Goal: Task Accomplishment & Management: Use online tool/utility

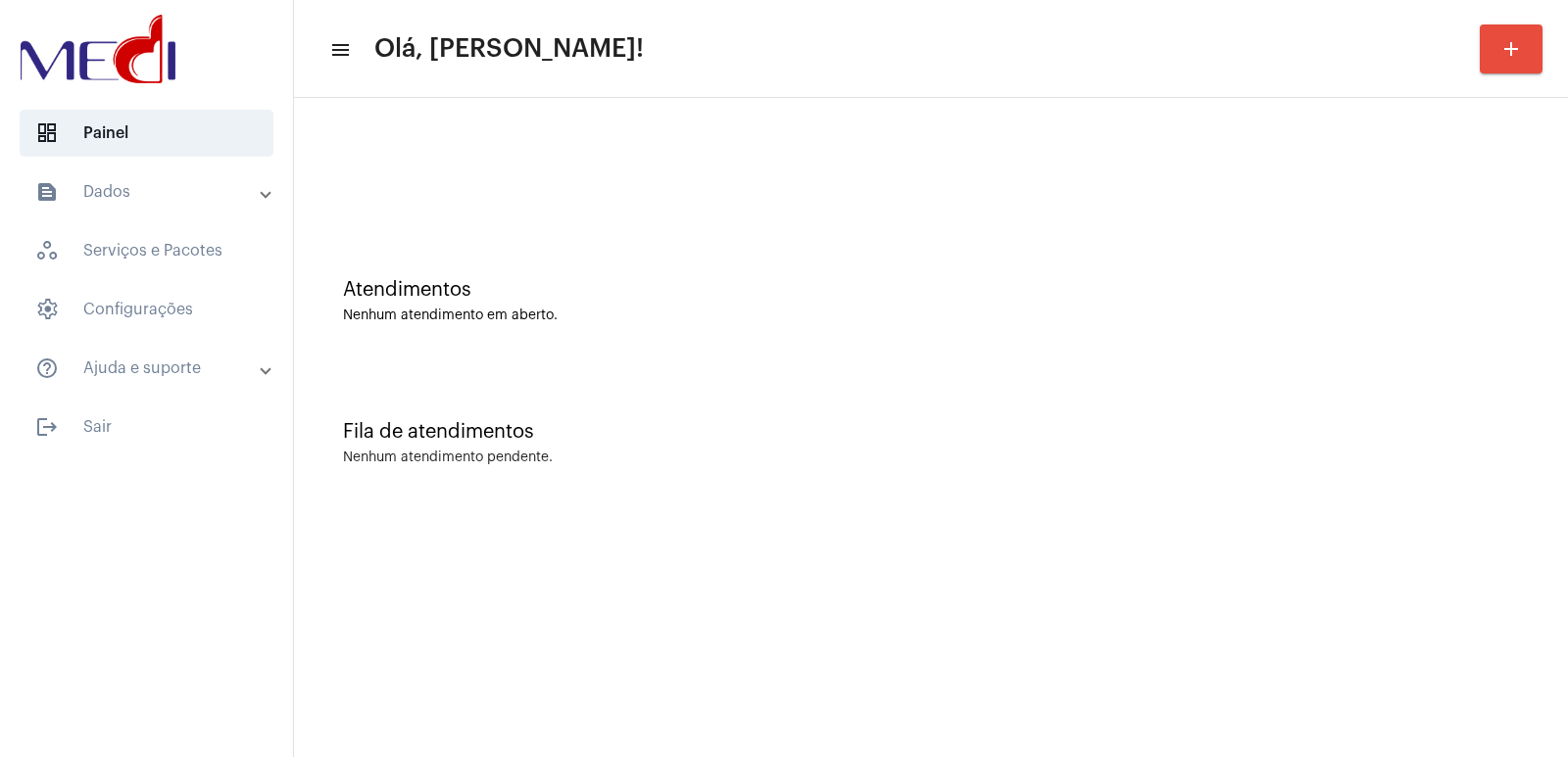
drag, startPoint x: 491, startPoint y: 795, endPoint x: 628, endPoint y: 795, distance: 137.0
drag, startPoint x: 1520, startPoint y: 352, endPoint x: 1504, endPoint y: 352, distance: 16.0
click at [1515, 352] on div "Atendimentos Nenhum atendimento em aberto." at bounding box center [931, 291] width 1255 height 142
click at [1043, 524] on mat-sidenav-content "menu Olá, Vivian! add Atendimentos Nenhum atendimento em aberto. Fila de atendi…" at bounding box center [931, 378] width 1274 height 757
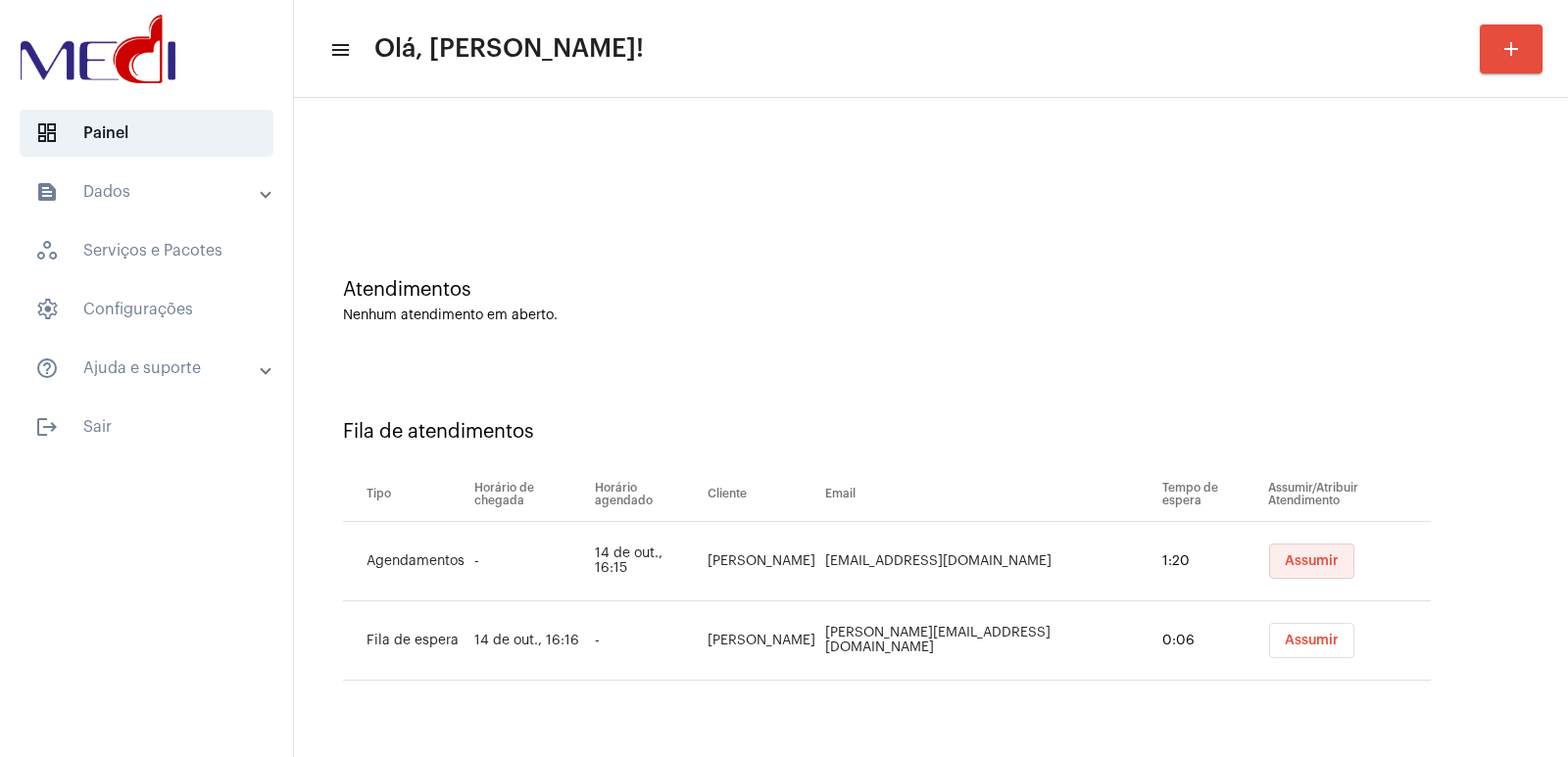
click at [1285, 561] on span "Assumir" at bounding box center [1311, 562] width 54 height 14
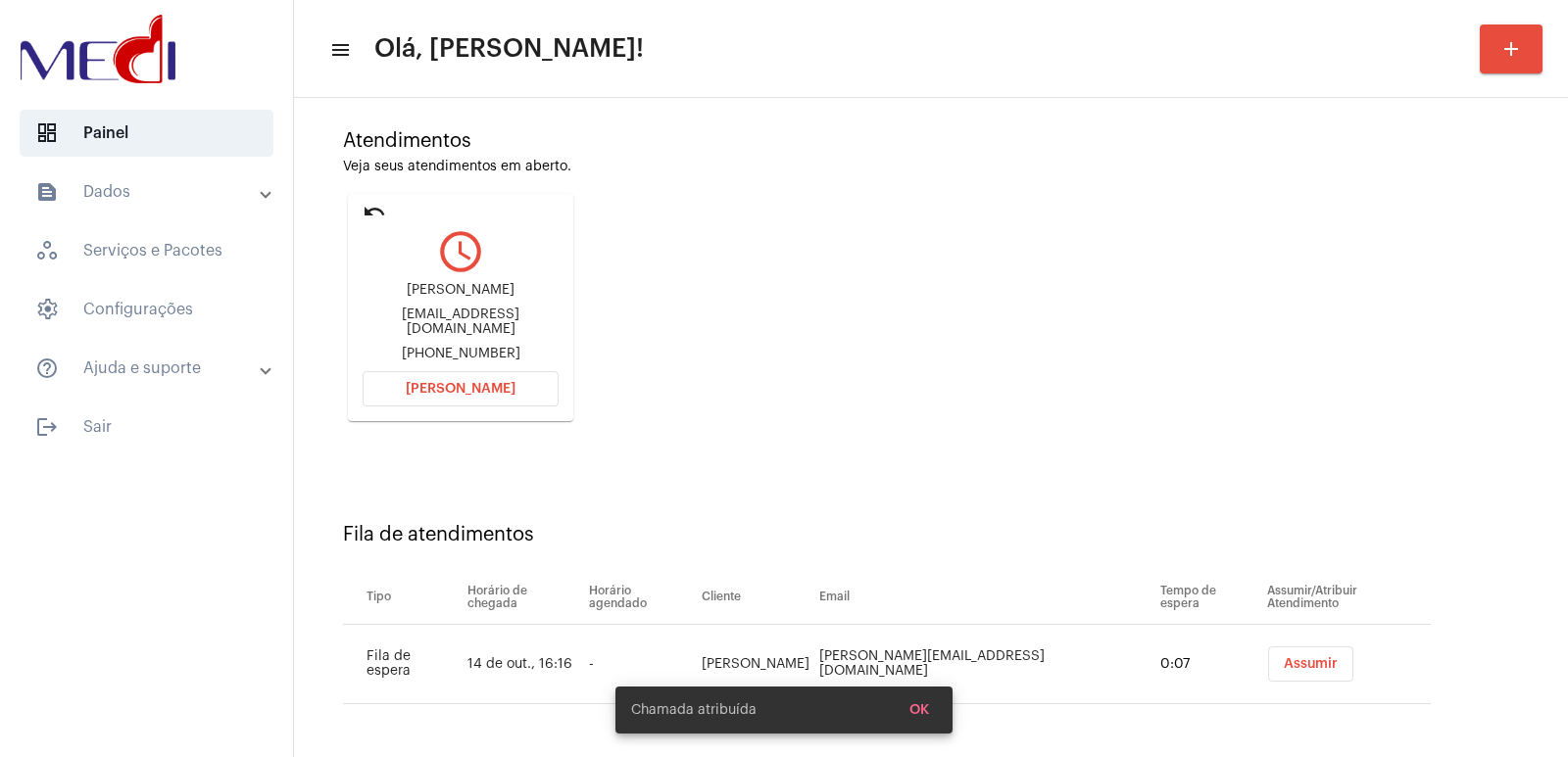
click at [1293, 672] on button "Assumir" at bounding box center [1310, 664] width 85 height 36
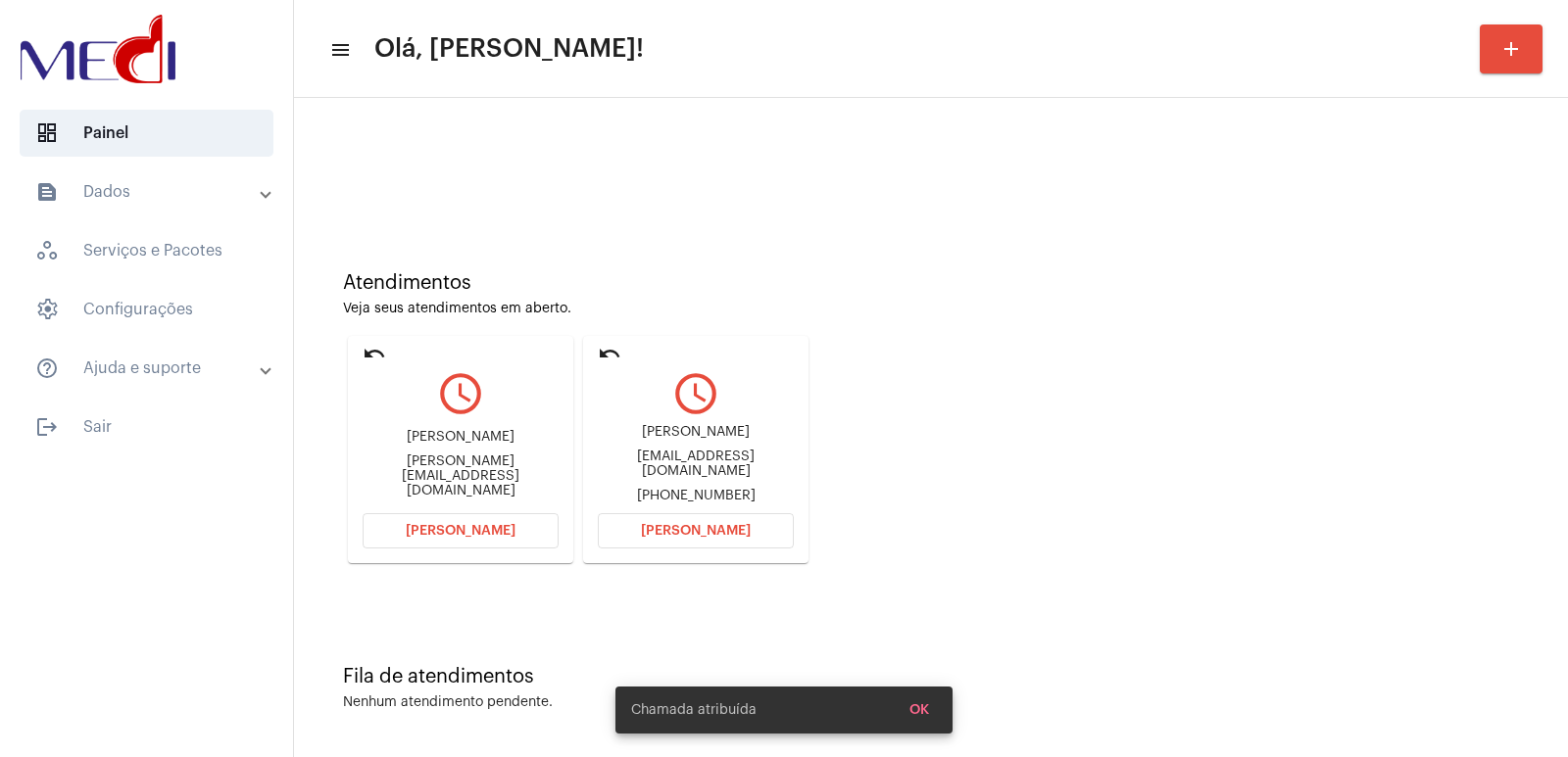
scroll to position [9, 0]
click at [683, 418] on div "[PERSON_NAME] [PERSON_NAME][EMAIL_ADDRESS][DOMAIN_NAME] [PHONE_NUMBER]" at bounding box center [695, 462] width 196 height 88
copy div "[PERSON_NAME]"
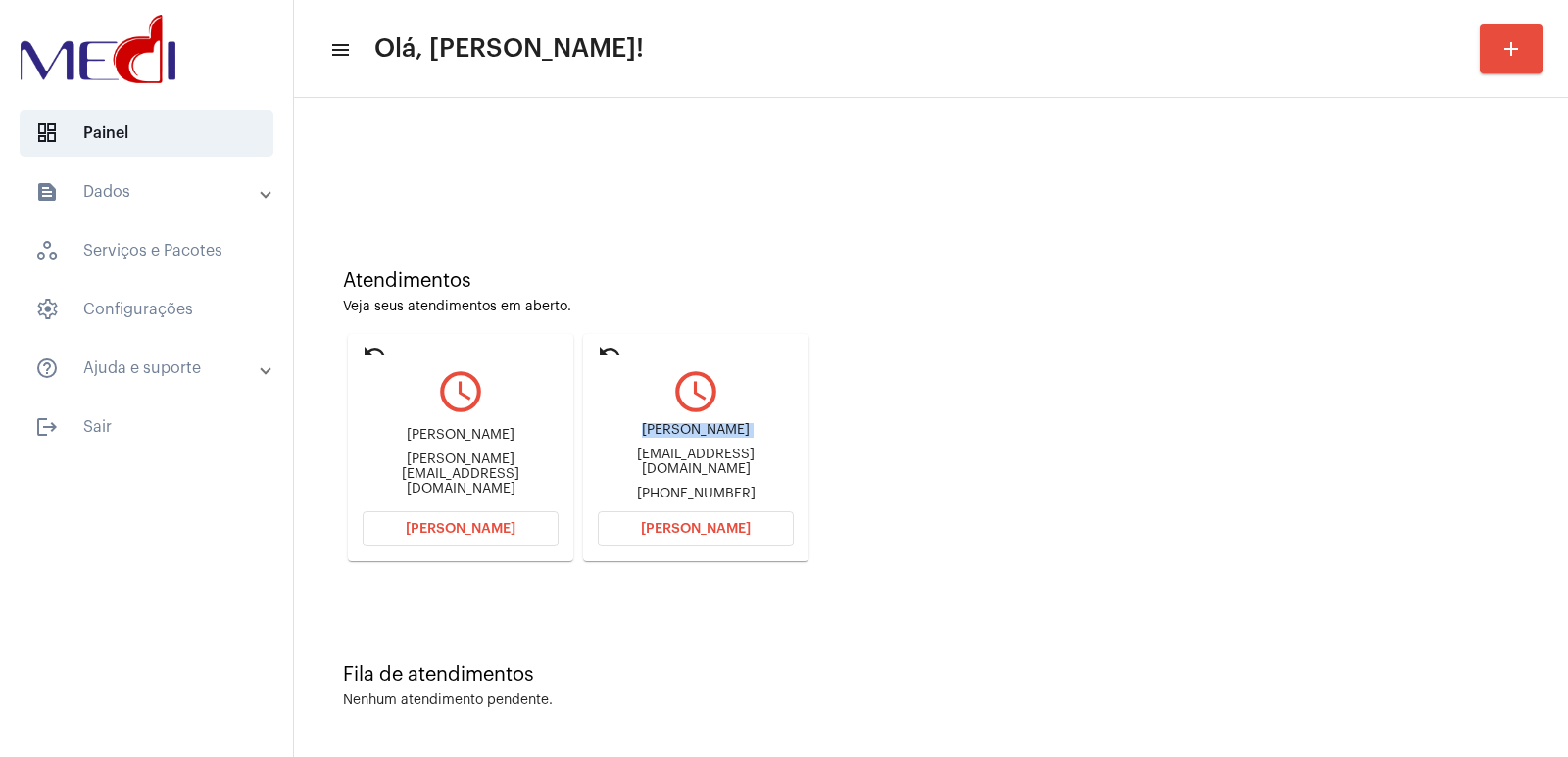
click at [633, 520] on button "[PERSON_NAME]" at bounding box center [695, 529] width 196 height 36
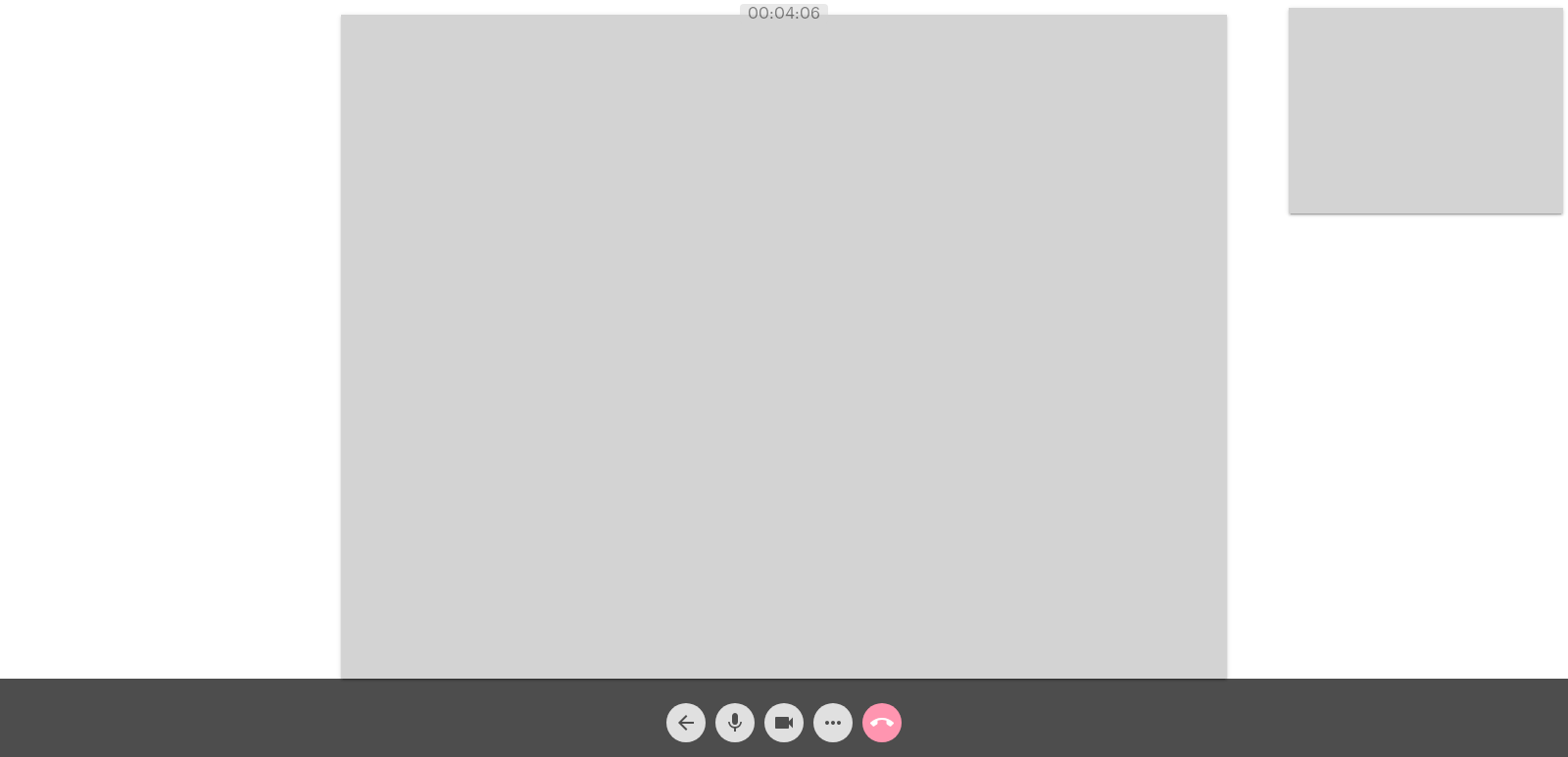
click at [544, 524] on video at bounding box center [783, 346] width 886 height 664
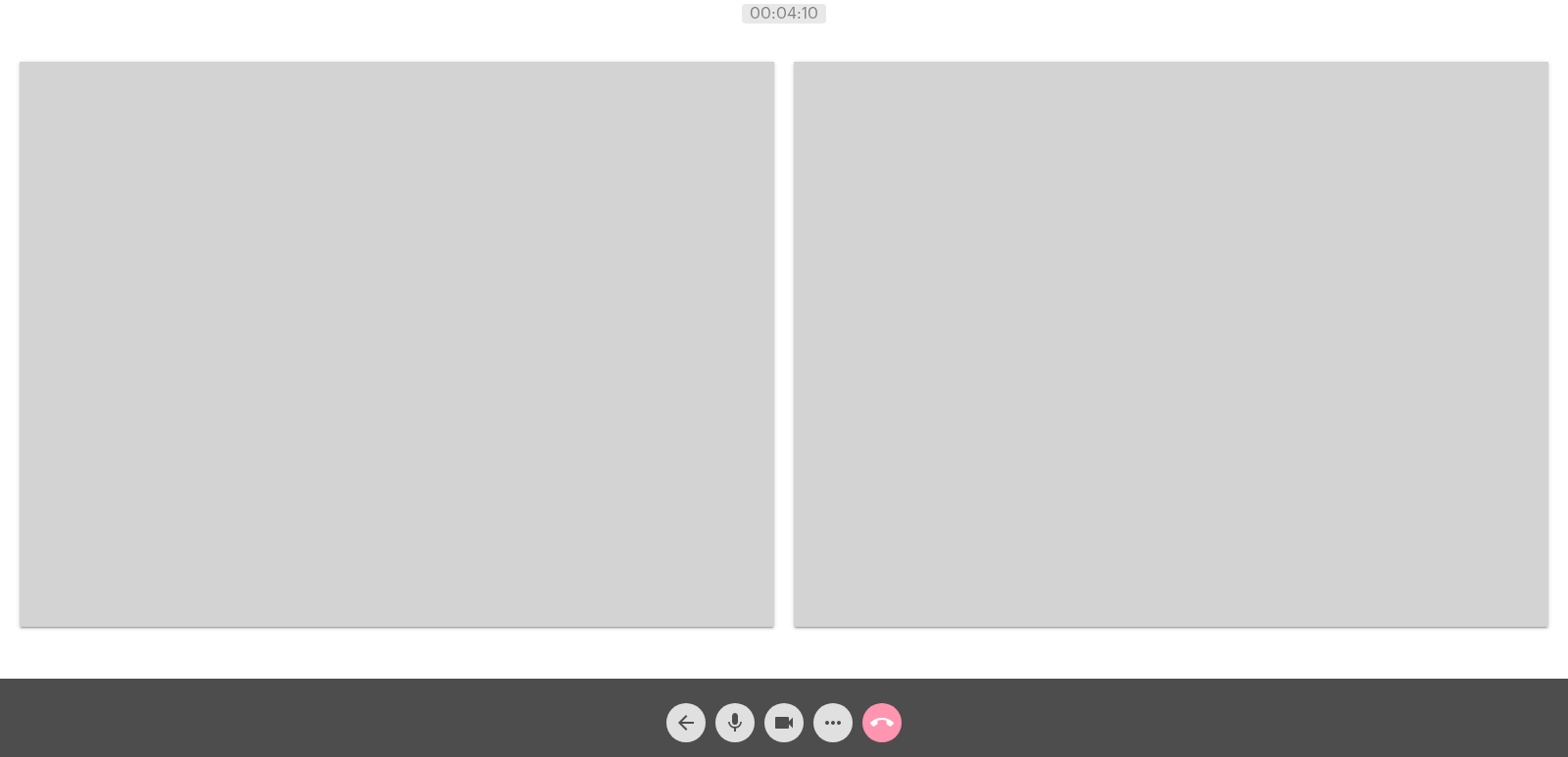
click at [1245, 519] on video at bounding box center [1171, 344] width 754 height 566
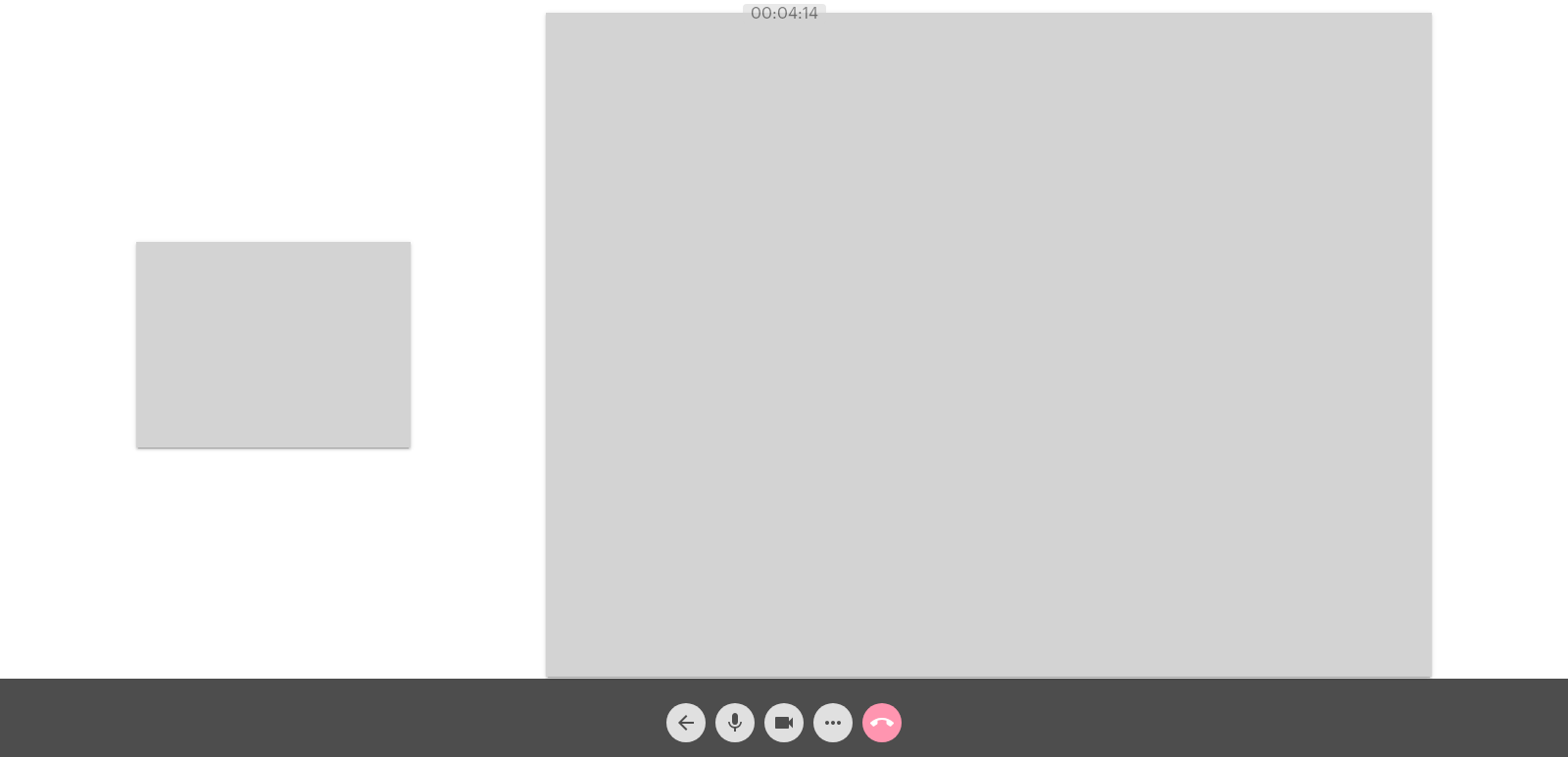
click at [888, 727] on mat-icon "call_end" at bounding box center [882, 723] width 24 height 24
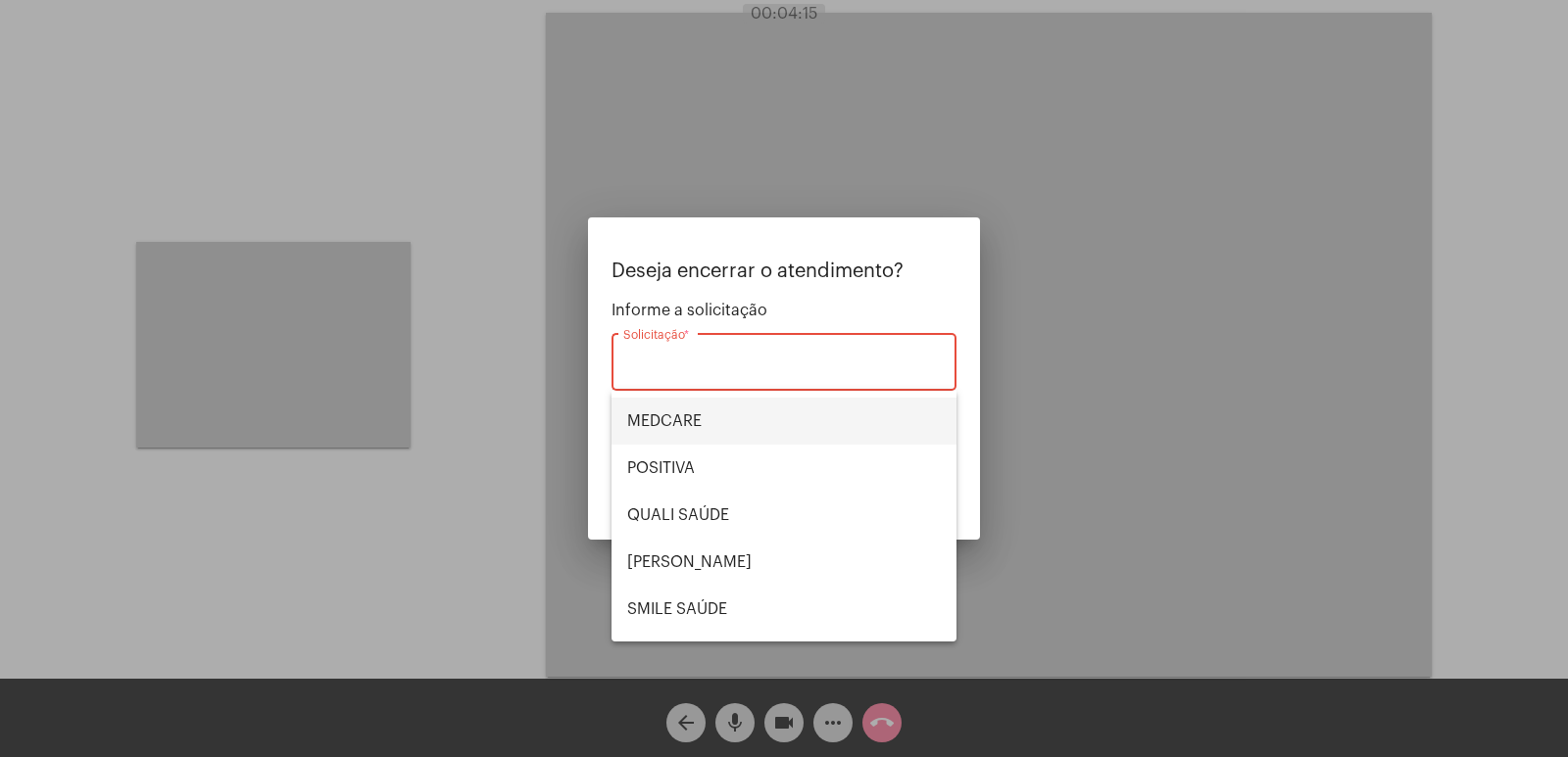
scroll to position [294, 0]
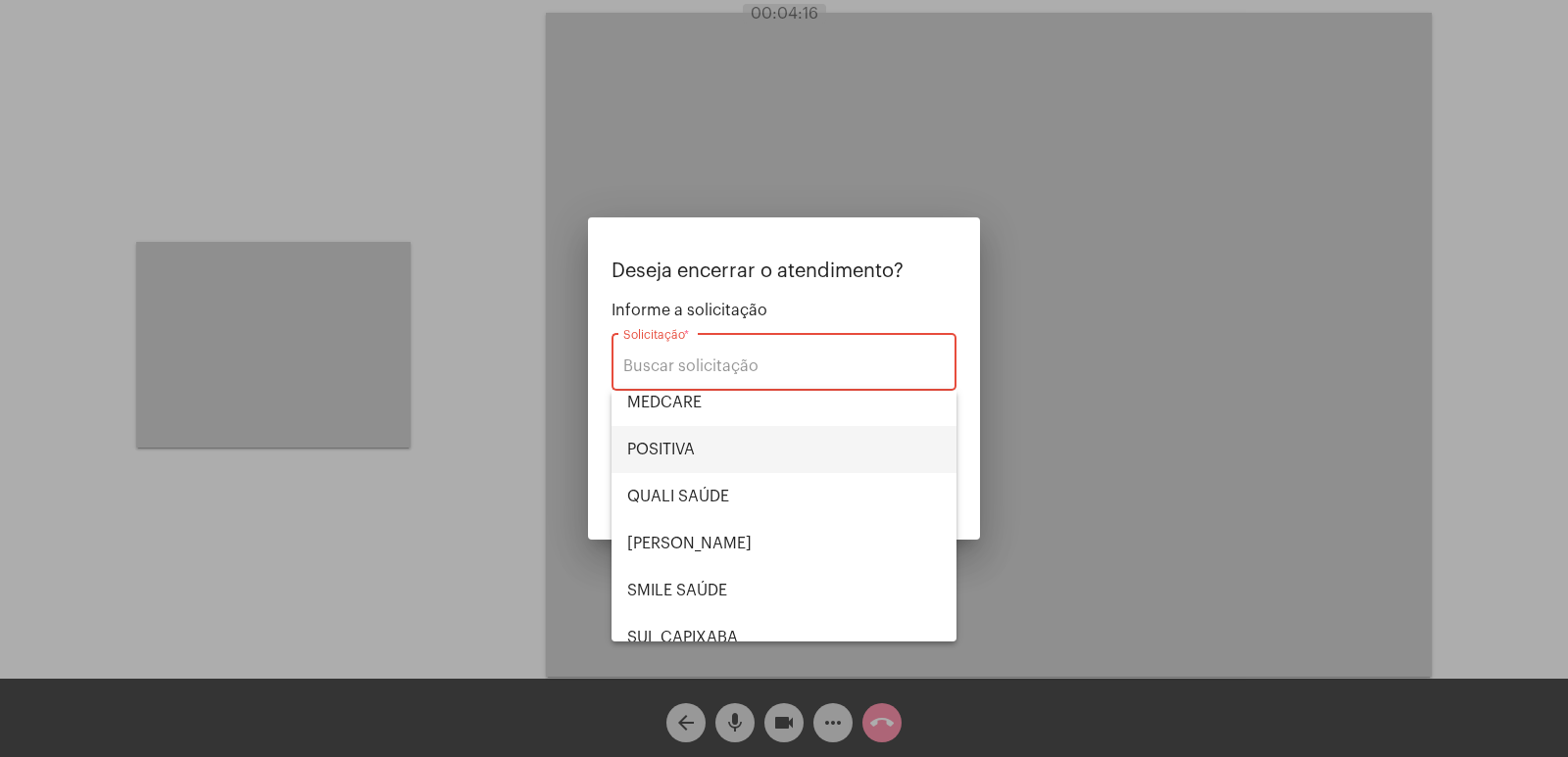
click at [702, 439] on span "POSITIVA" at bounding box center [784, 450] width 314 height 47
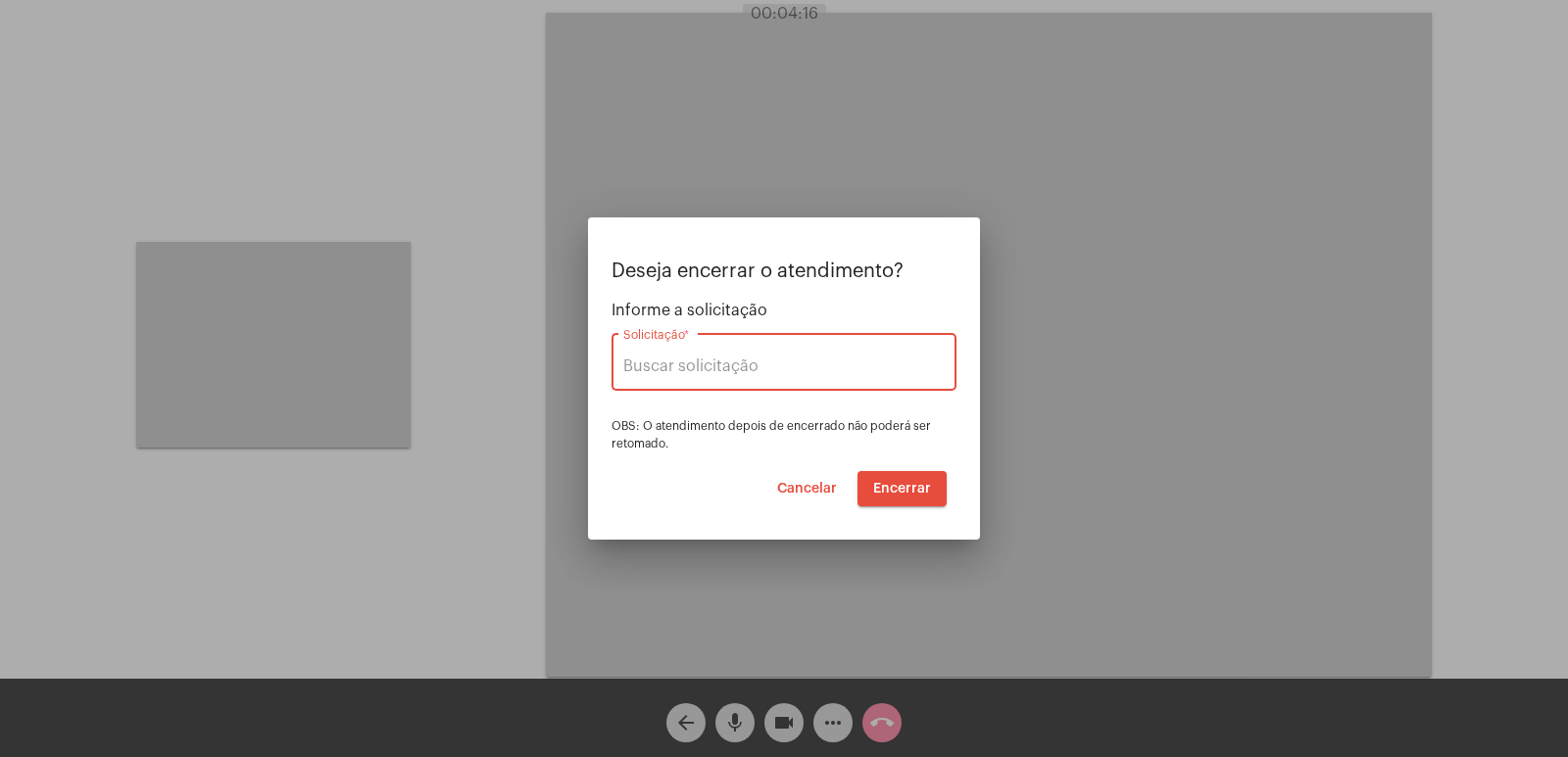
type input "POSITIVA"
click at [901, 482] on span "Encerrar" at bounding box center [902, 489] width 58 height 14
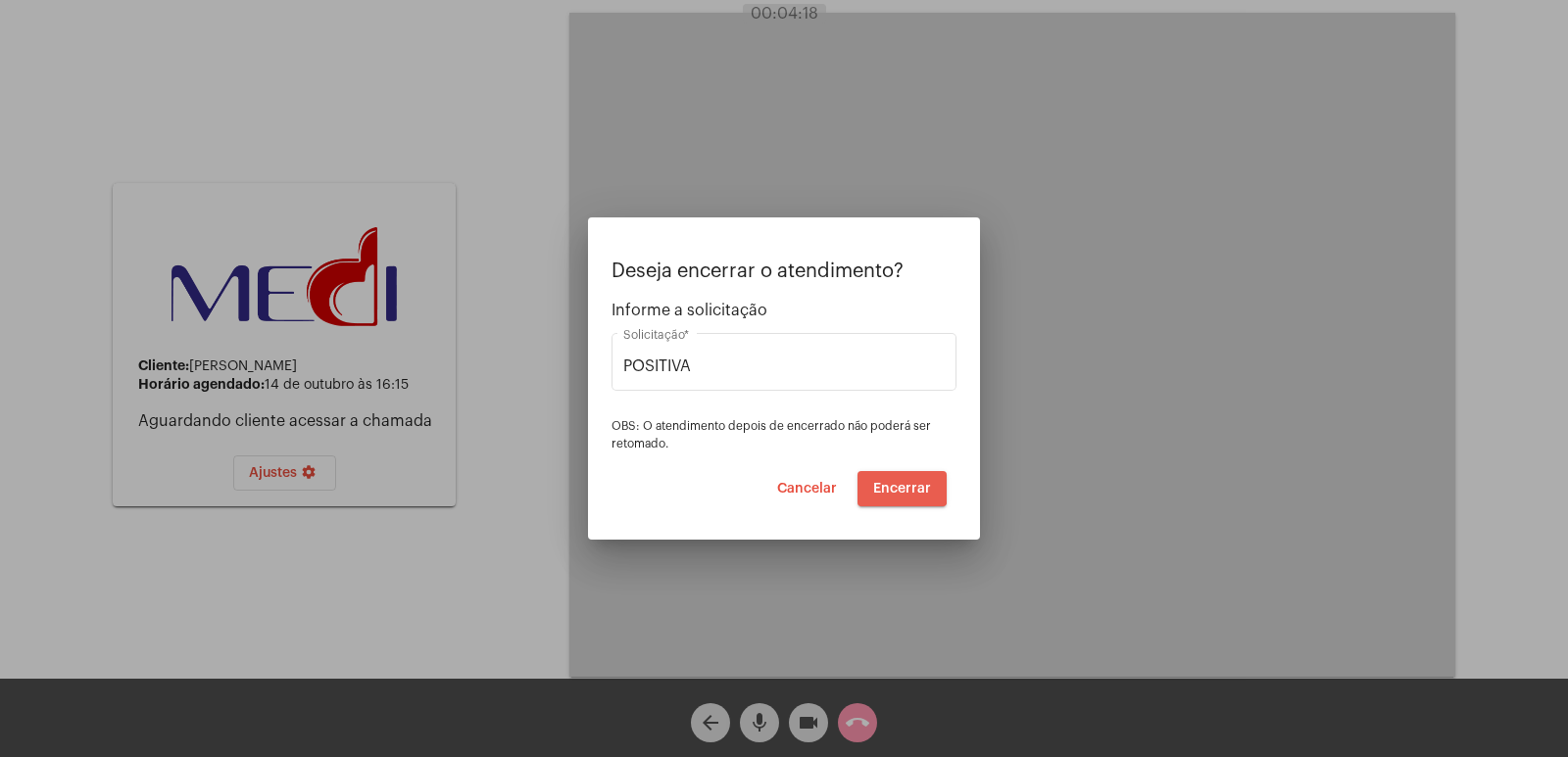
click at [901, 482] on span "Encerrar" at bounding box center [902, 489] width 58 height 14
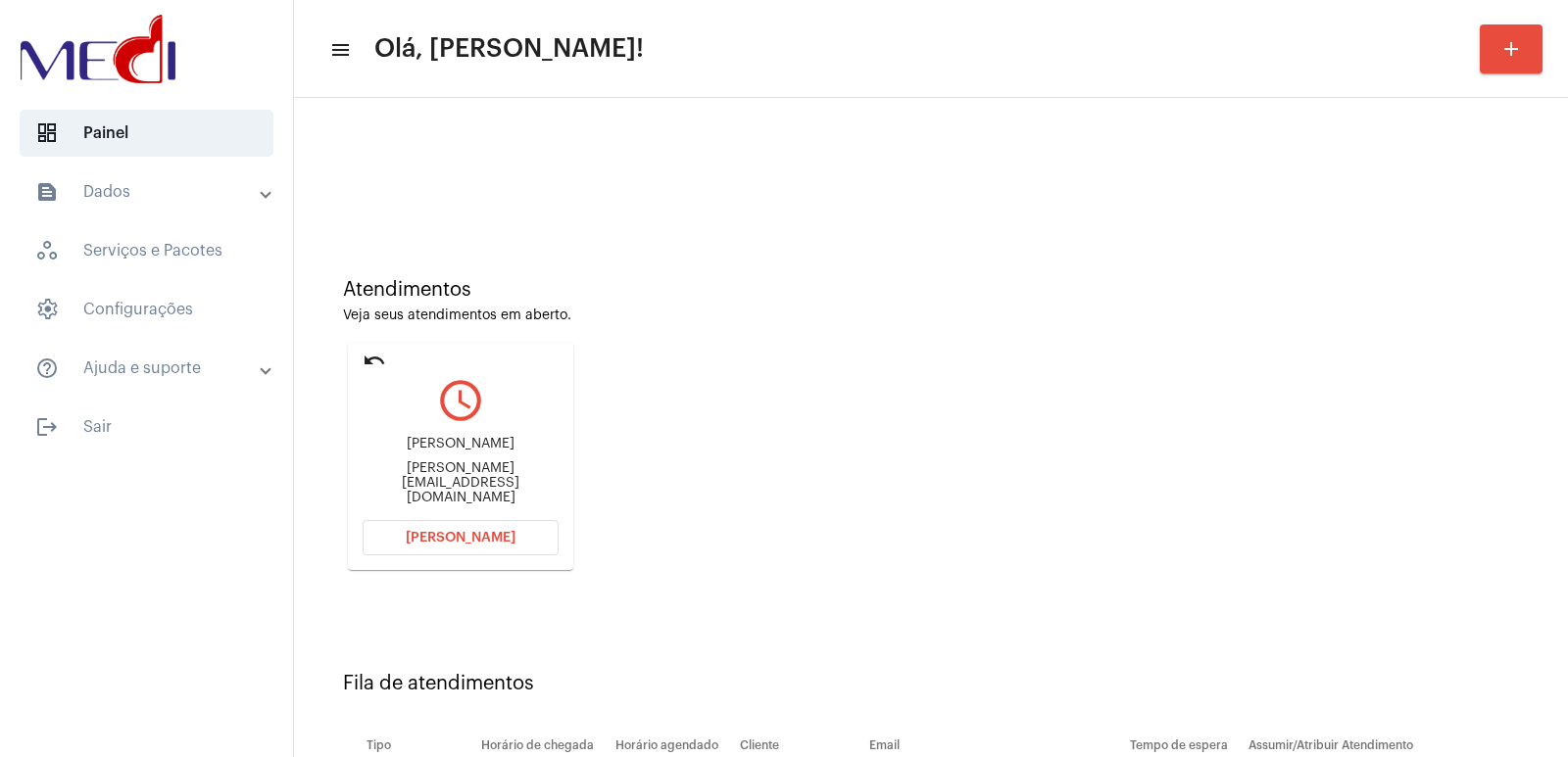
click at [512, 452] on div "[PERSON_NAME]" at bounding box center [460, 444] width 196 height 15
click at [510, 452] on div "[PERSON_NAME]" at bounding box center [460, 444] width 196 height 15
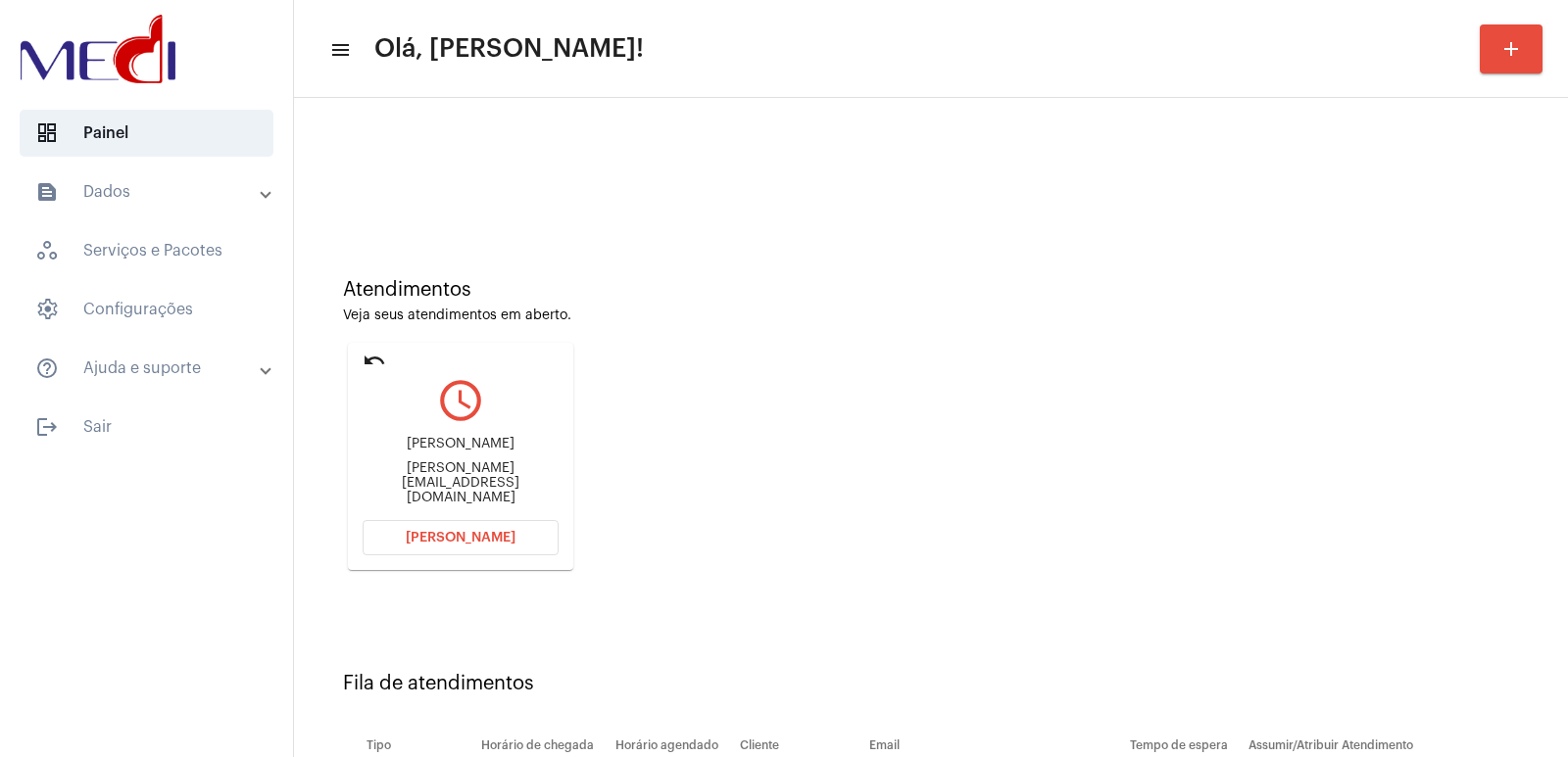
click at [510, 452] on div "[PERSON_NAME]" at bounding box center [460, 444] width 196 height 15
click at [426, 528] on button "[PERSON_NAME]" at bounding box center [460, 538] width 196 height 36
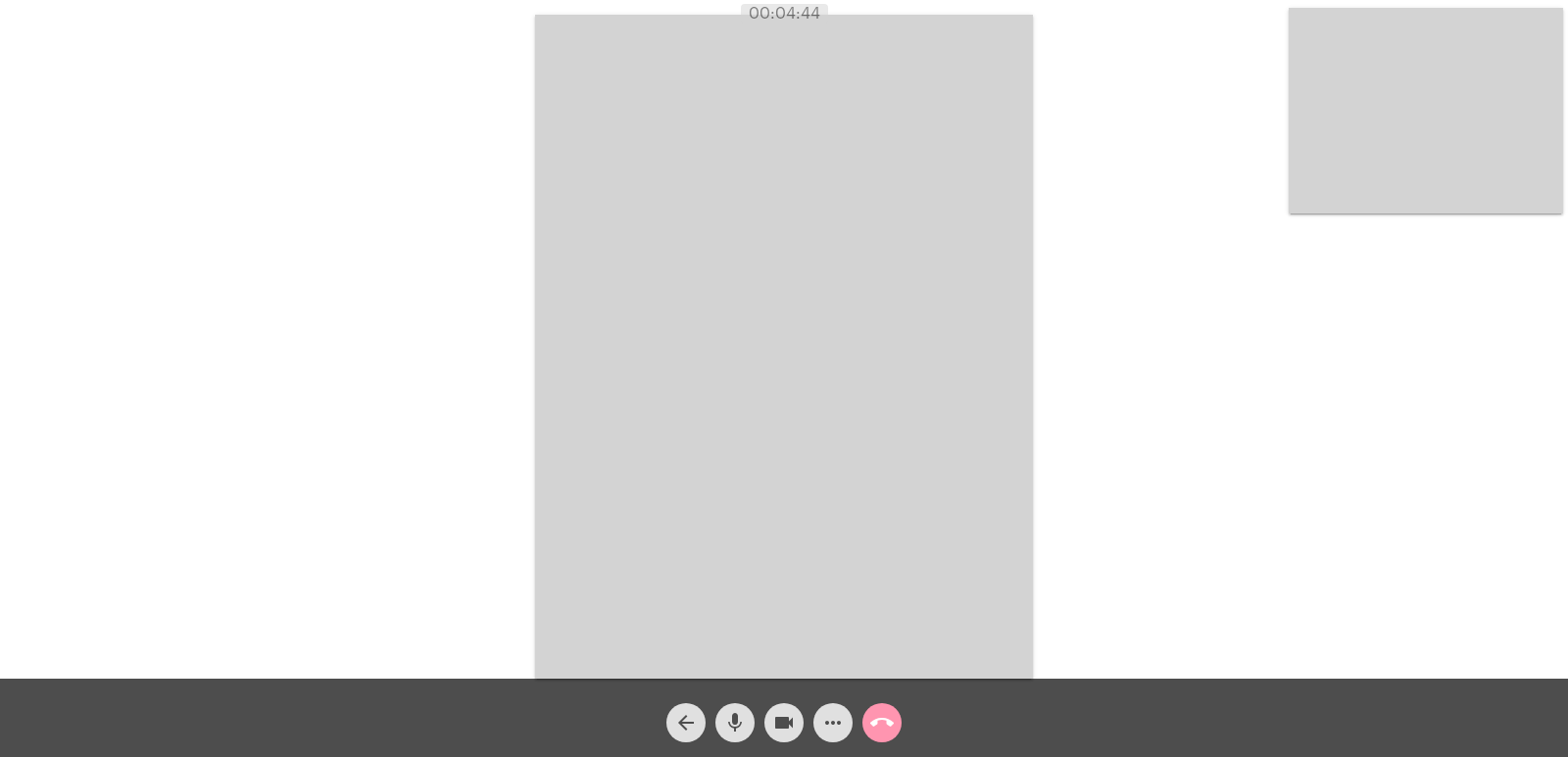
click at [879, 726] on mat-icon "call_end" at bounding box center [882, 723] width 24 height 24
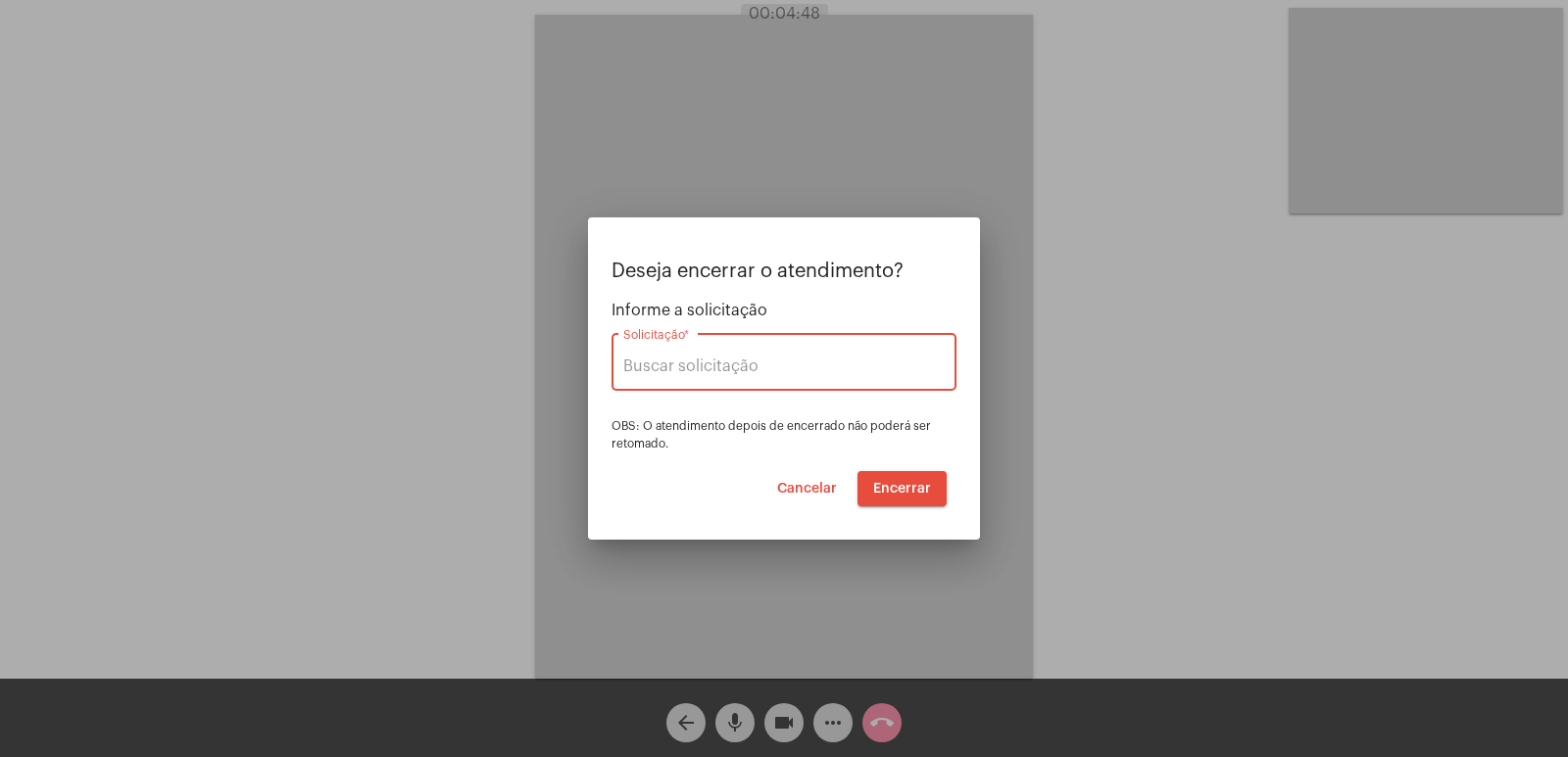
type input "[PERSON_NAME]"
click at [898, 487] on span "Encerrar" at bounding box center [902, 489] width 58 height 14
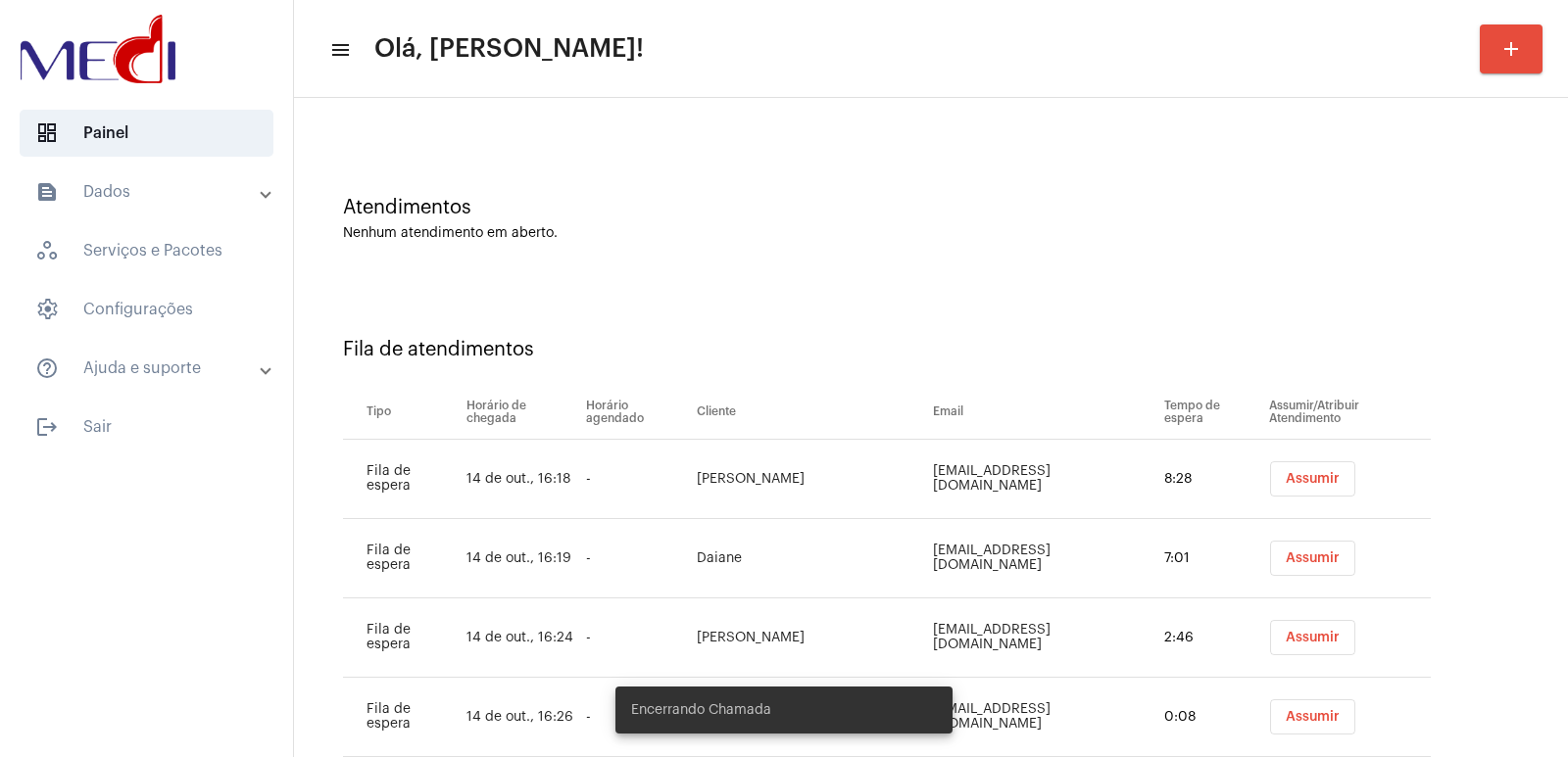
scroll to position [135, 0]
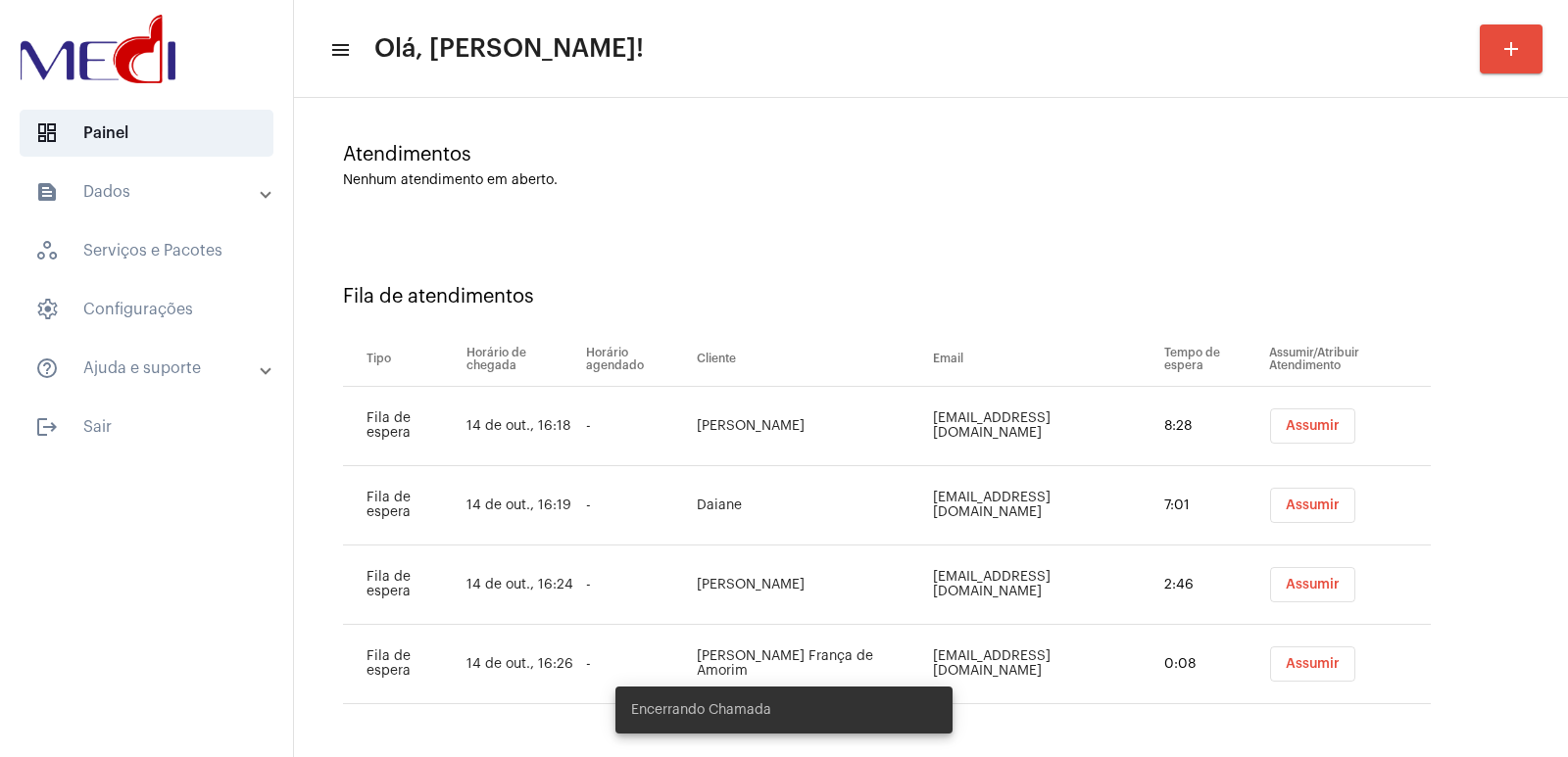
click at [1270, 416] on button "Assumir" at bounding box center [1312, 426] width 85 height 36
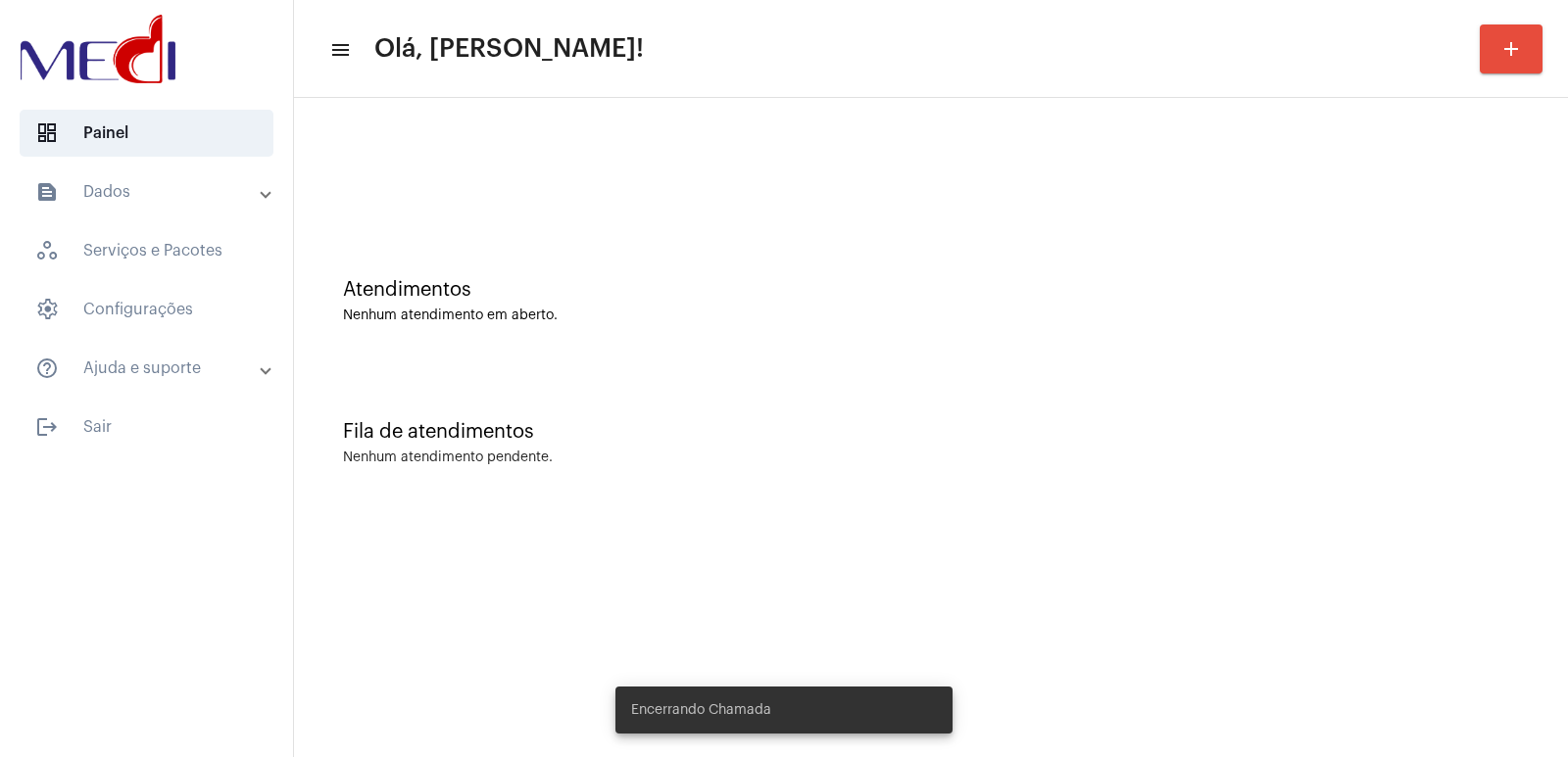
scroll to position [0, 0]
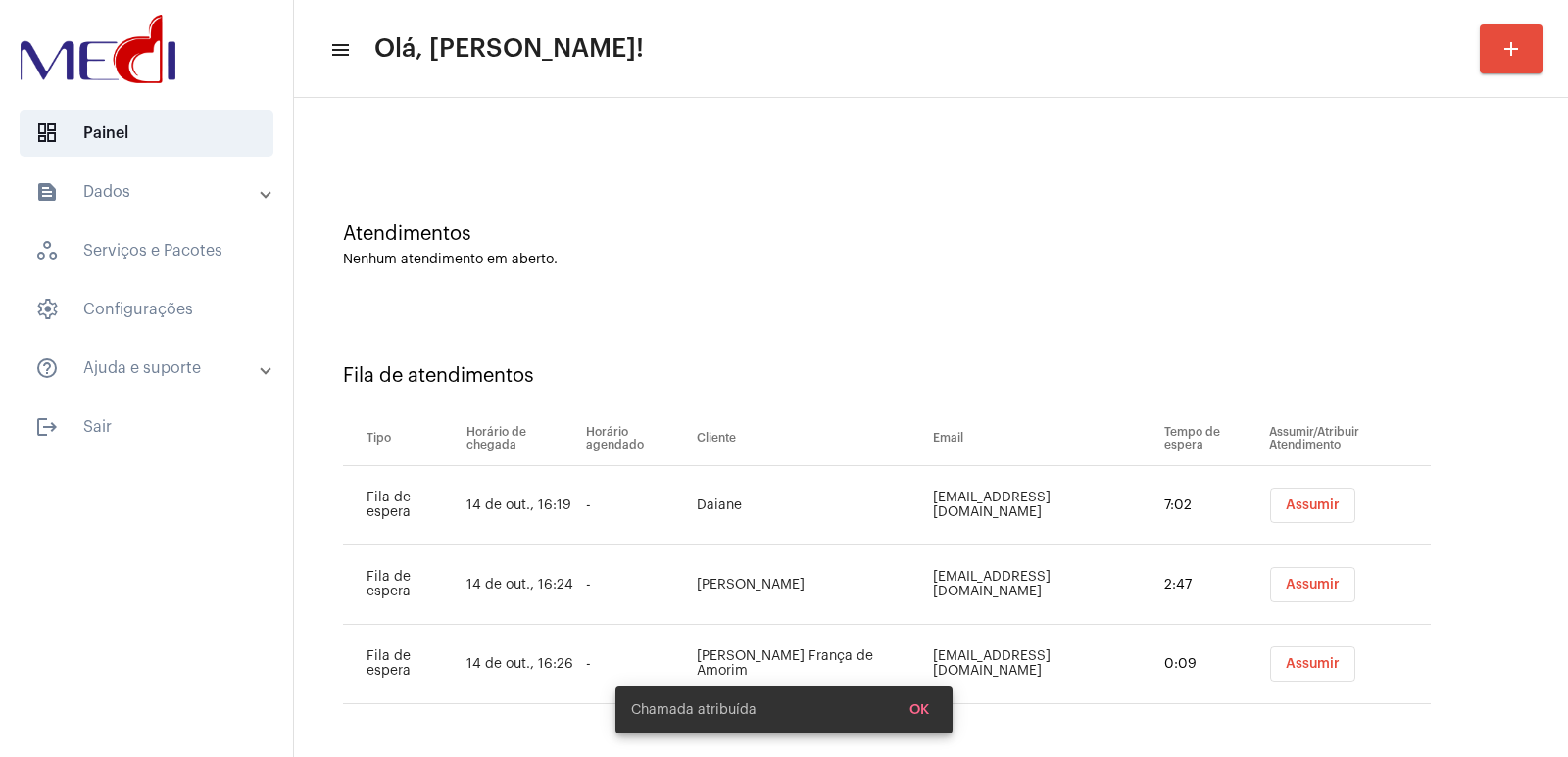
click at [1302, 495] on div "Atendimentos Nenhum atendimento em aberto. Fila de atendimentos Tipo Horário de…" at bounding box center [931, 400] width 1255 height 696
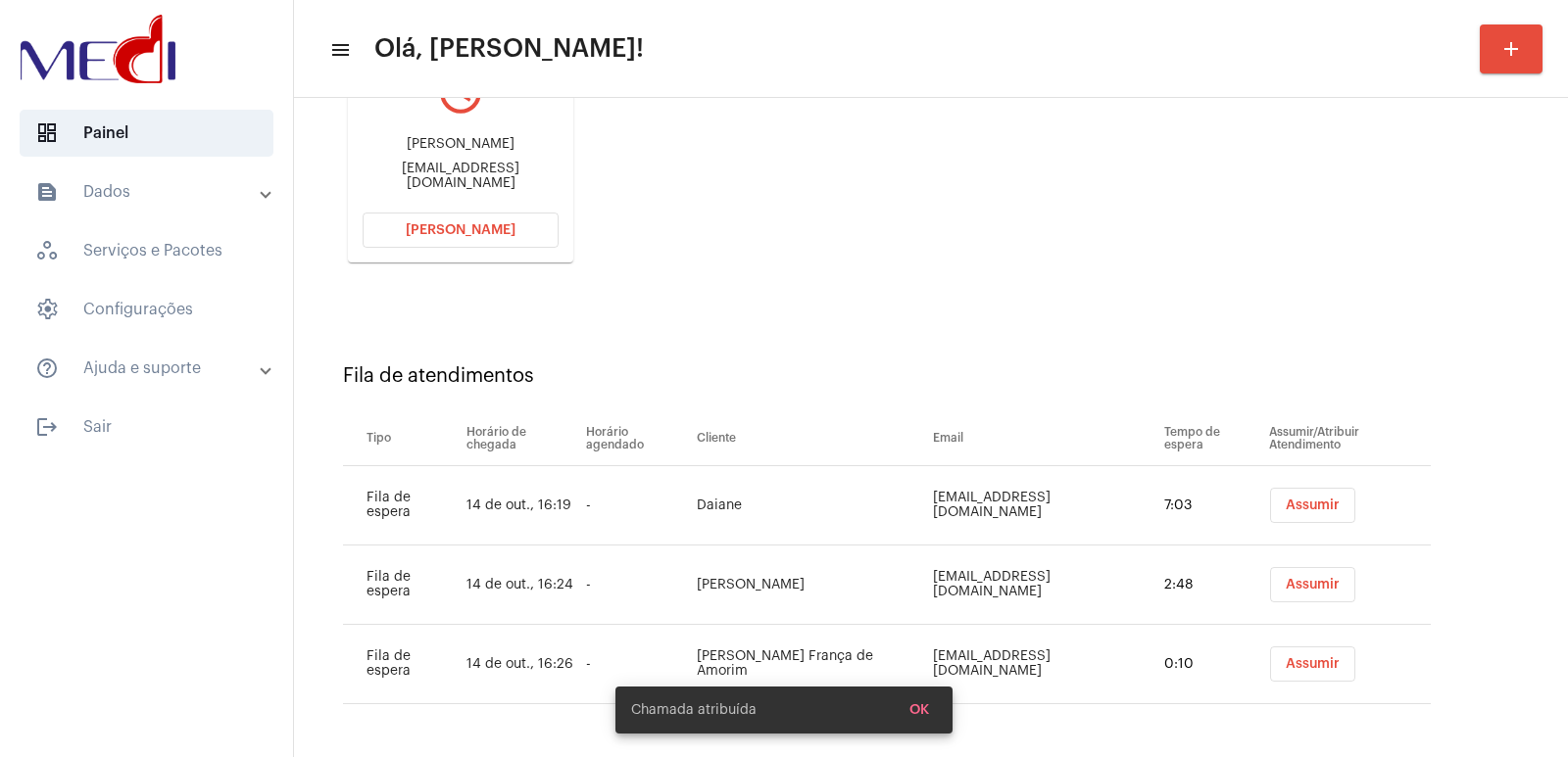
click at [1302, 497] on button "Assumir" at bounding box center [1312, 505] width 85 height 36
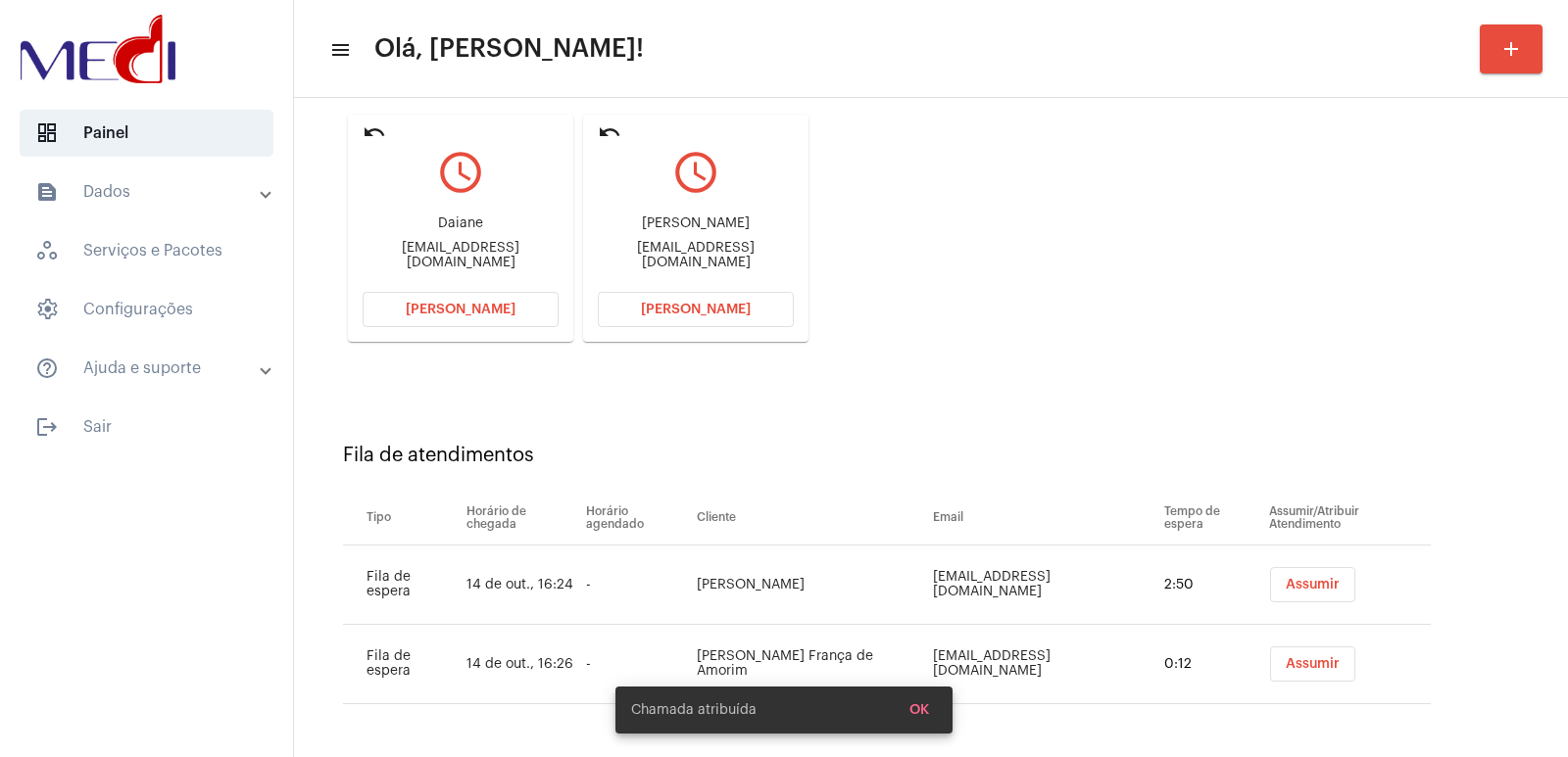
click at [1294, 574] on button "Assumir" at bounding box center [1312, 585] width 85 height 36
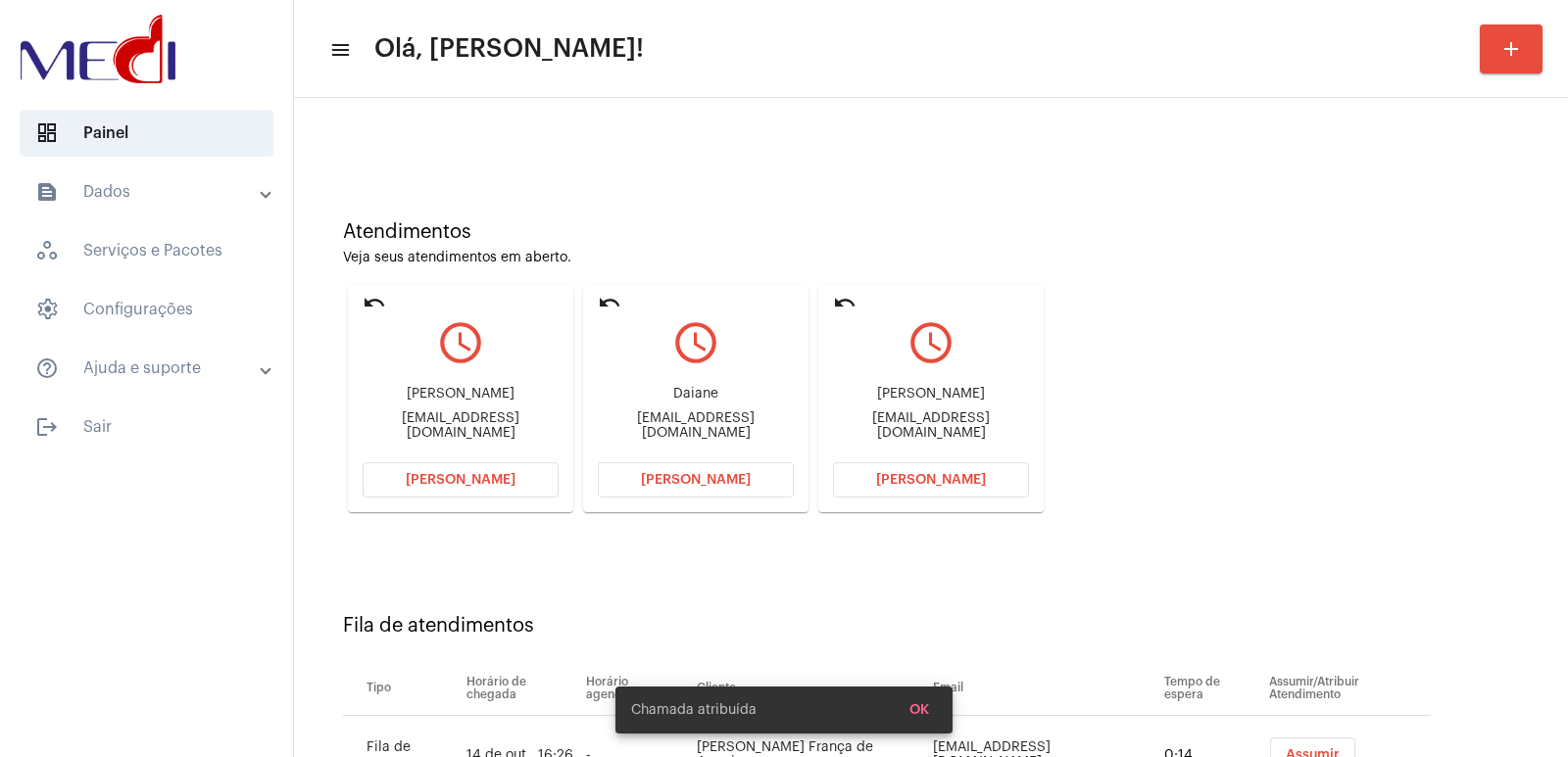
scroll to position [149, 0]
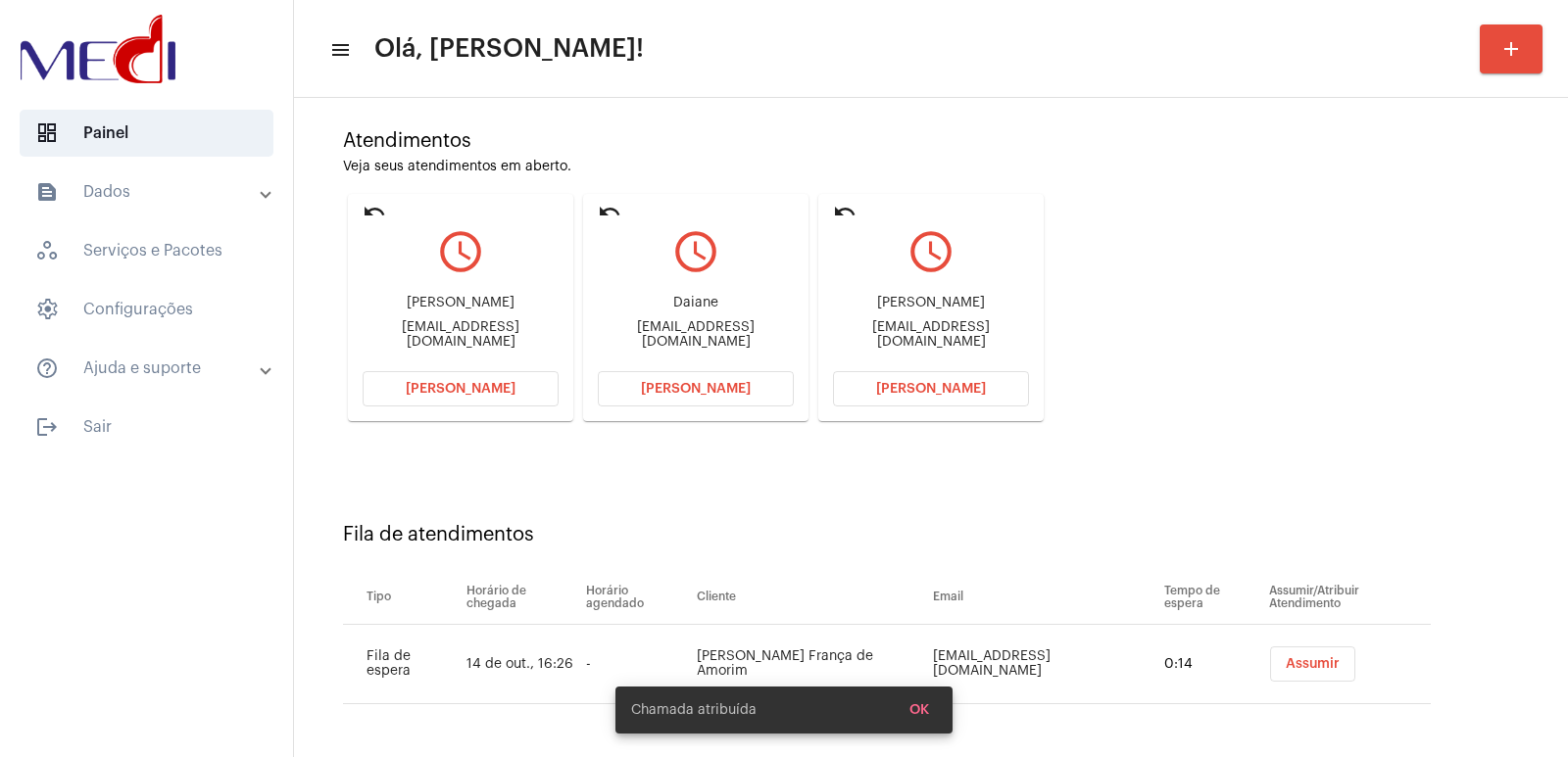
click at [1302, 660] on span "Assumir" at bounding box center [1312, 664] width 54 height 14
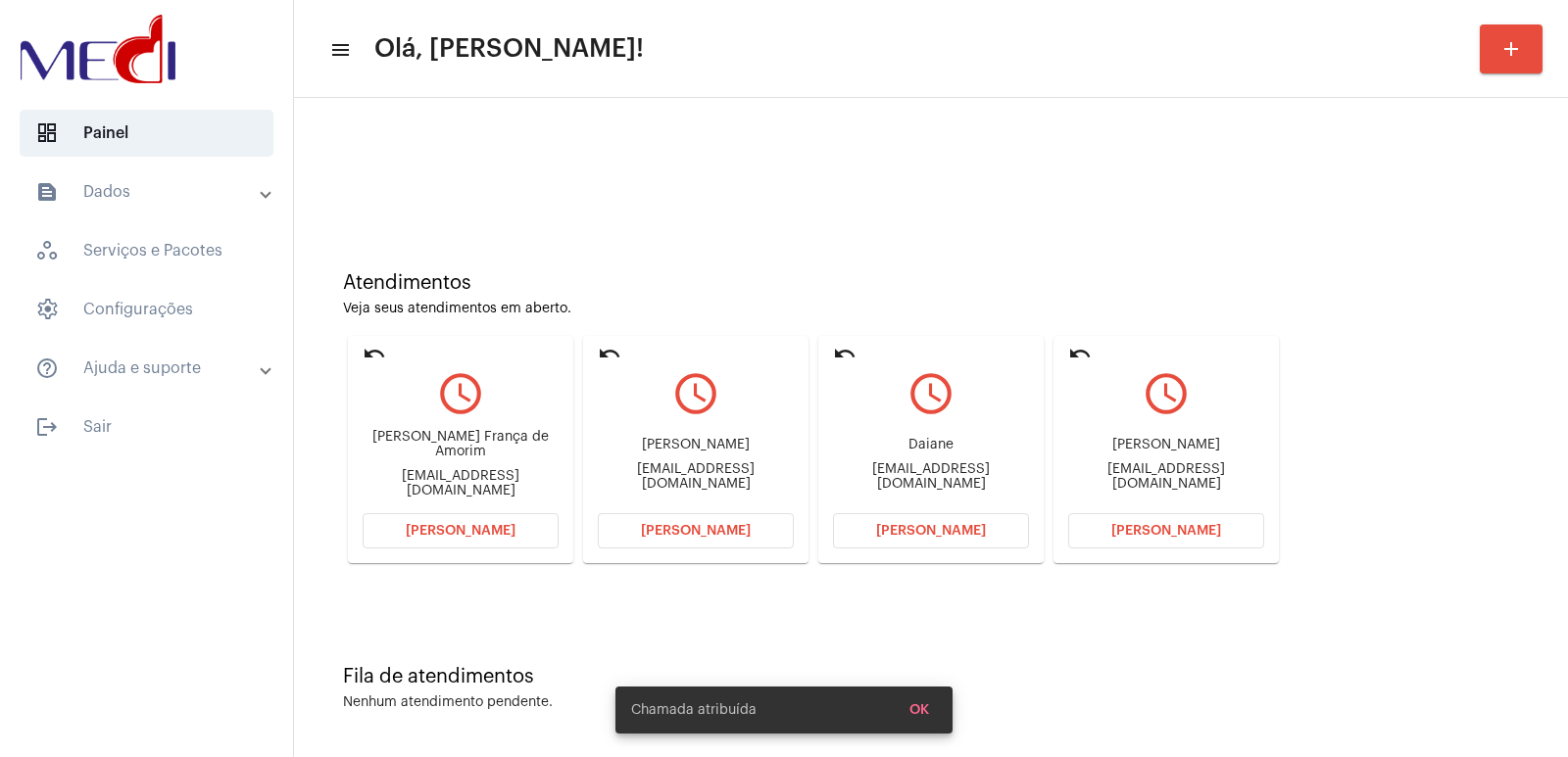
scroll to position [9, 0]
click at [1148, 467] on div "[EMAIL_ADDRESS][DOMAIN_NAME]" at bounding box center [1166, 476] width 196 height 30
copy mat-card-content "[EMAIL_ADDRESS][DOMAIN_NAME] [PERSON_NAME]"
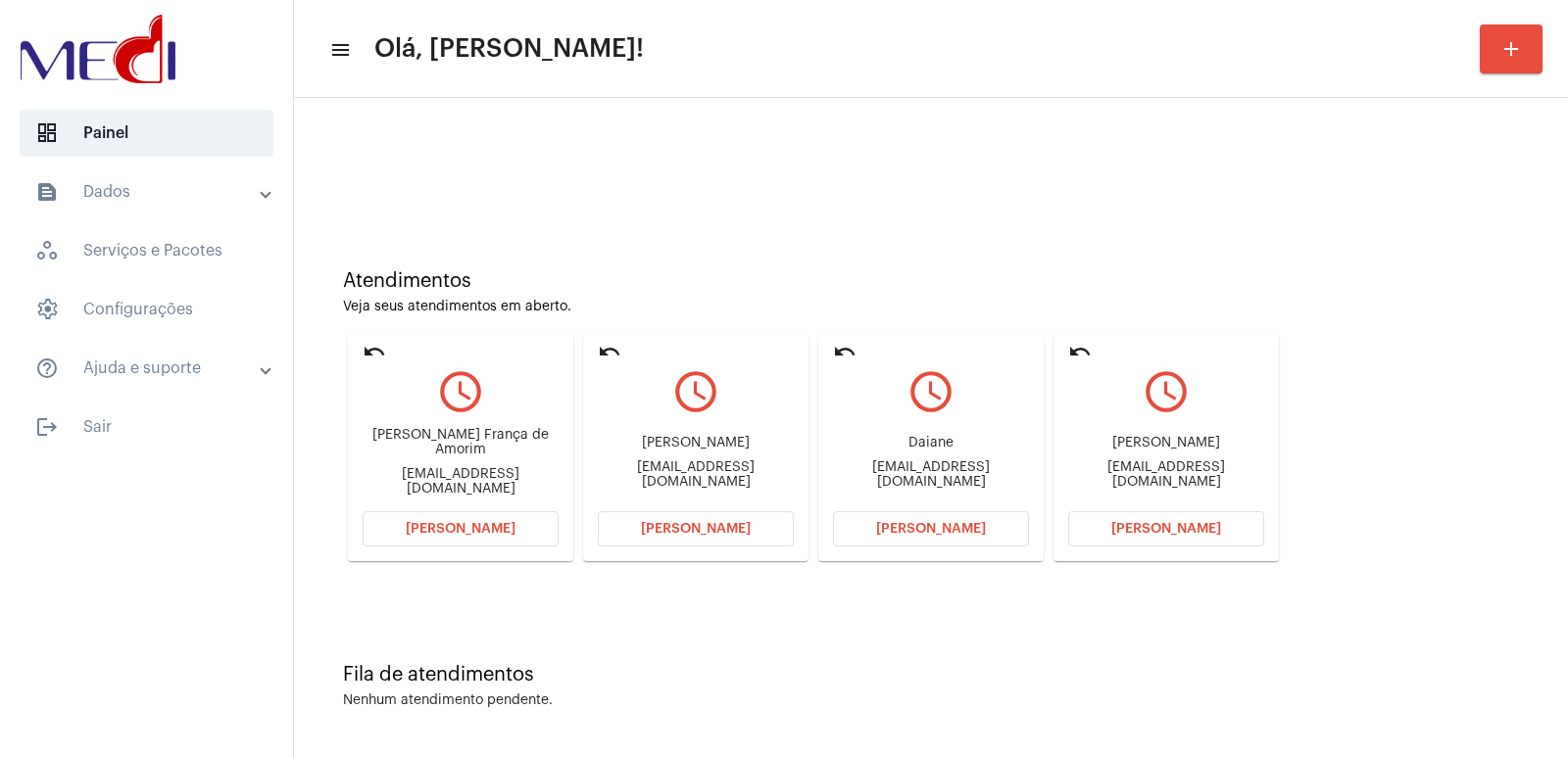
click at [1130, 511] on button "[PERSON_NAME]" at bounding box center [1166, 529] width 196 height 36
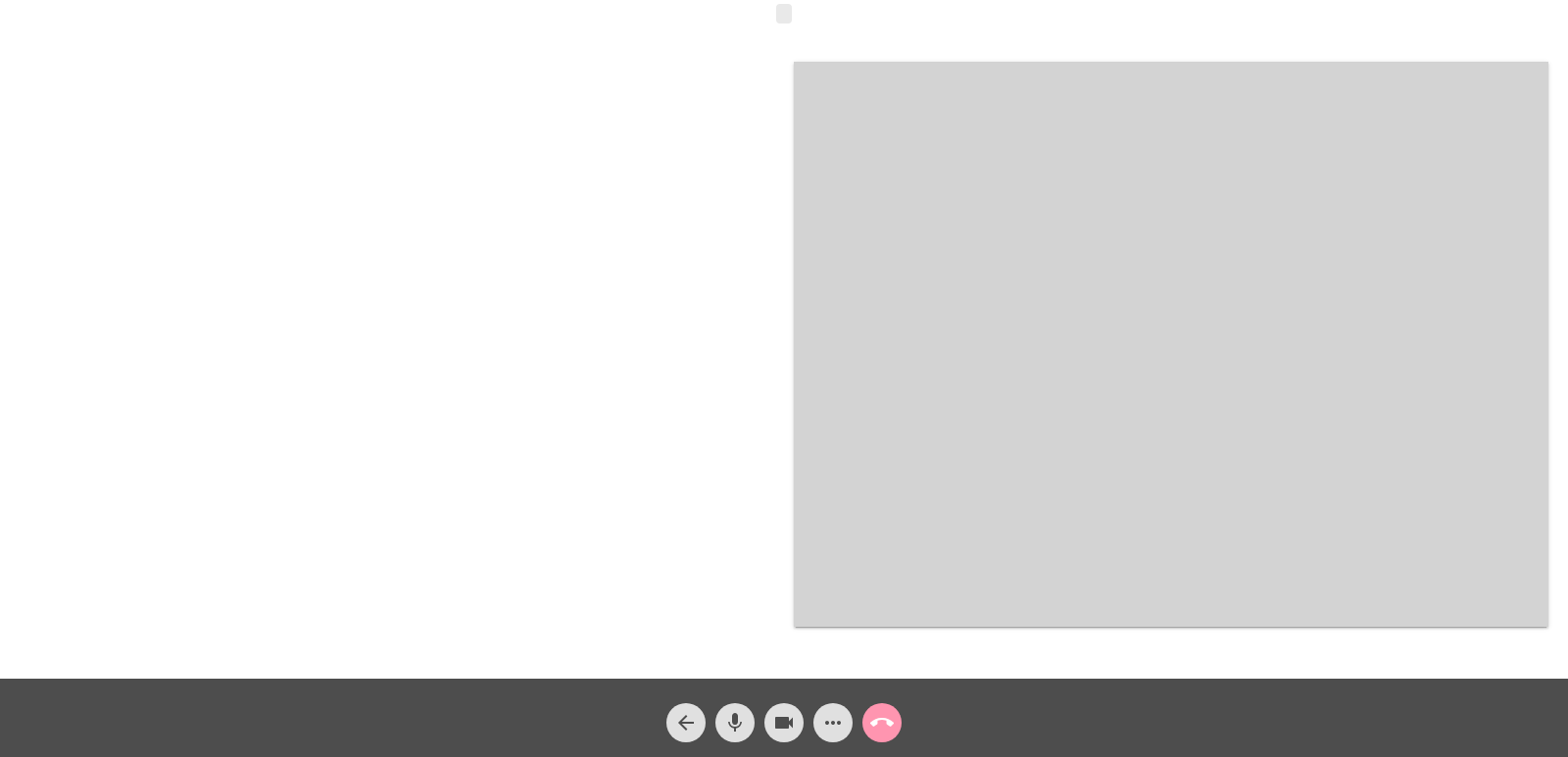
click at [610, 344] on video at bounding box center [397, 344] width 754 height 0
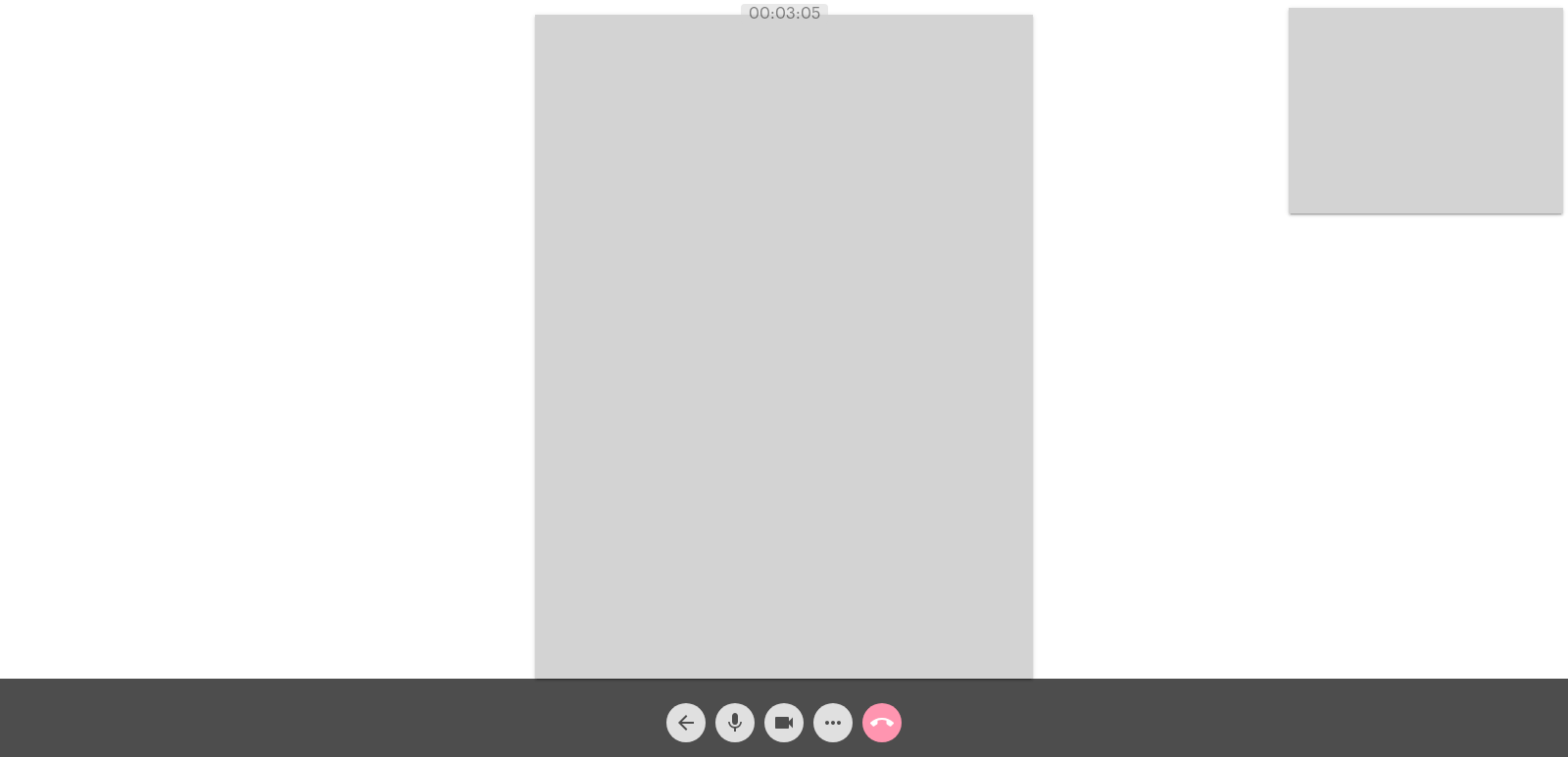
click at [874, 744] on div "arrow_back mic videocam more_horiz call_end" at bounding box center [784, 718] width 1568 height 78
click at [875, 727] on mat-icon "call_end" at bounding box center [882, 723] width 24 height 24
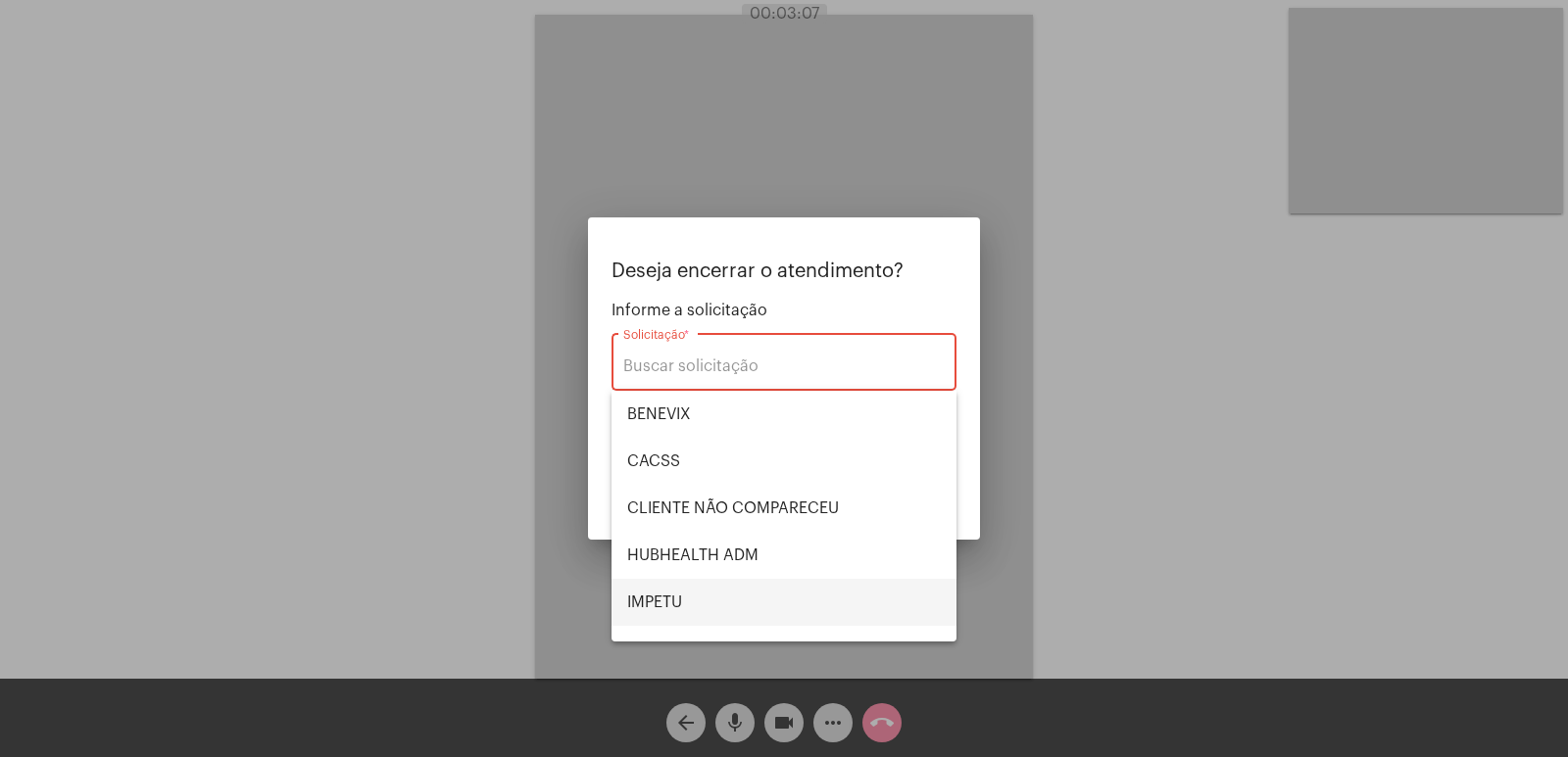
click at [660, 584] on span "IMPETU" at bounding box center [784, 603] width 314 height 47
type input "IMPETU"
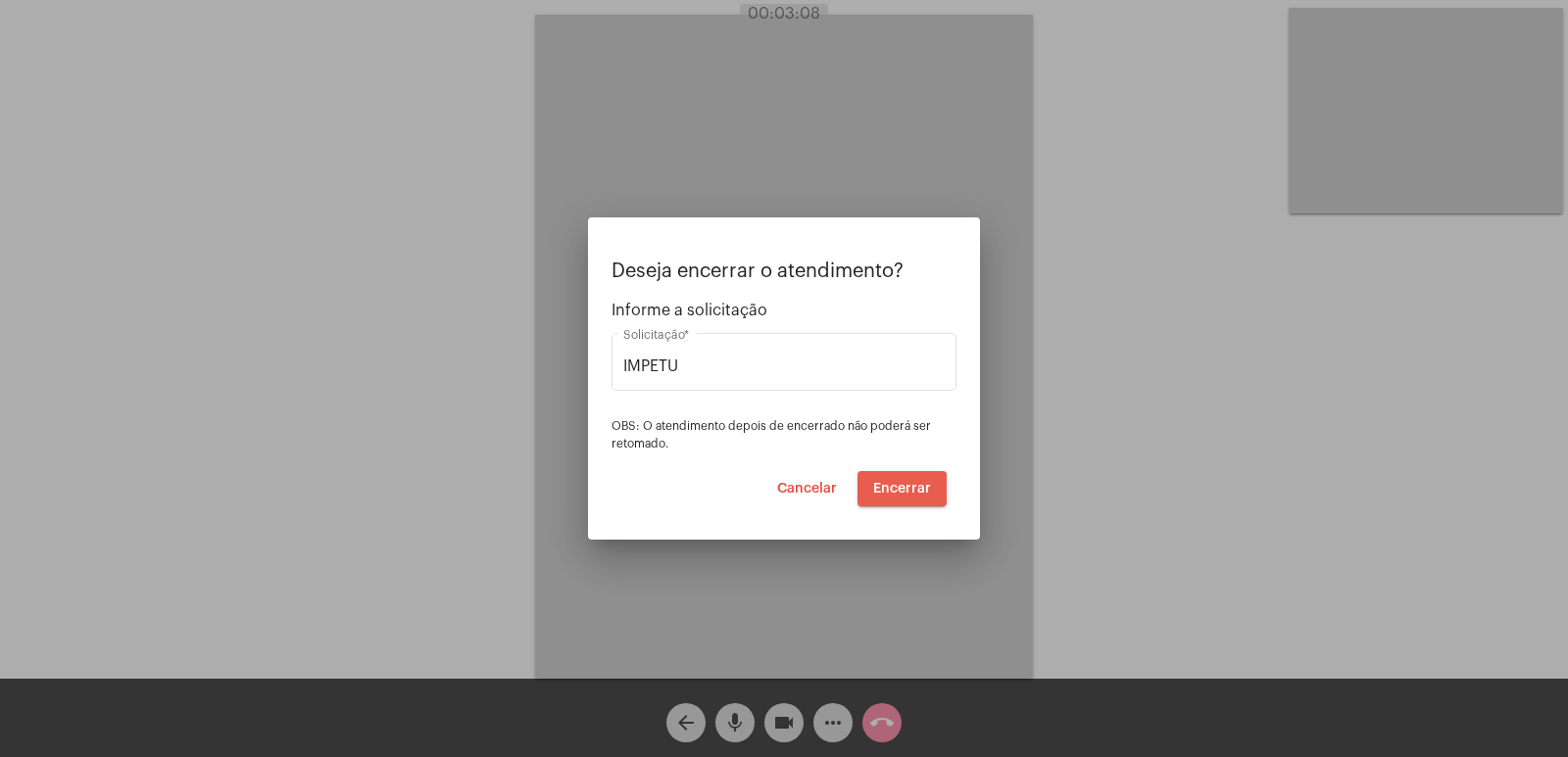
click at [917, 494] on span "Encerrar" at bounding box center [902, 489] width 58 height 14
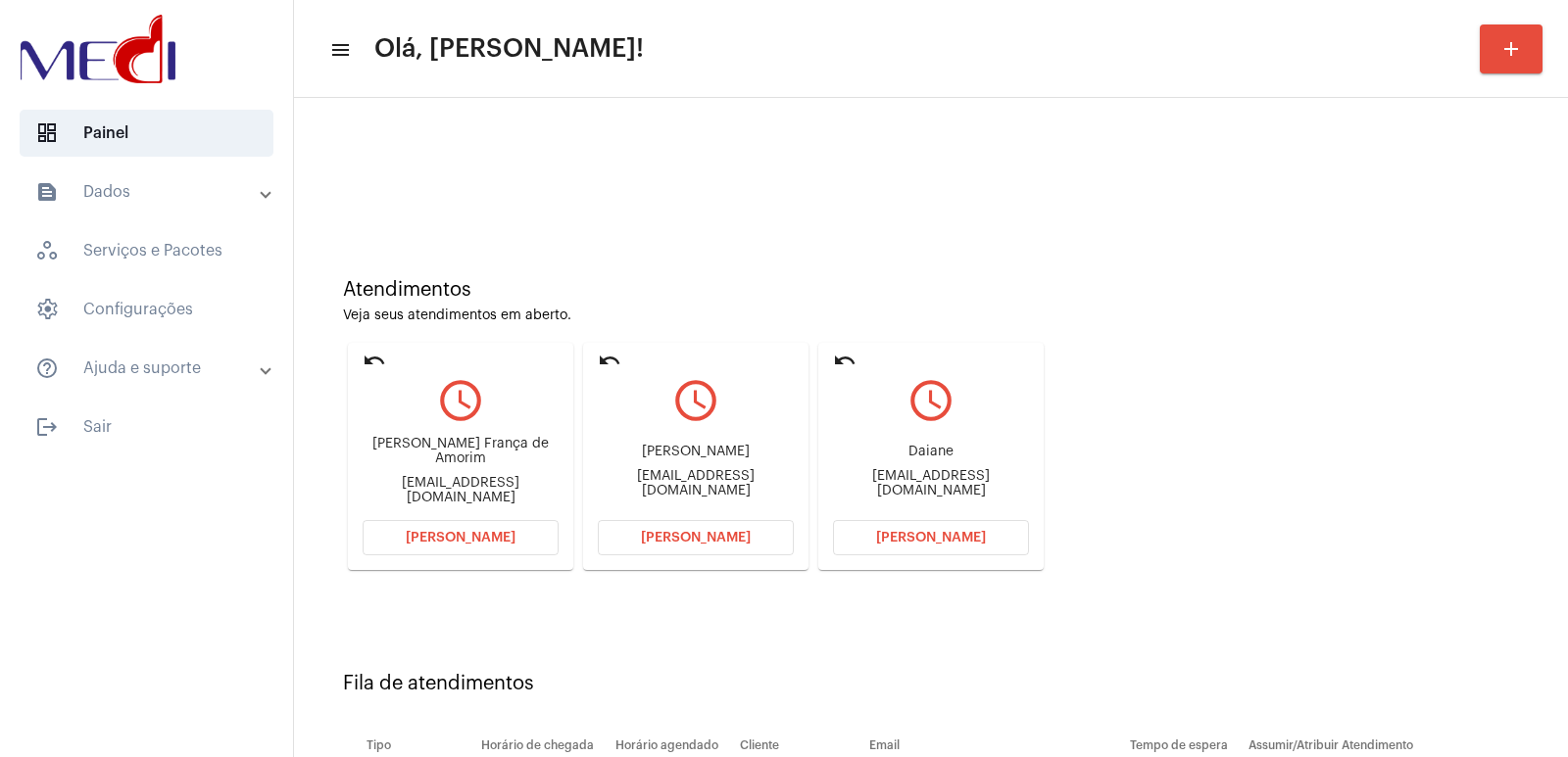
click at [932, 481] on div "[EMAIL_ADDRESS][DOMAIN_NAME]" at bounding box center [931, 484] width 196 height 30
copy mat-card-content "[EMAIL_ADDRESS][DOMAIN_NAME] [PERSON_NAME]"
click at [905, 458] on div "Daiane" at bounding box center [931, 452] width 196 height 15
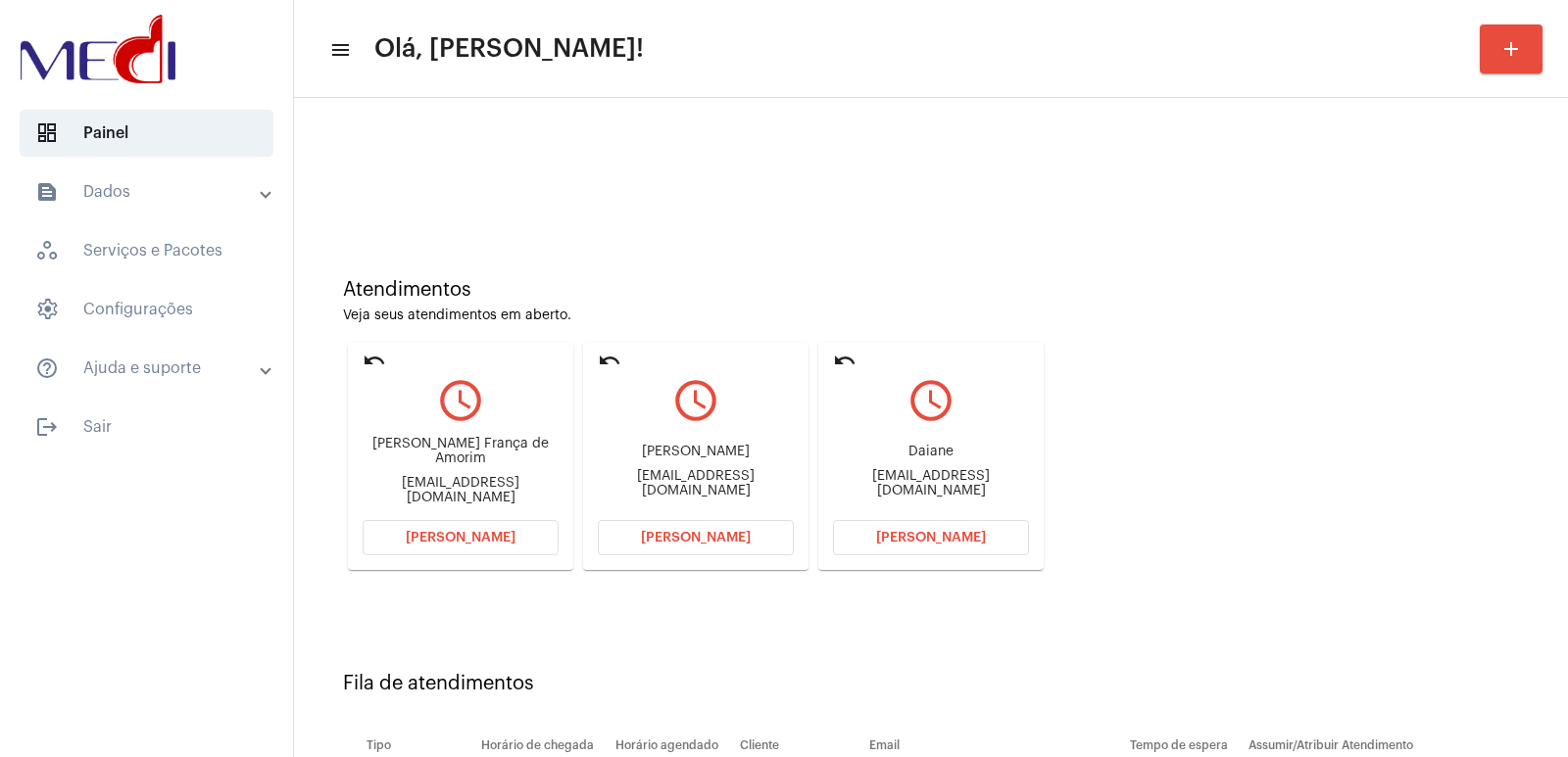
click at [906, 457] on div "Daiane" at bounding box center [931, 452] width 196 height 15
copy div "Daiane"
click at [897, 477] on div "[EMAIL_ADDRESS][DOMAIN_NAME]" at bounding box center [931, 484] width 196 height 30
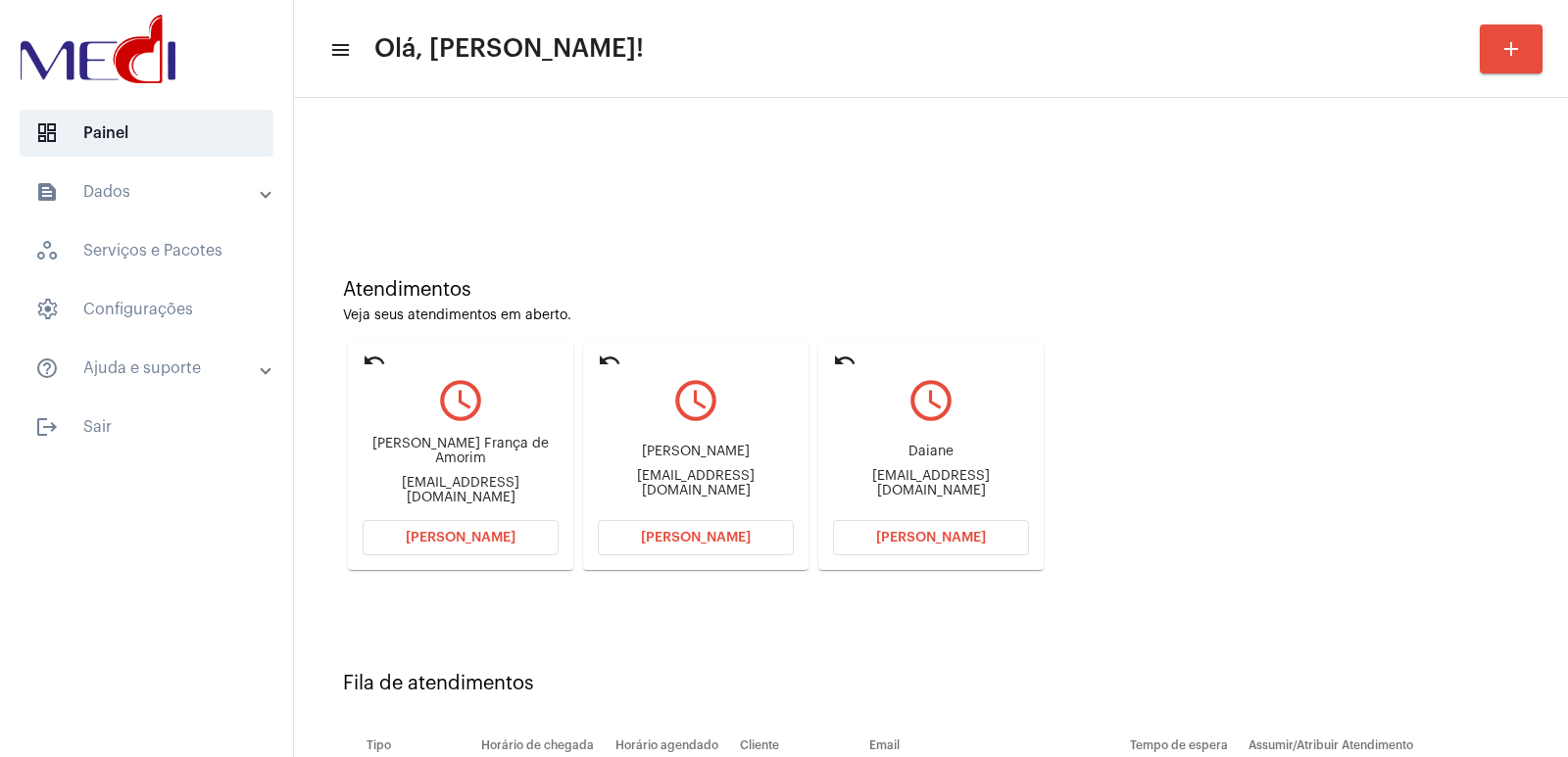
click at [897, 477] on div "[EMAIL_ADDRESS][DOMAIN_NAME]" at bounding box center [931, 484] width 196 height 30
copy mat-card-content "[EMAIL_ADDRESS][DOMAIN_NAME] [PERSON_NAME]"
click at [909, 545] on button "[PERSON_NAME]" at bounding box center [931, 538] width 196 height 36
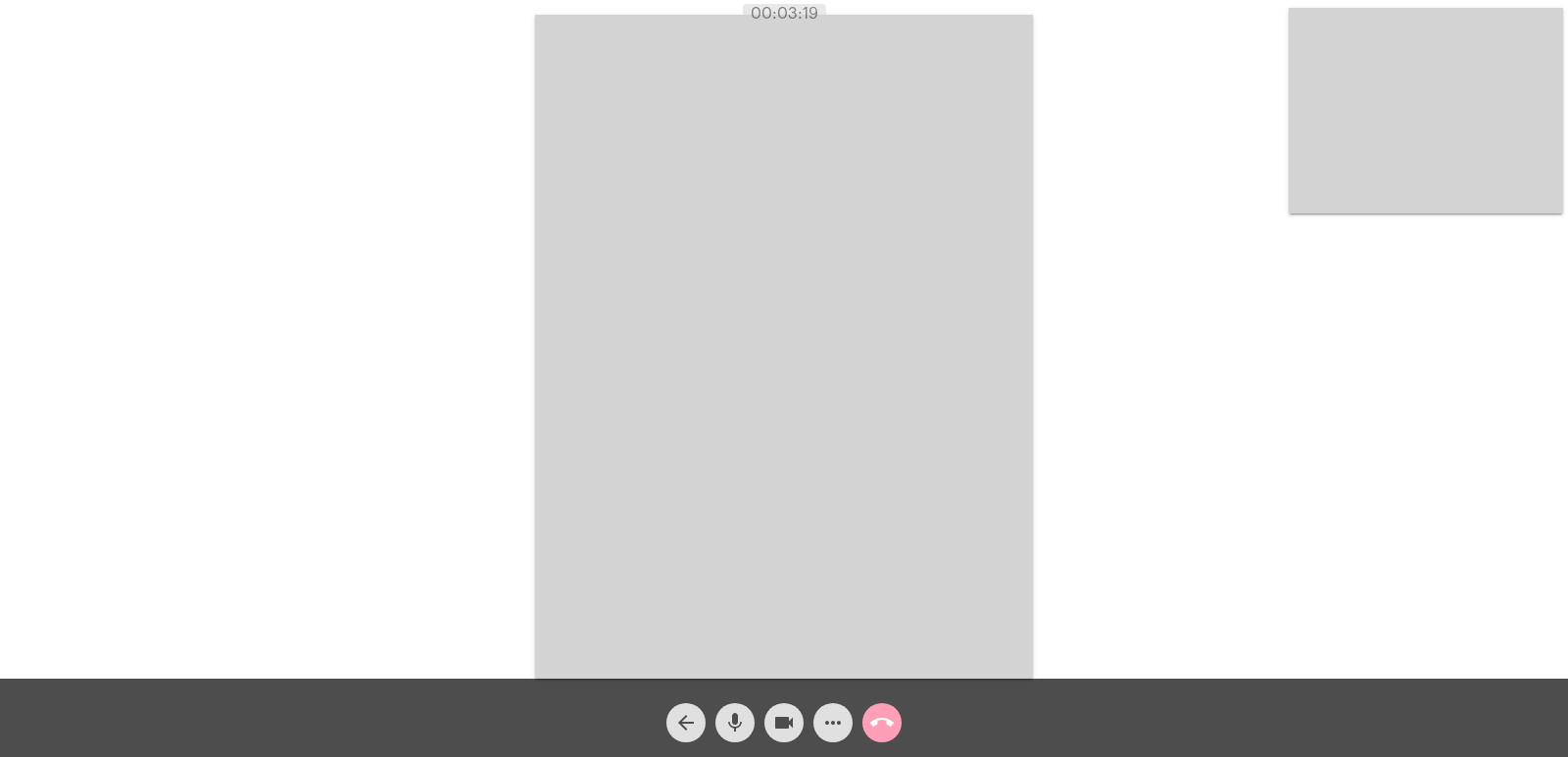
click at [878, 716] on mat-icon "call_end" at bounding box center [882, 723] width 24 height 24
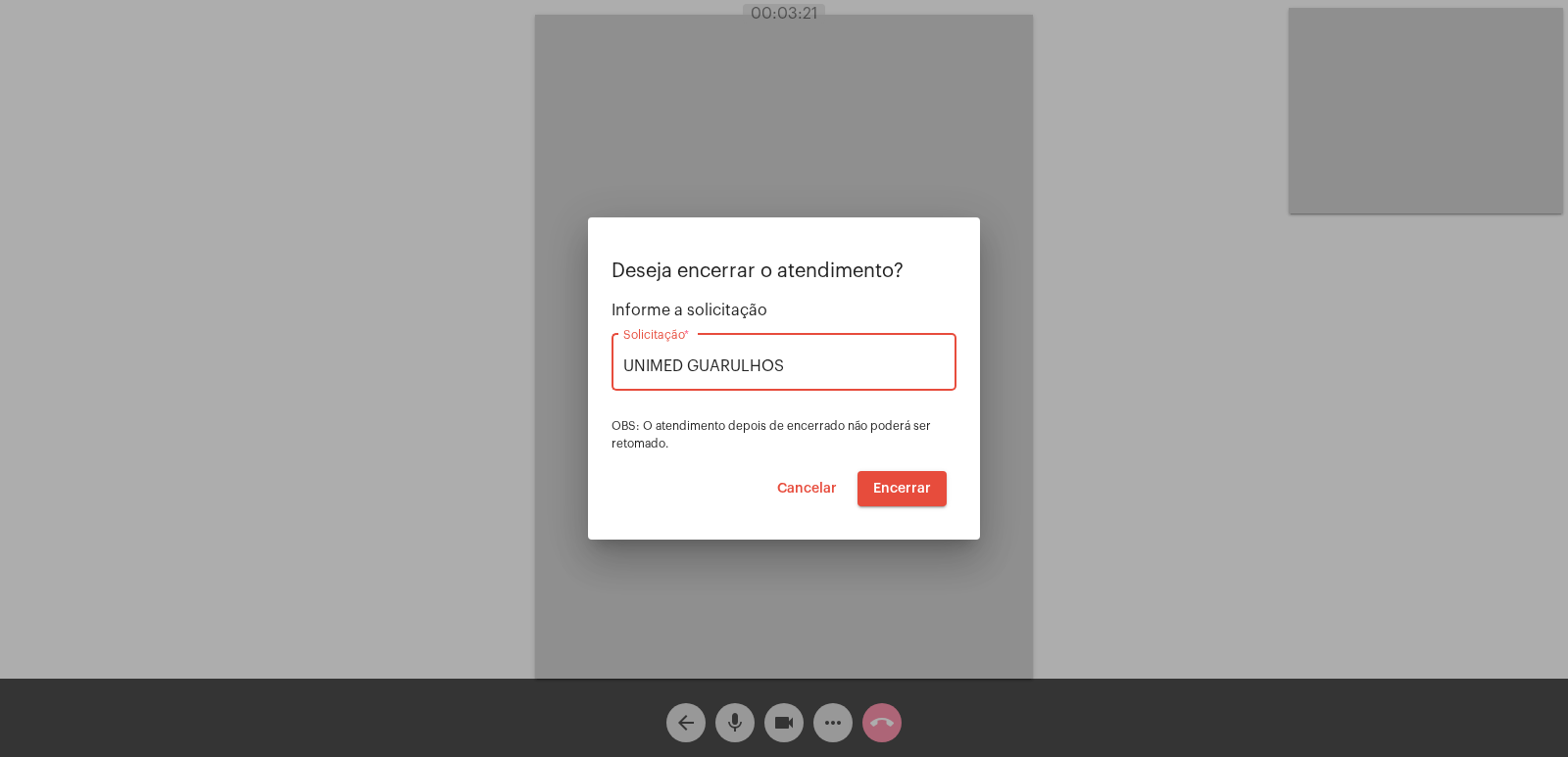
drag, startPoint x: 857, startPoint y: 365, endPoint x: 320, endPoint y: 362, distance: 537.0
click at [320, 362] on div "Deseja encerrar o atendimento? Informe a solicitação UNIMED GUARULHOS Solicitaç…" at bounding box center [784, 378] width 1568 height 757
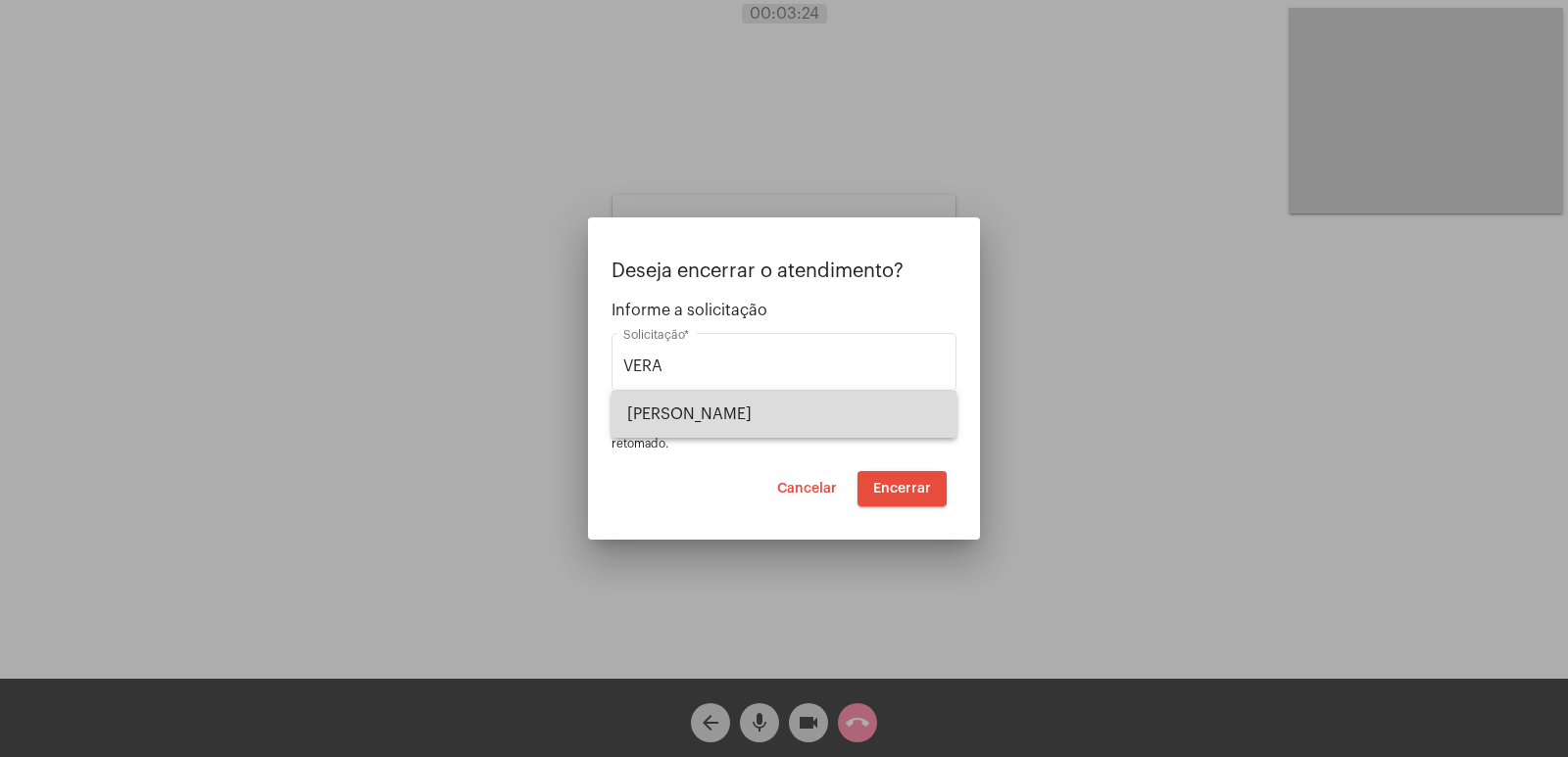
click at [728, 425] on span "[PERSON_NAME]" at bounding box center [784, 415] width 314 height 47
type input "[PERSON_NAME]"
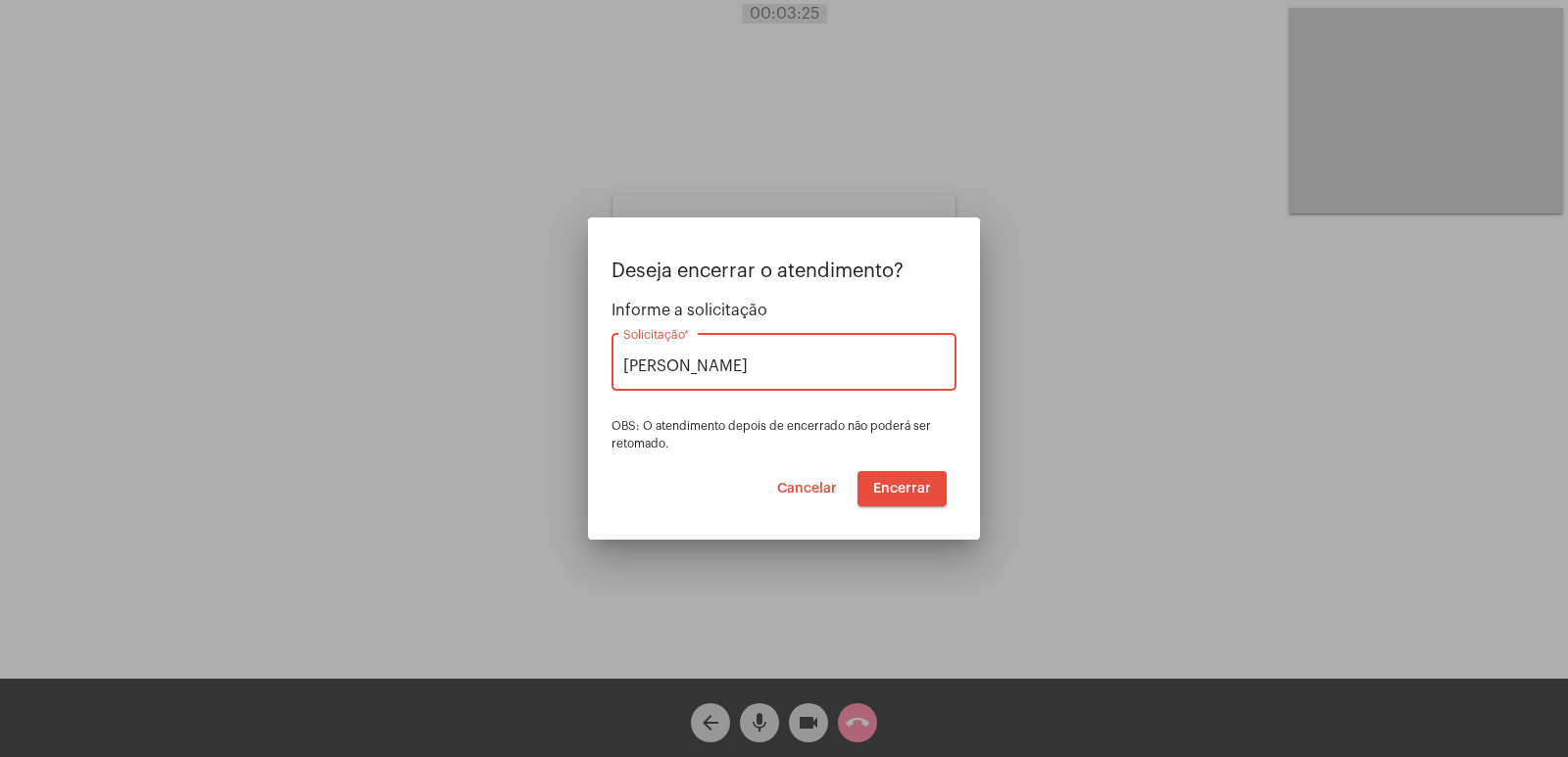
click at [905, 478] on button "Encerrar" at bounding box center [902, 489] width 89 height 36
click at [895, 483] on span "Encerrar" at bounding box center [902, 489] width 58 height 14
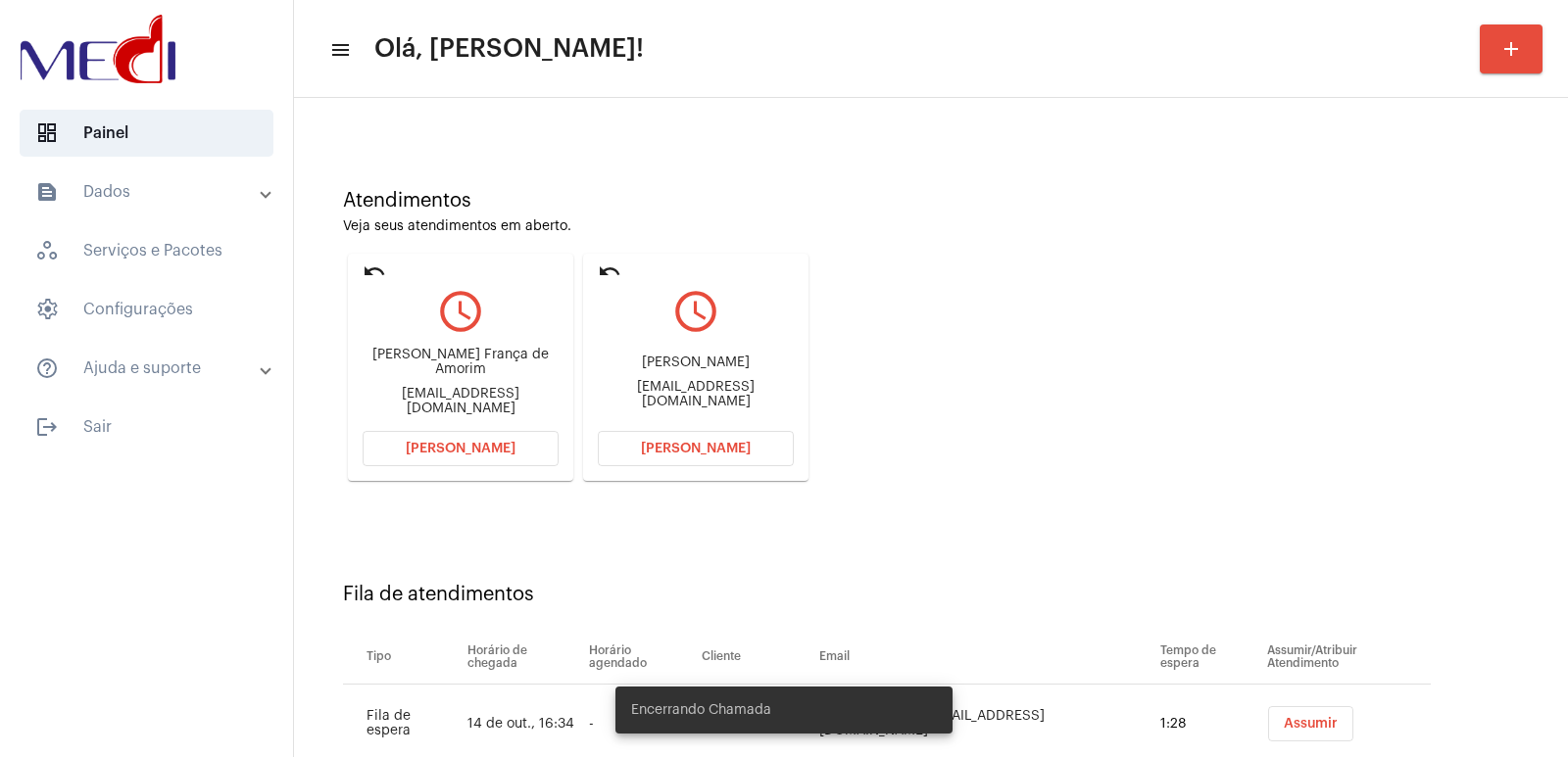
scroll to position [149, 0]
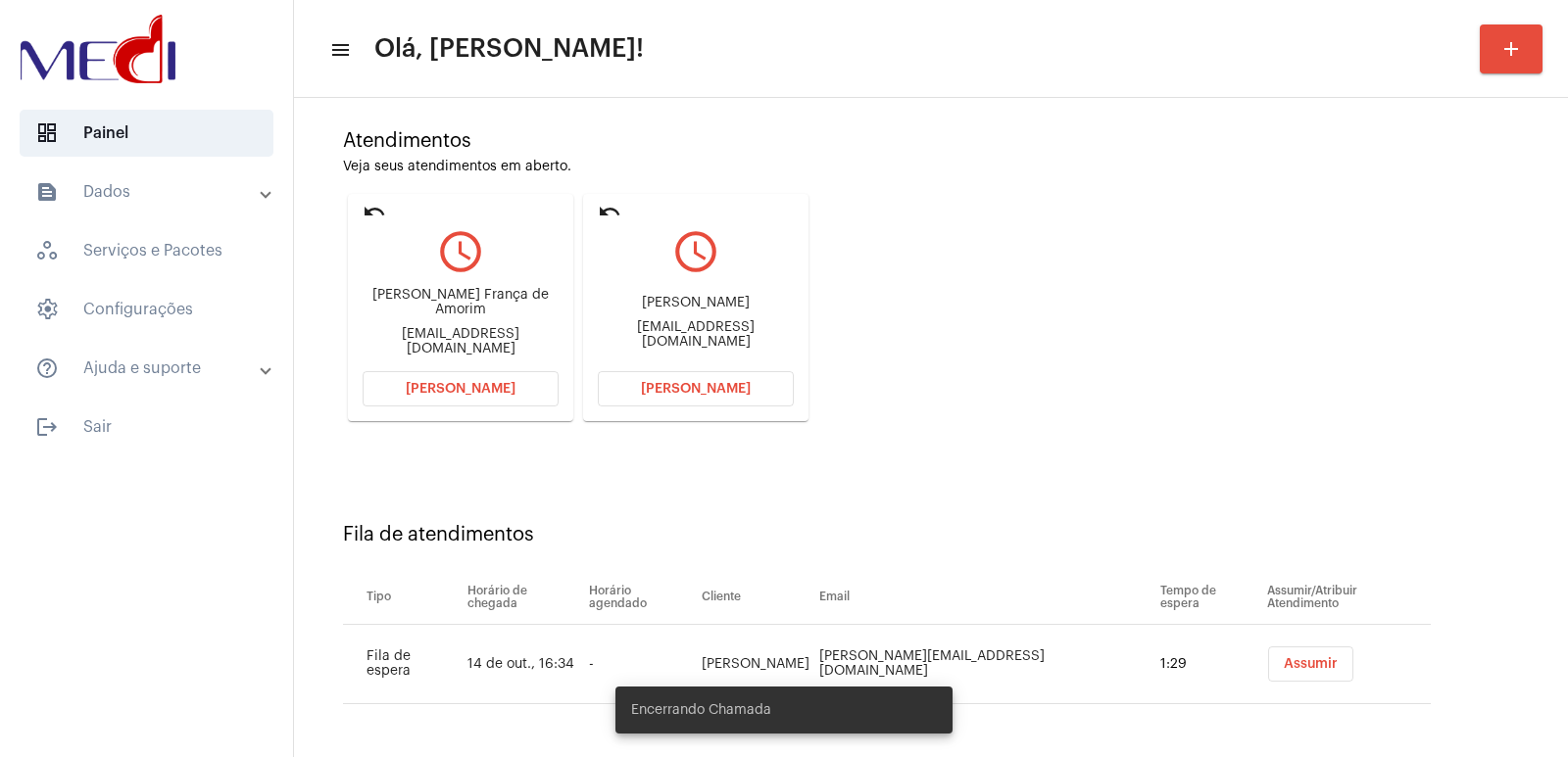
click at [681, 301] on div "[PERSON_NAME] [EMAIL_ADDRESS][DOMAIN_NAME]" at bounding box center [695, 322] width 196 height 88
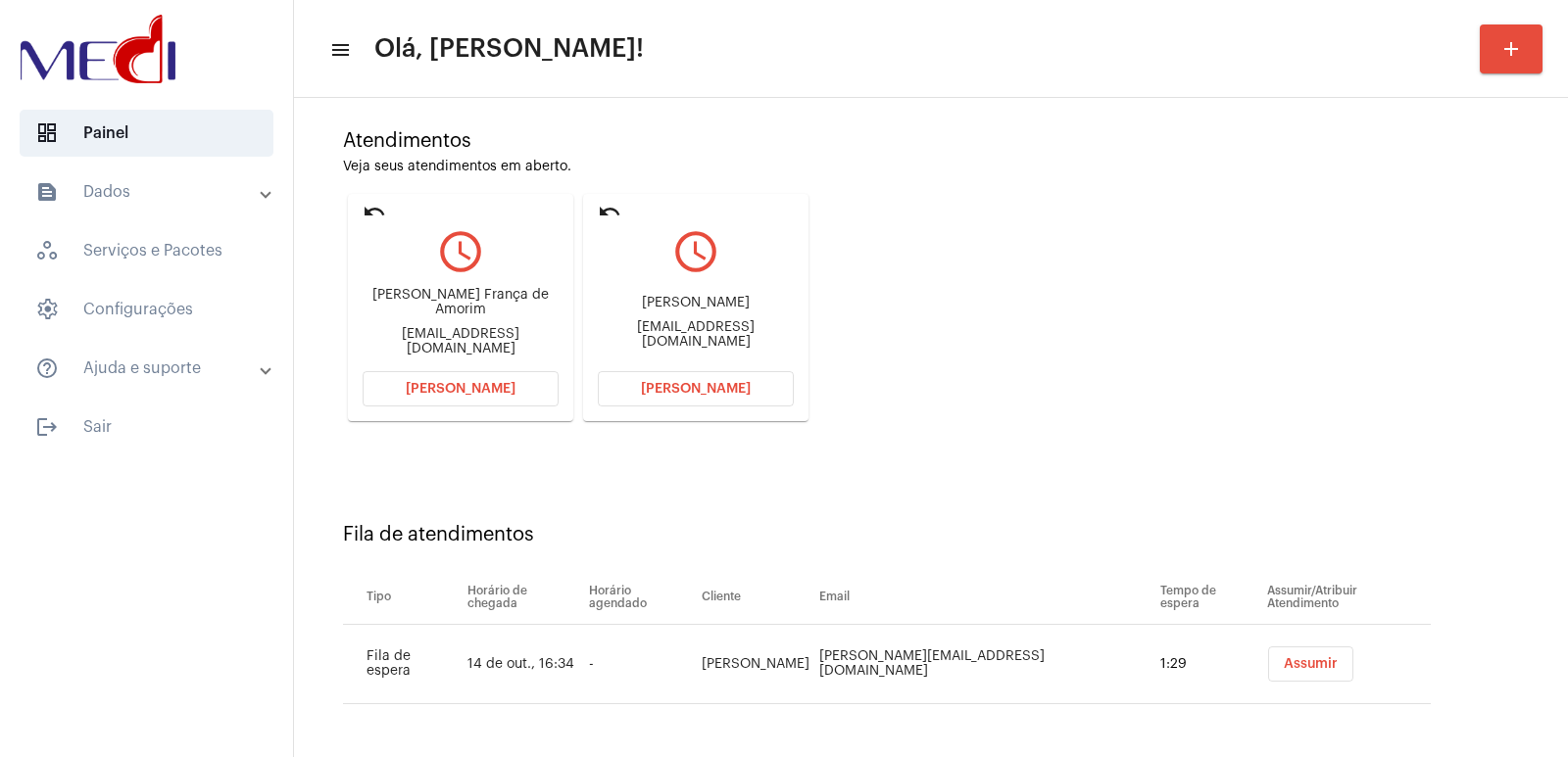
click at [681, 301] on div "[PERSON_NAME] [EMAIL_ADDRESS][DOMAIN_NAME]" at bounding box center [695, 322] width 196 height 88
copy div "[PERSON_NAME]"
click at [1284, 659] on span "Assumir" at bounding box center [1310, 664] width 54 height 14
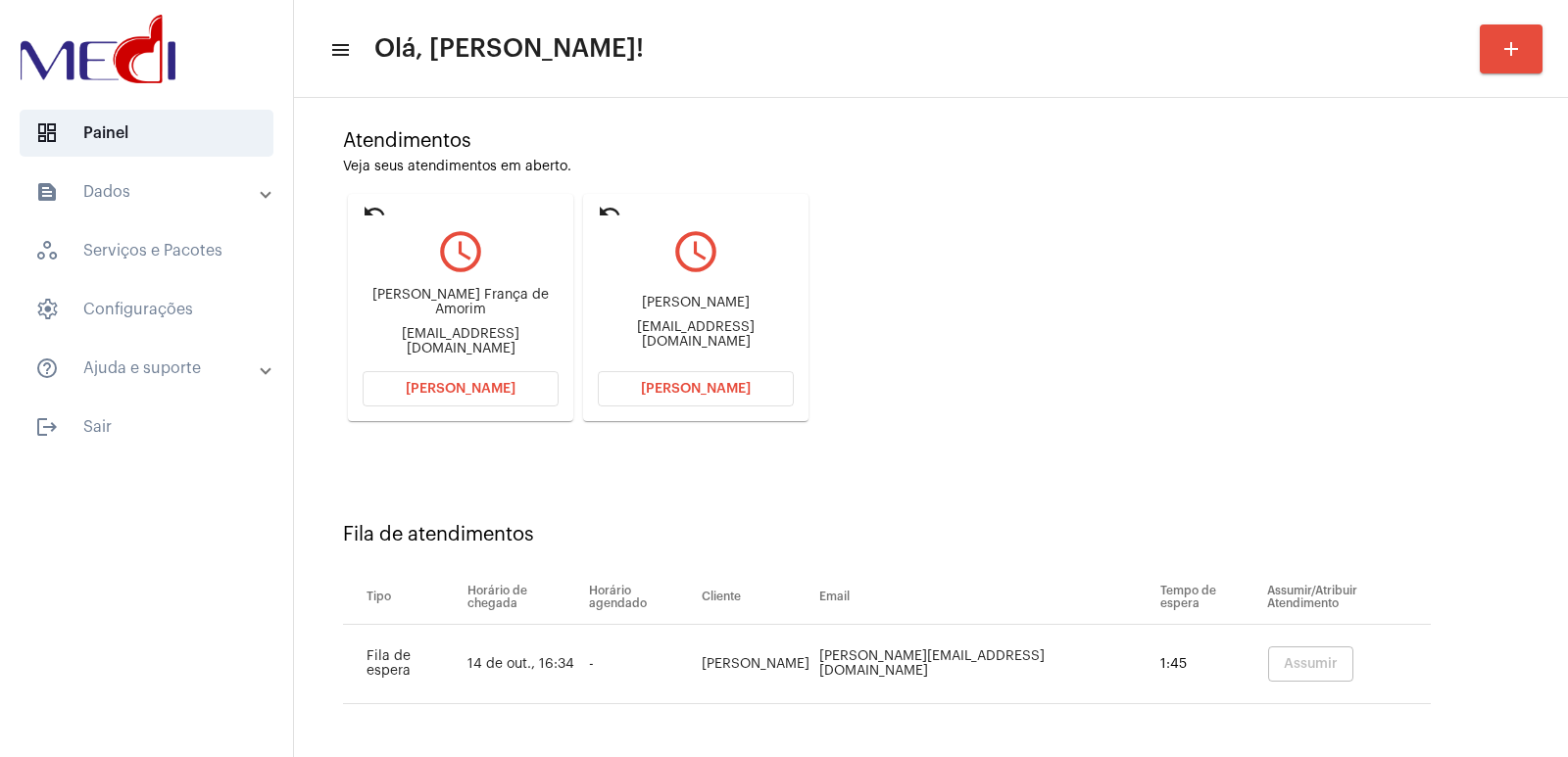
scroll to position [9, 0]
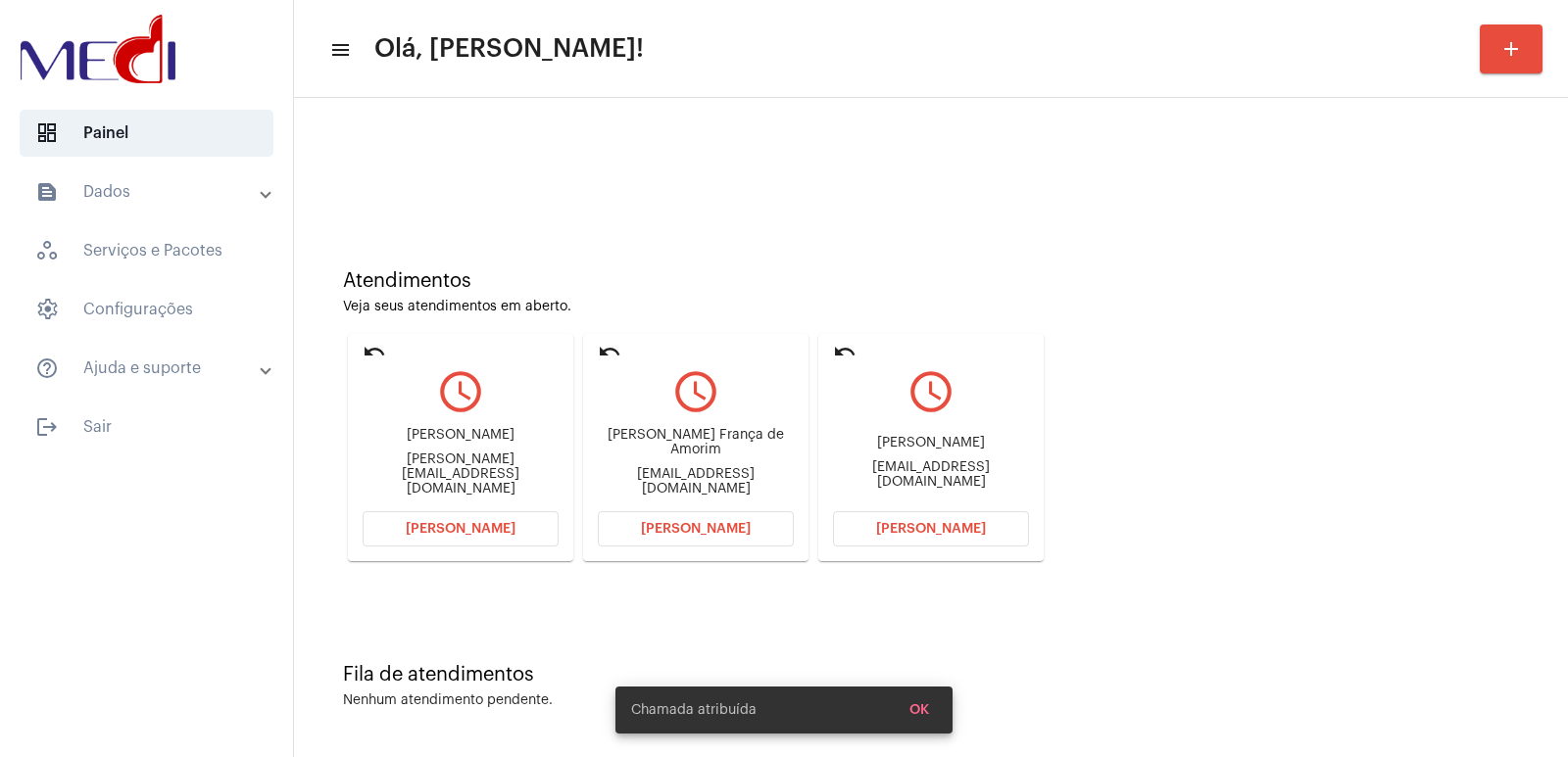
click at [919, 474] on div "[EMAIL_ADDRESS][DOMAIN_NAME]" at bounding box center [931, 476] width 196 height 30
copy mat-card-content "[EMAIL_ADDRESS][DOMAIN_NAME] [PERSON_NAME]"
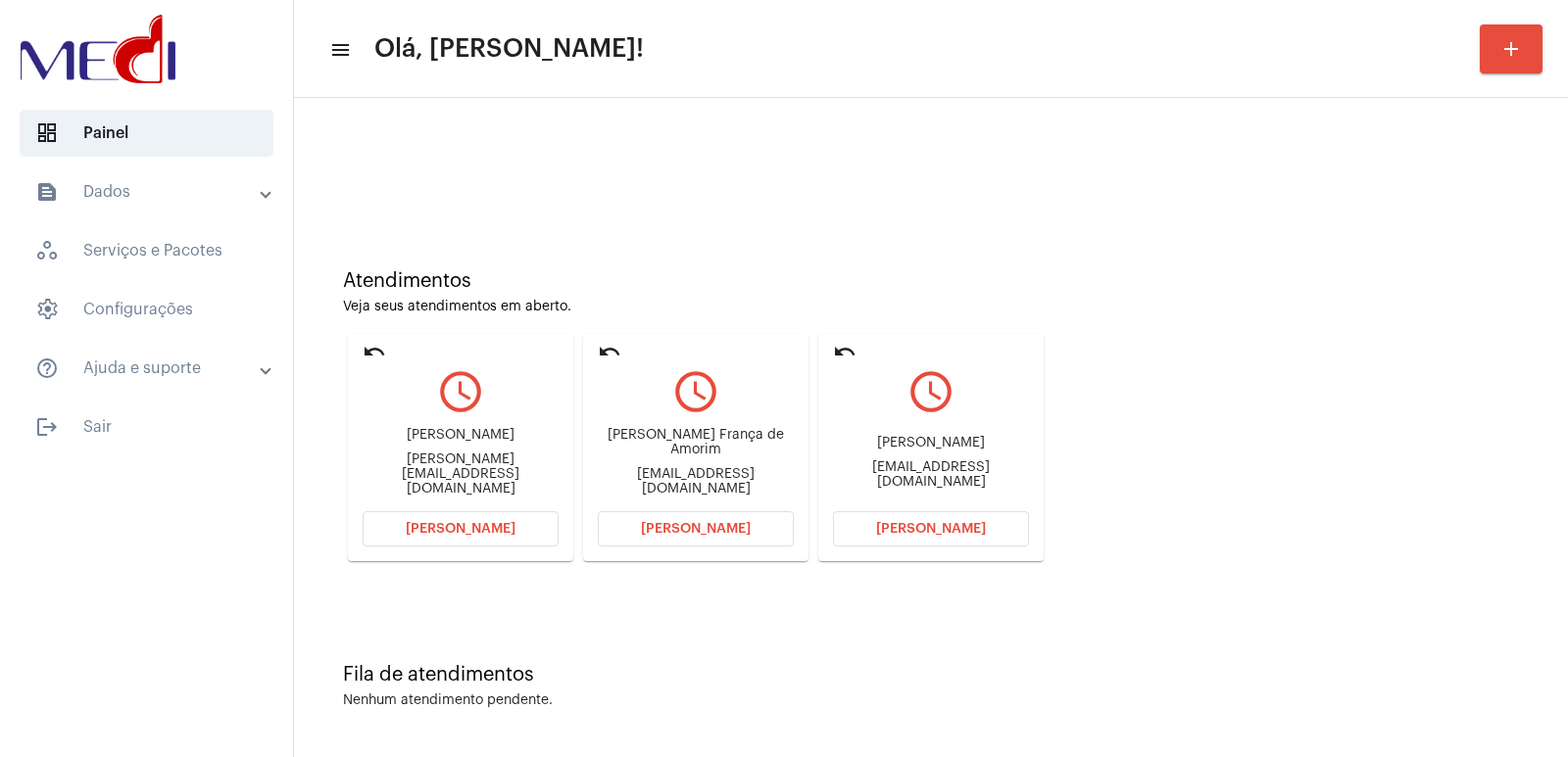
click at [967, 463] on div "[PERSON_NAME] [EMAIL_ADDRESS][DOMAIN_NAME]" at bounding box center [931, 462] width 196 height 88
click at [953, 443] on div "[PERSON_NAME]" at bounding box center [931, 443] width 196 height 15
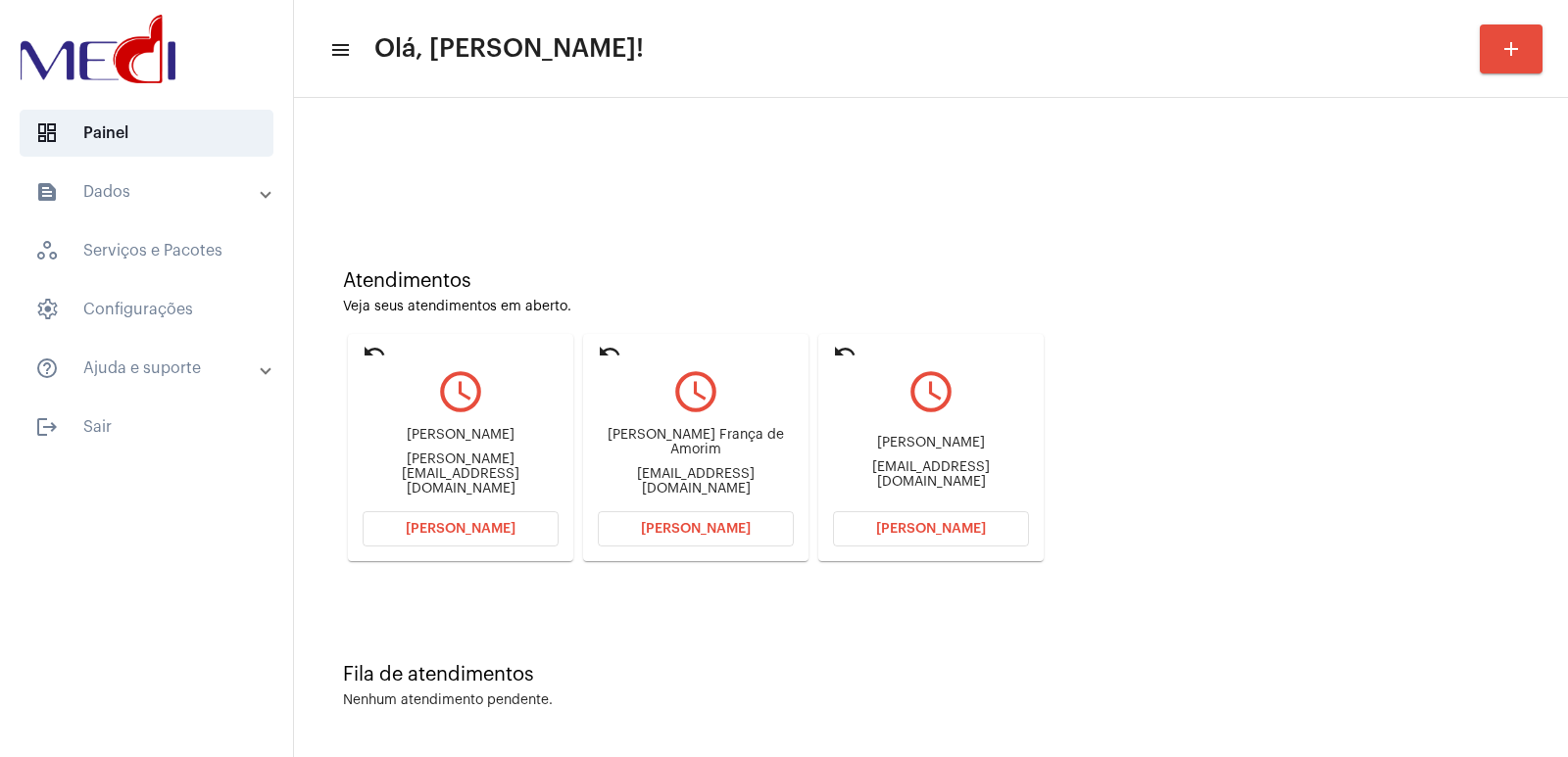
click at [953, 443] on div "[PERSON_NAME]" at bounding box center [931, 443] width 196 height 15
copy div "[PERSON_NAME]"
click at [973, 525] on span "[PERSON_NAME]" at bounding box center [930, 529] width 110 height 14
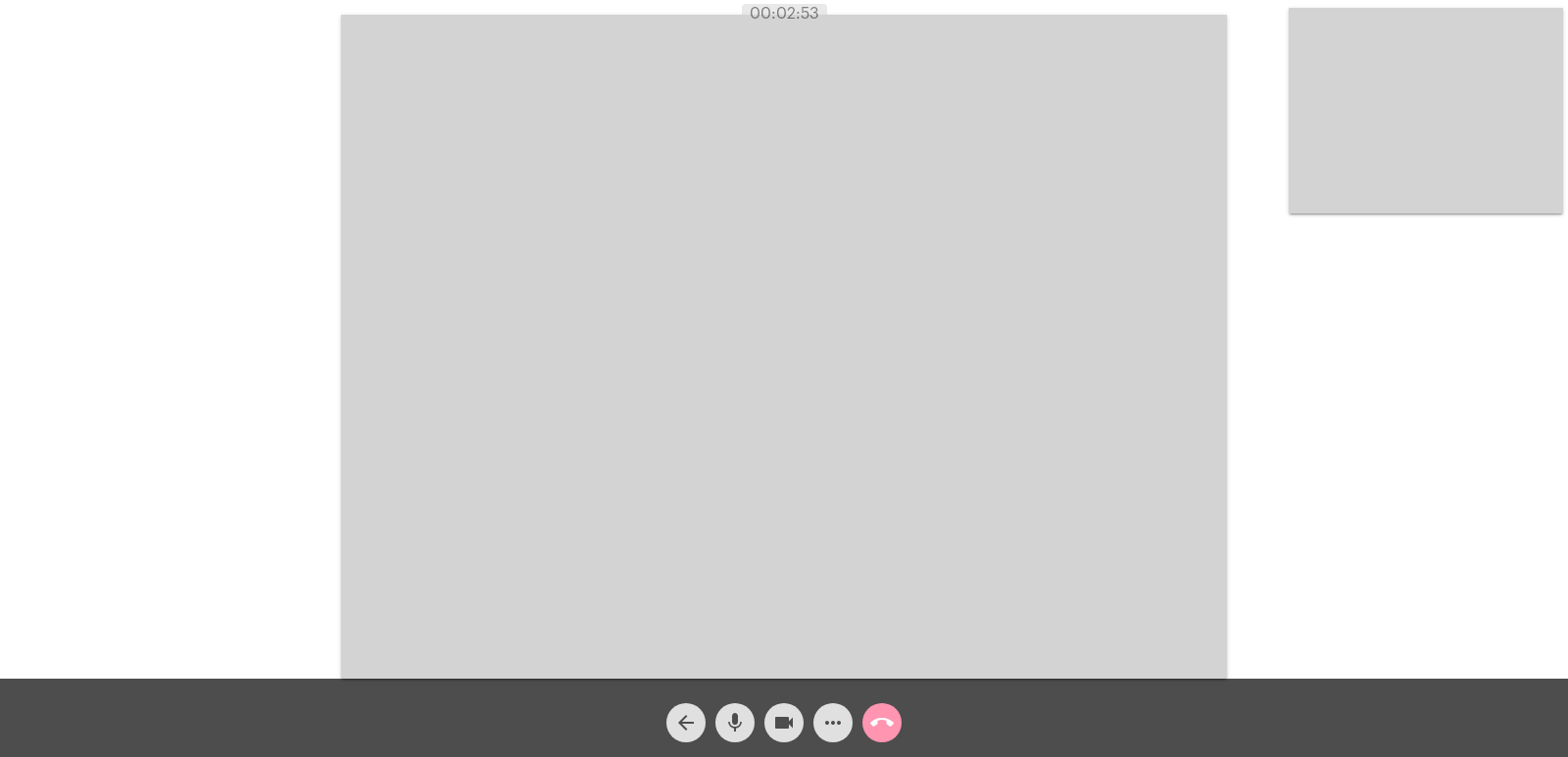
click at [896, 726] on button "call_end" at bounding box center [882, 723] width 39 height 39
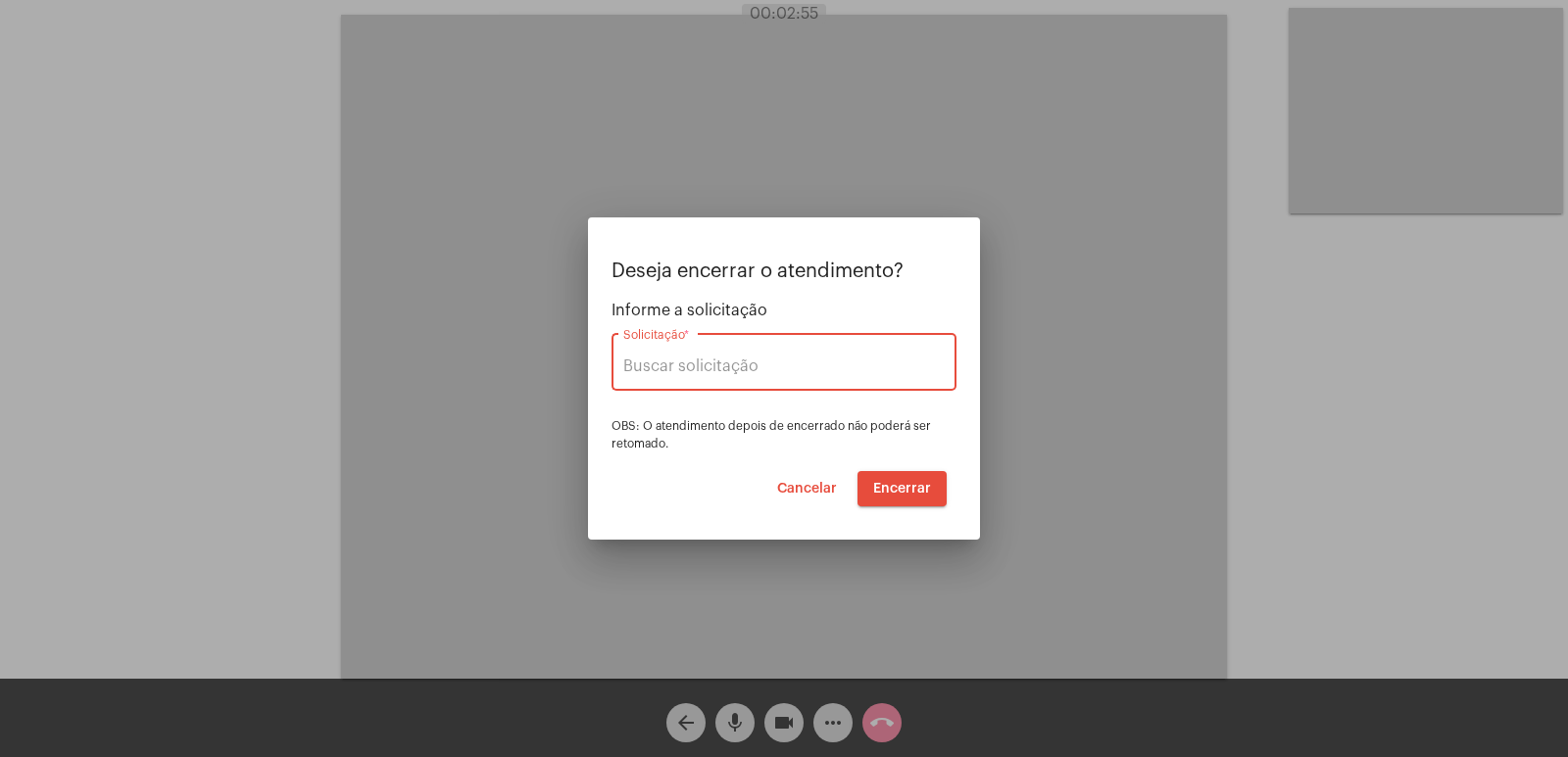
type input "[PERSON_NAME]"
click at [913, 501] on button "Encerrar" at bounding box center [902, 489] width 89 height 36
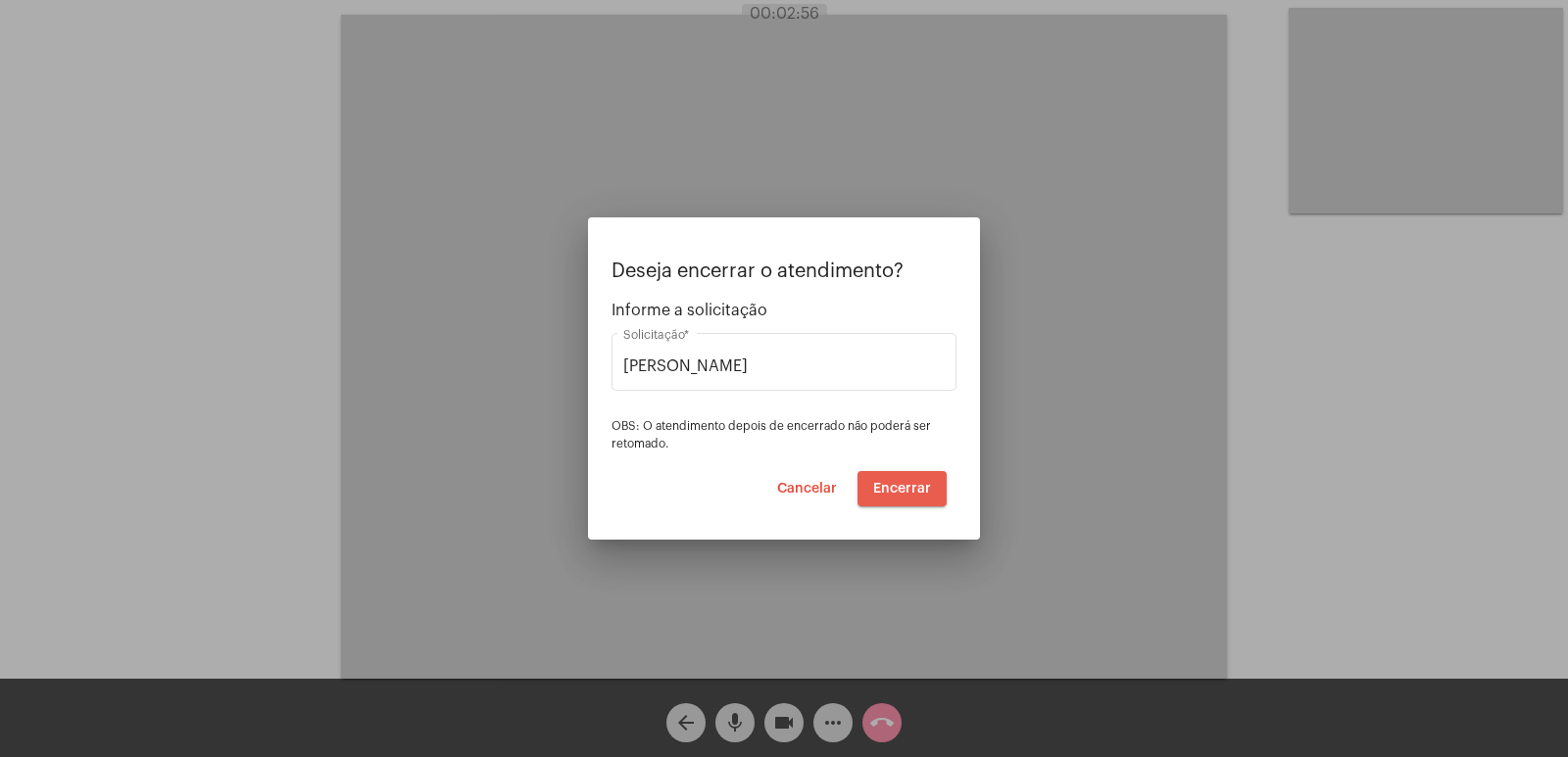
click at [913, 501] on button "Encerrar" at bounding box center [902, 489] width 89 height 36
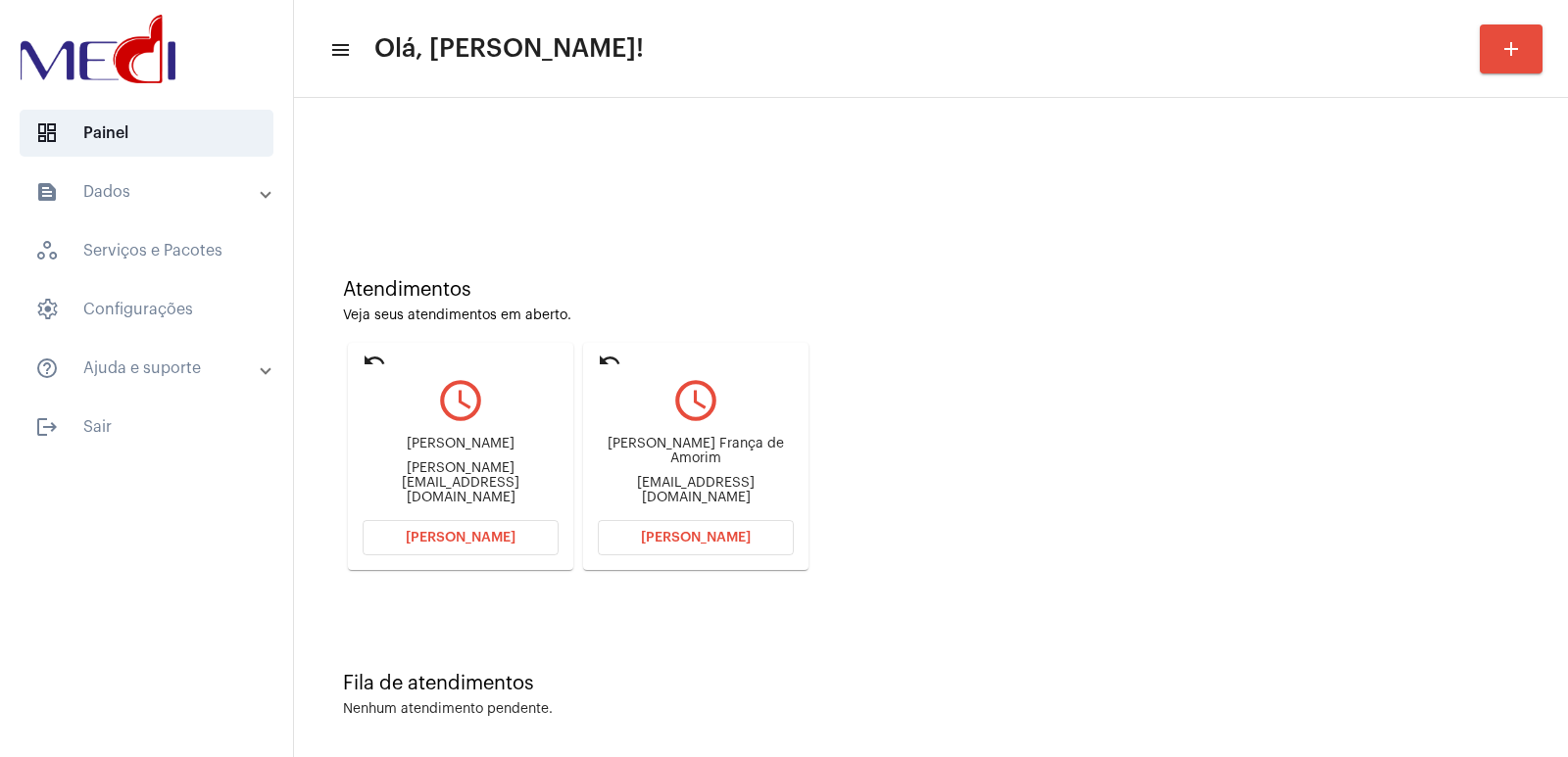
click at [645, 461] on div "[PERSON_NAME] França de Amorim" at bounding box center [695, 452] width 196 height 30
copy div "[PERSON_NAME] França de Amorim"
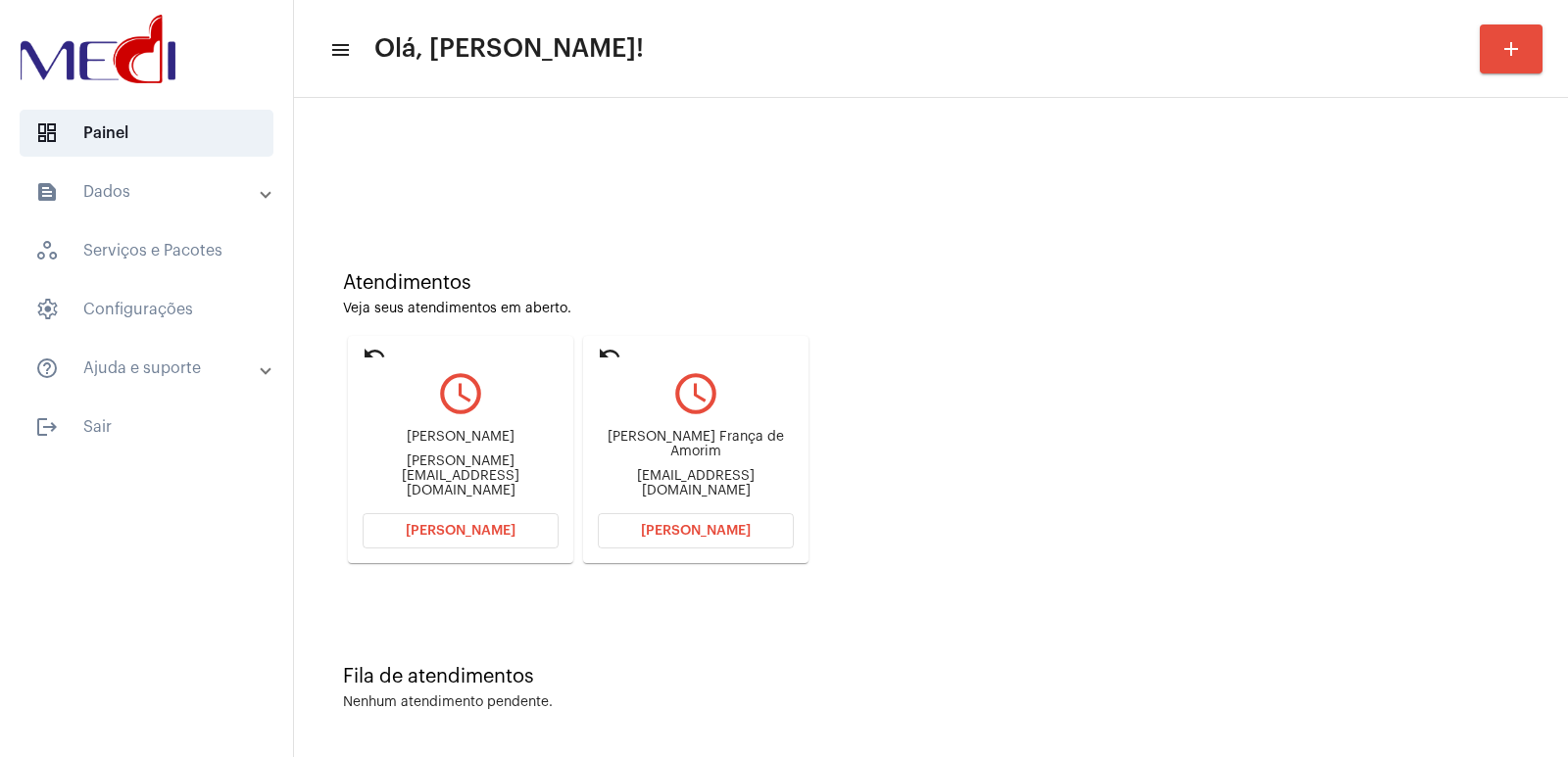
scroll to position [9, 0]
click at [1169, 432] on div "Atendimentos Veja seus atendimentos em aberto. undo query_builder [PERSON_NAME]…" at bounding box center [931, 408] width 1255 height 394
click at [654, 453] on div "[PERSON_NAME] França de Amorim" at bounding box center [695, 443] width 196 height 30
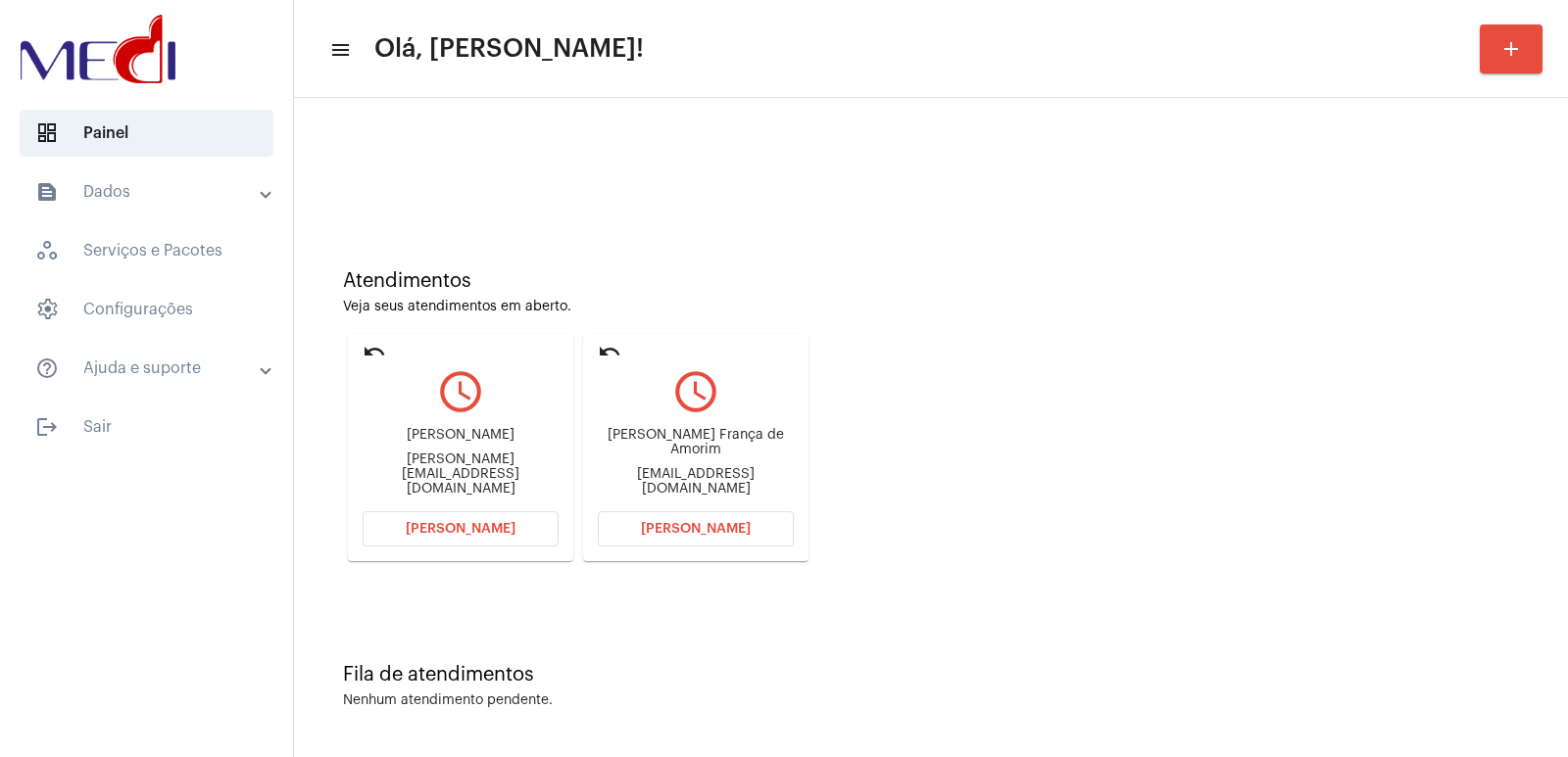
click at [672, 547] on mat-card "undo query_builder [PERSON_NAME] [GEOGRAPHIC_DATA] de [PERSON_NAME] [PERSON_NAM…" at bounding box center [696, 447] width 225 height 227
click at [676, 531] on span "[PERSON_NAME]" at bounding box center [695, 529] width 110 height 14
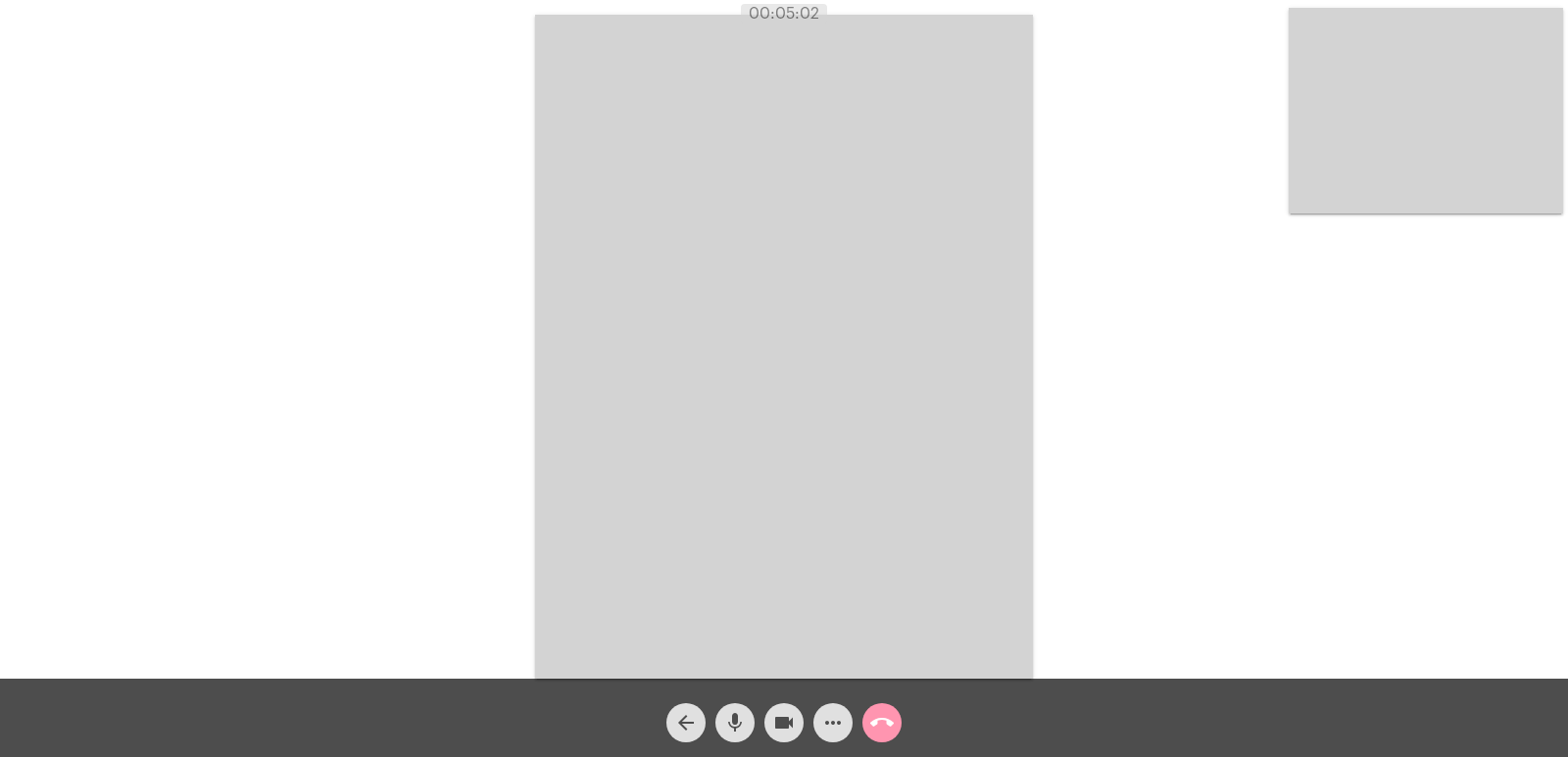
click at [897, 715] on button "call_end" at bounding box center [882, 723] width 39 height 39
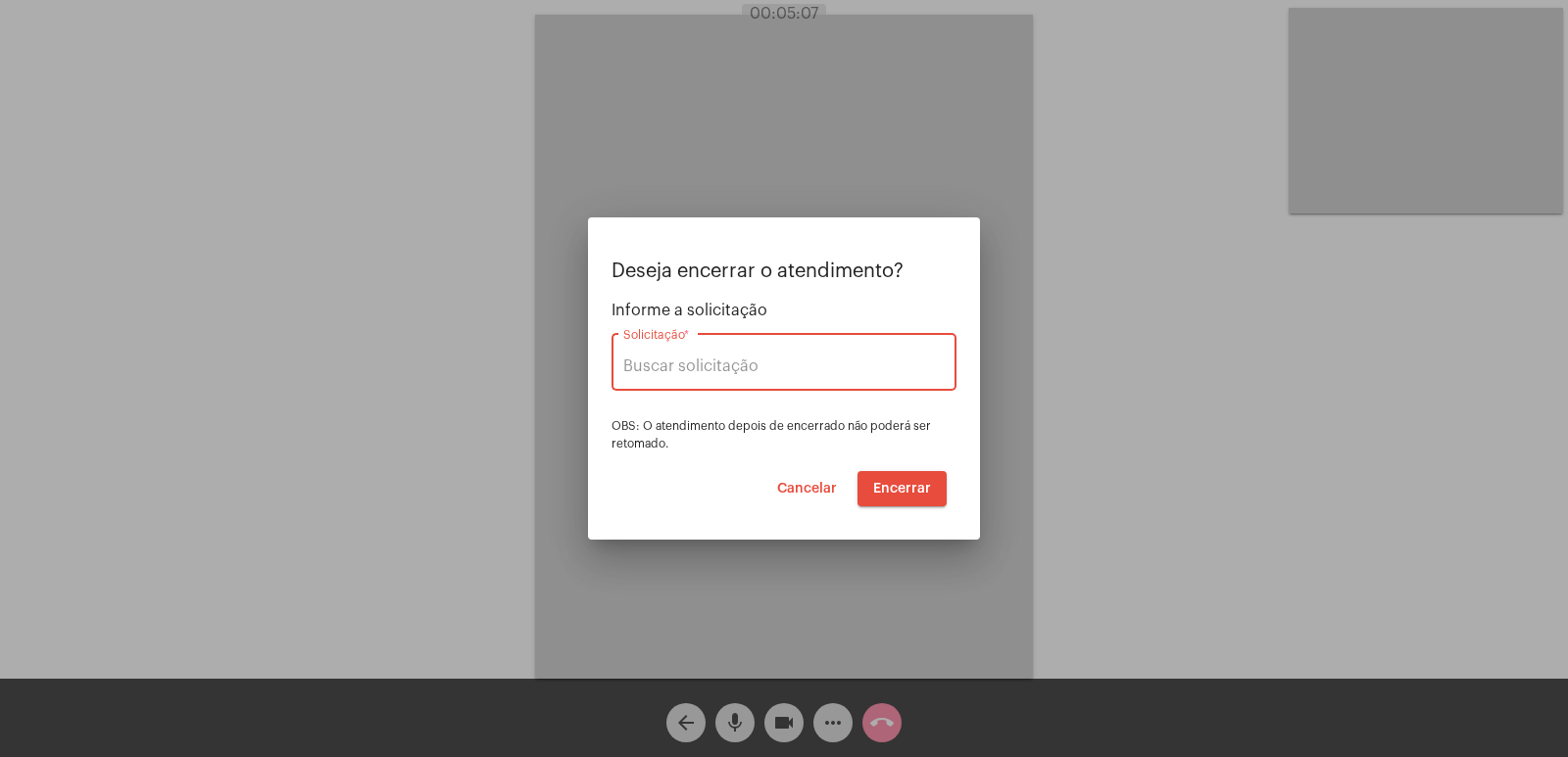
type input "SMILE SAÚDE"
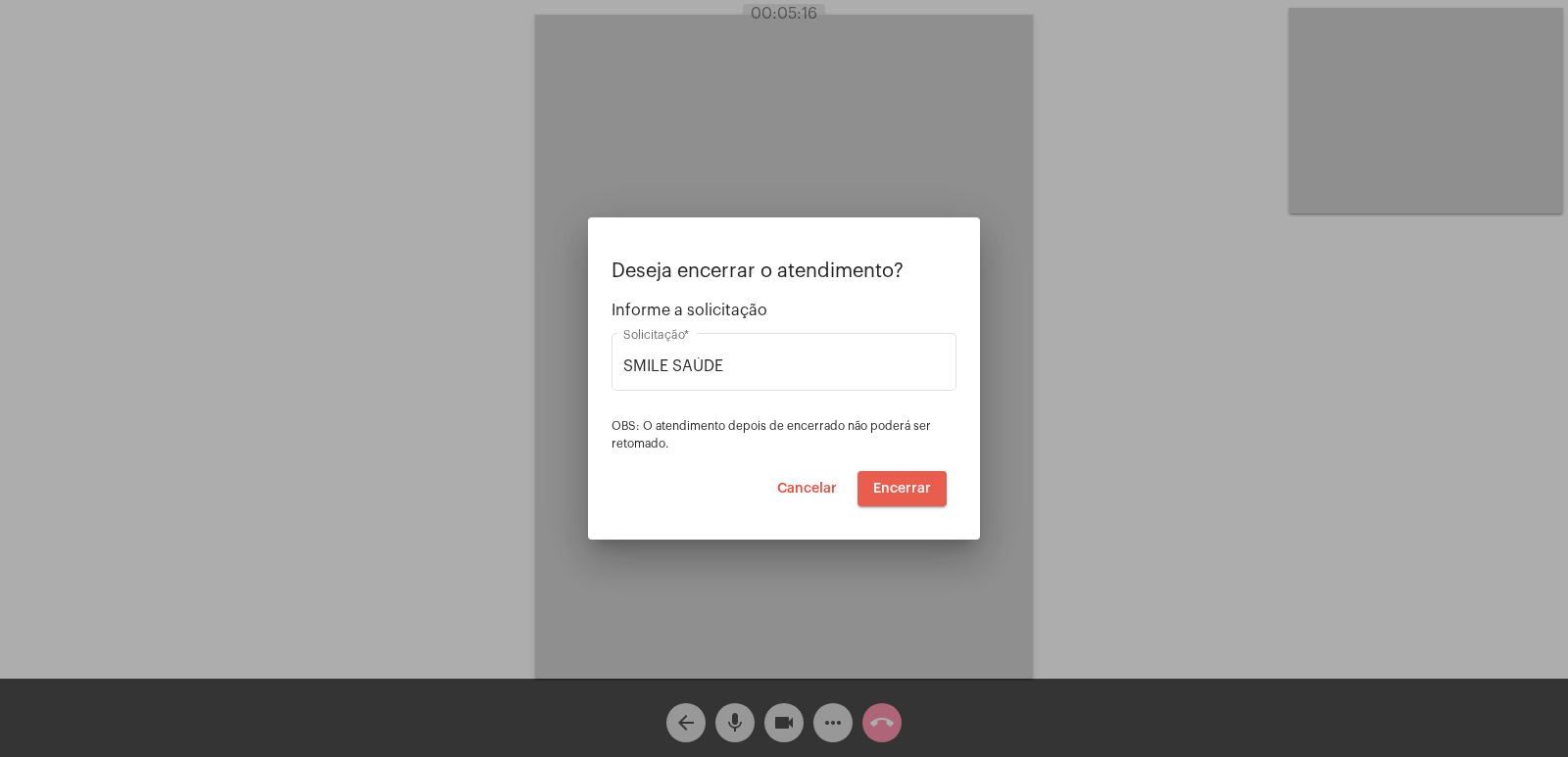
click at [890, 485] on span "Encerrar" at bounding box center [902, 489] width 58 height 14
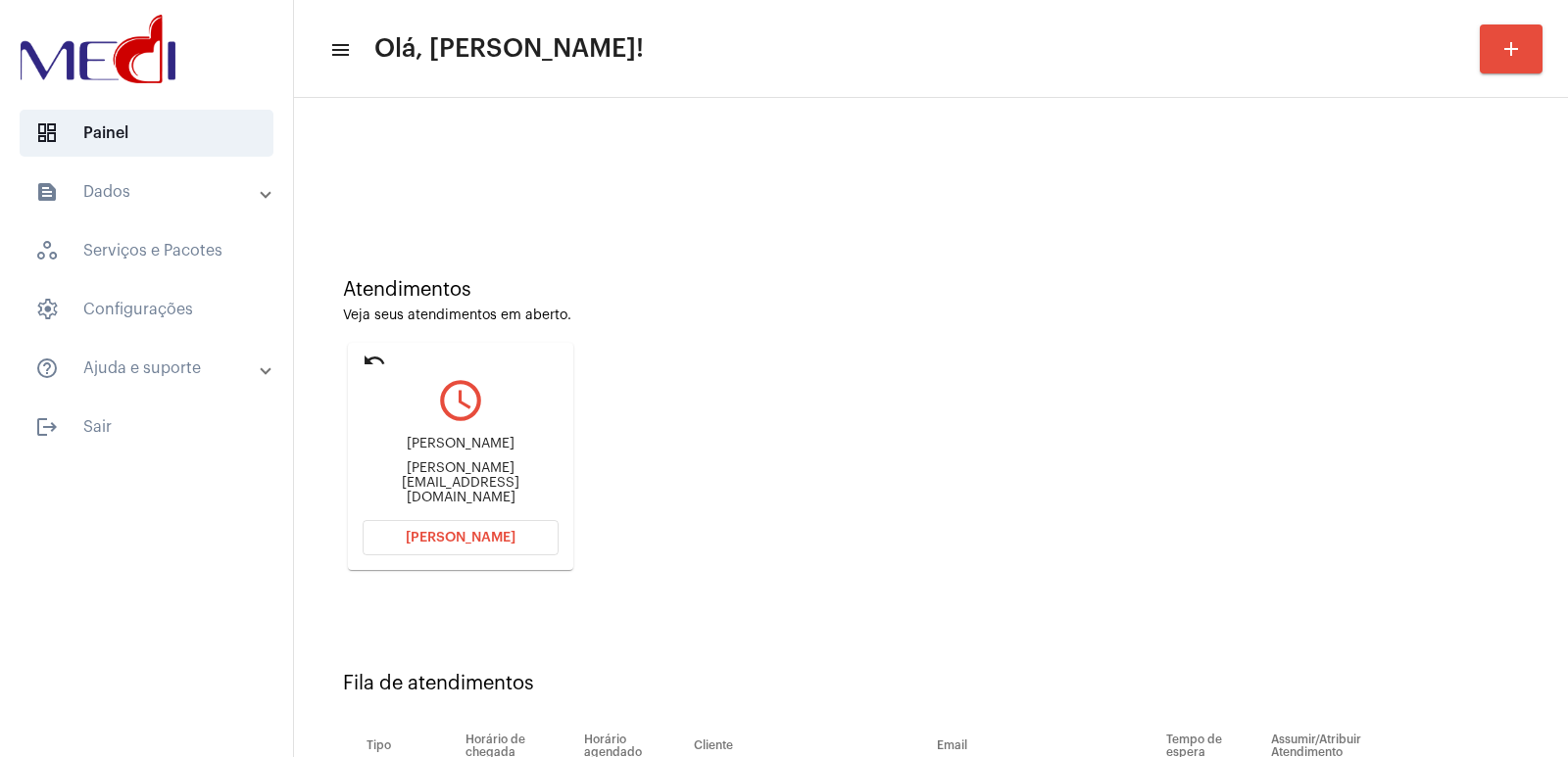
click at [437, 471] on div "[PERSON_NAME] [PERSON_NAME] [PERSON_NAME][EMAIL_ADDRESS][DOMAIN_NAME]" at bounding box center [460, 471] width 196 height 88
click at [437, 470] on div "[PERSON_NAME] [PERSON_NAME] [PERSON_NAME][EMAIL_ADDRESS][DOMAIN_NAME]" at bounding box center [460, 471] width 196 height 88
click at [465, 452] on div "[PERSON_NAME]" at bounding box center [460, 444] width 196 height 15
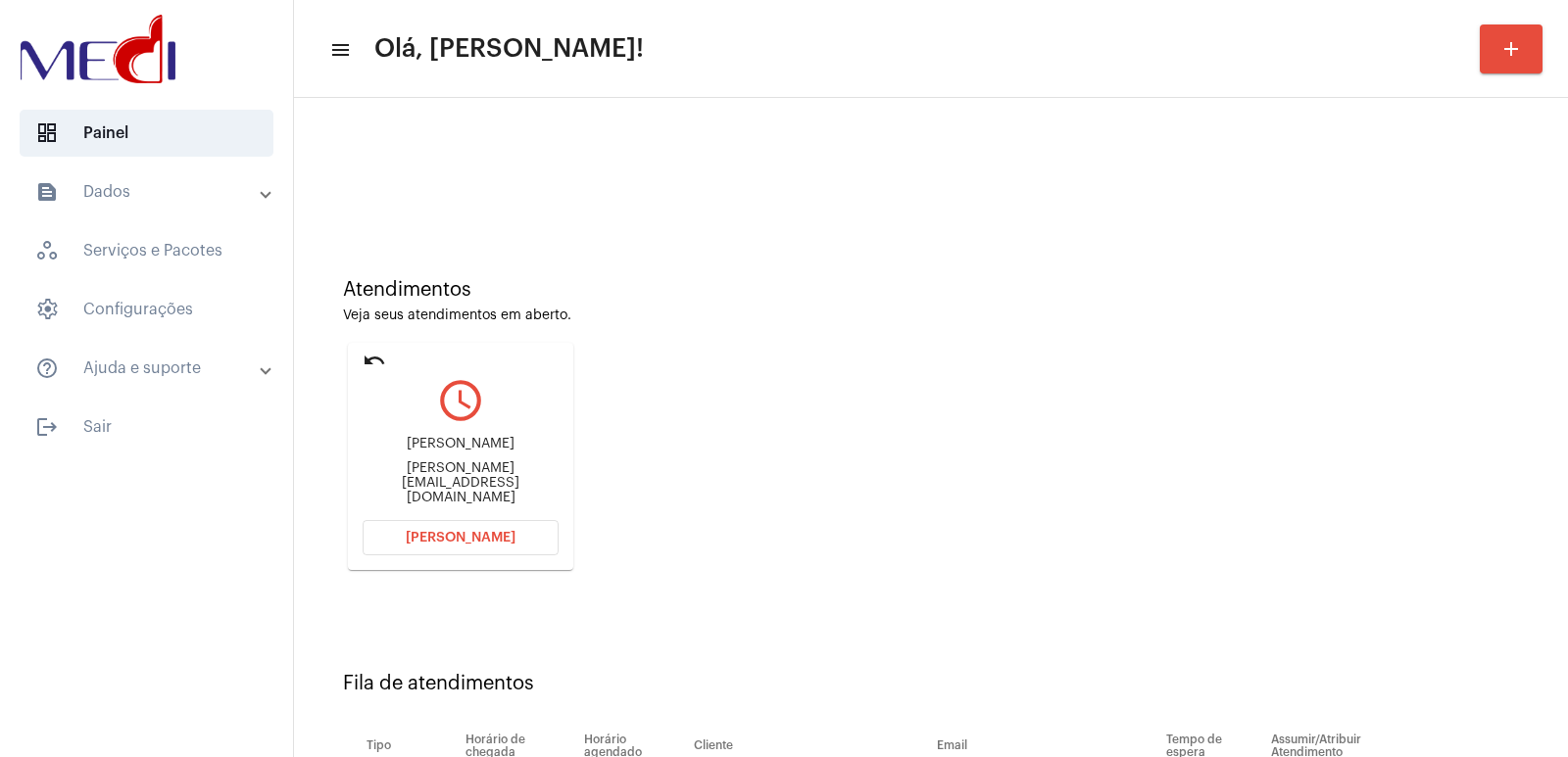
click at [465, 452] on div "[PERSON_NAME]" at bounding box center [460, 444] width 196 height 15
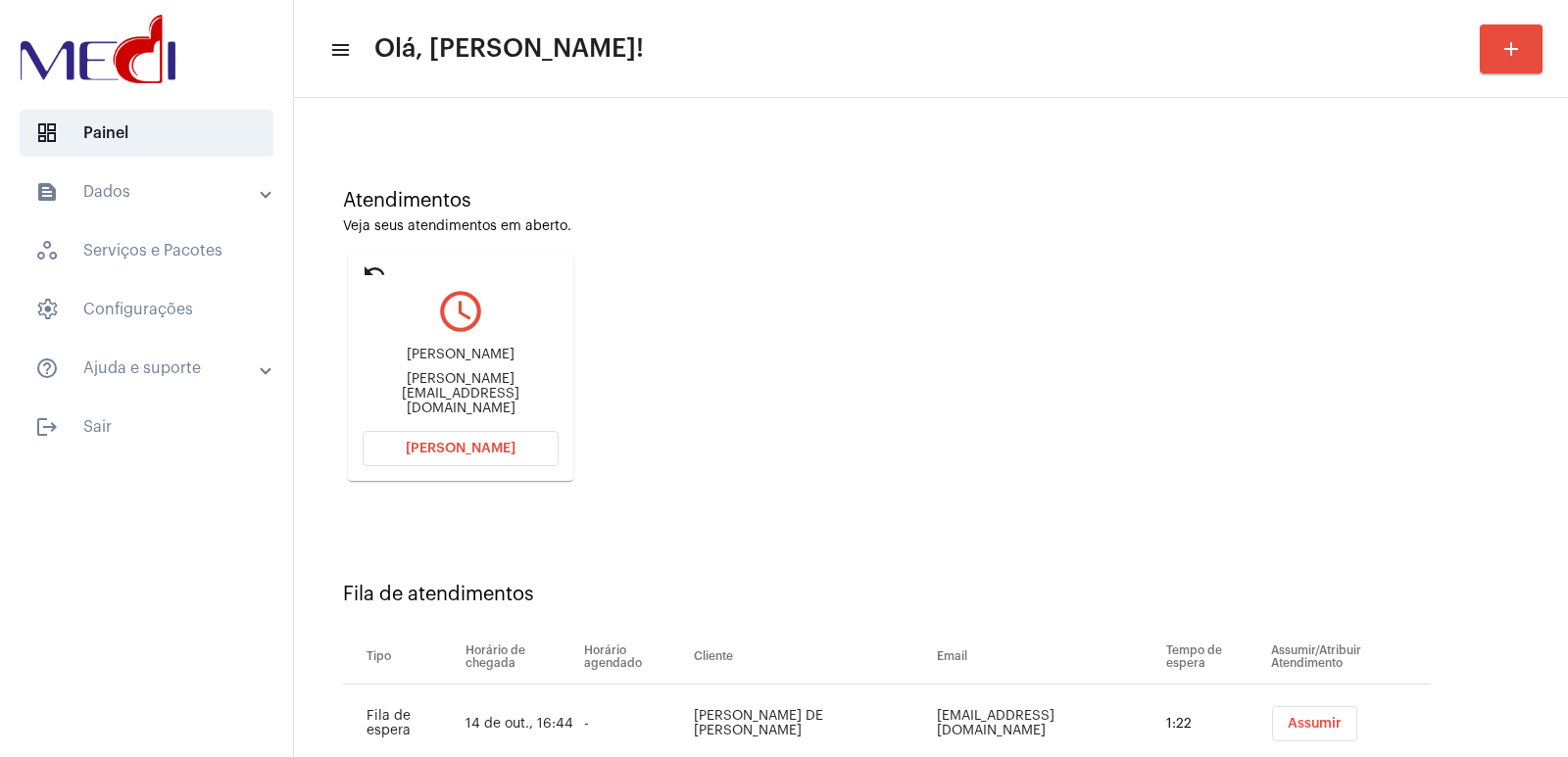
scroll to position [149, 0]
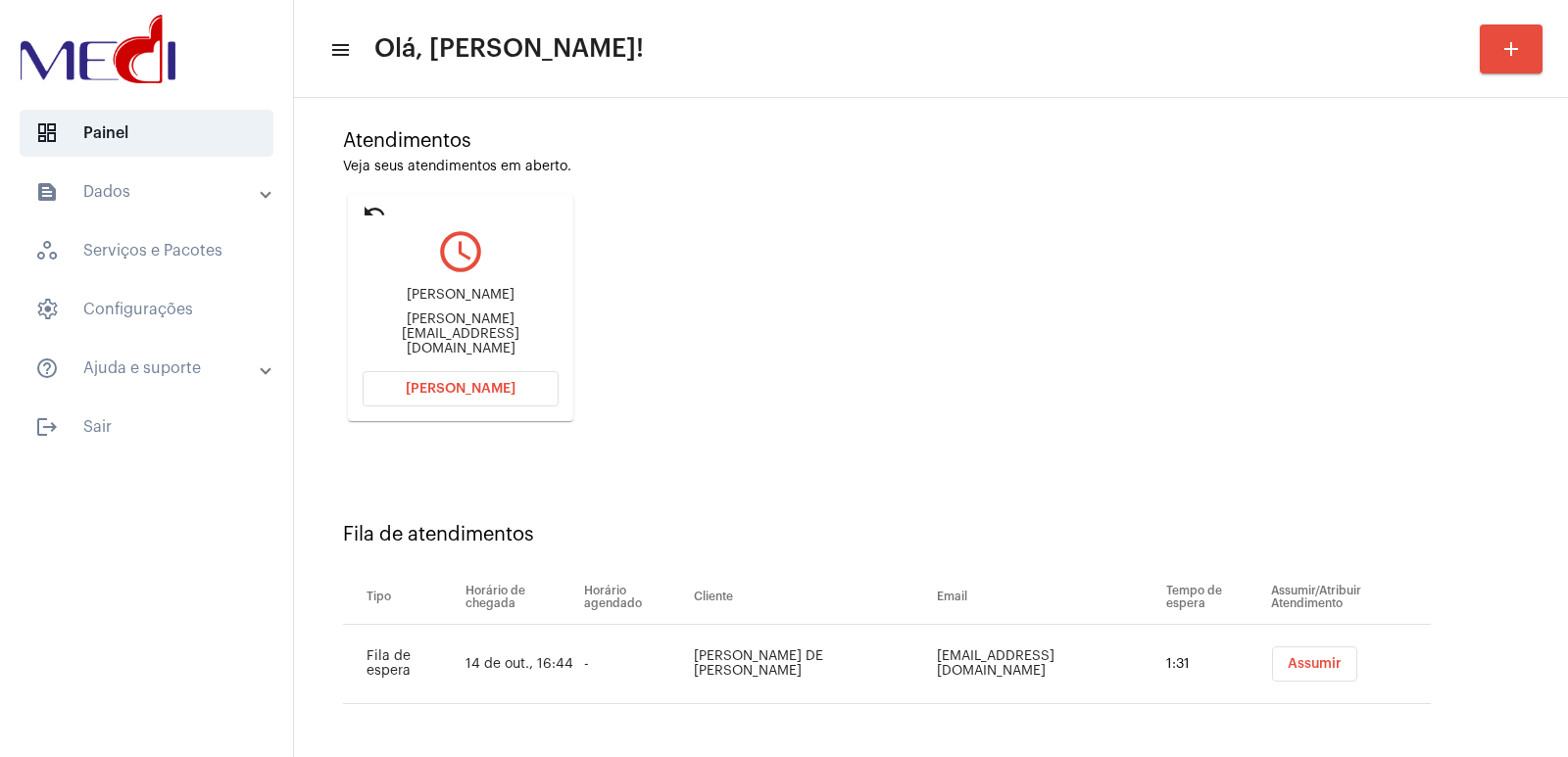
click at [1138, 397] on div "Atendimentos Veja seus atendimentos em aberto. undo query_builder [PERSON_NAME]…" at bounding box center [931, 267] width 1255 height 394
click at [427, 303] on div "[PERSON_NAME]" at bounding box center [460, 295] width 196 height 15
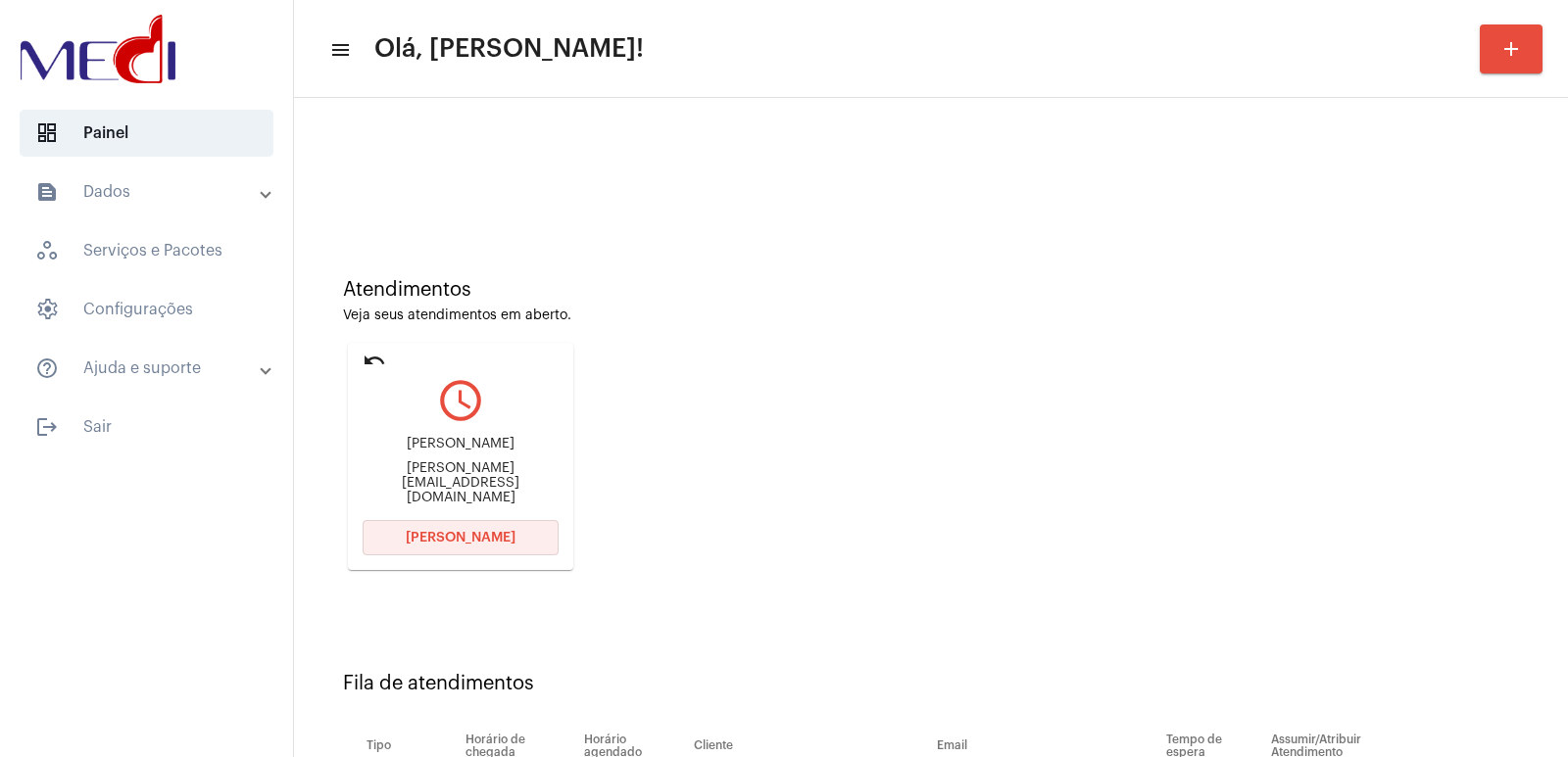
click at [480, 554] on button "[PERSON_NAME]" at bounding box center [460, 538] width 196 height 36
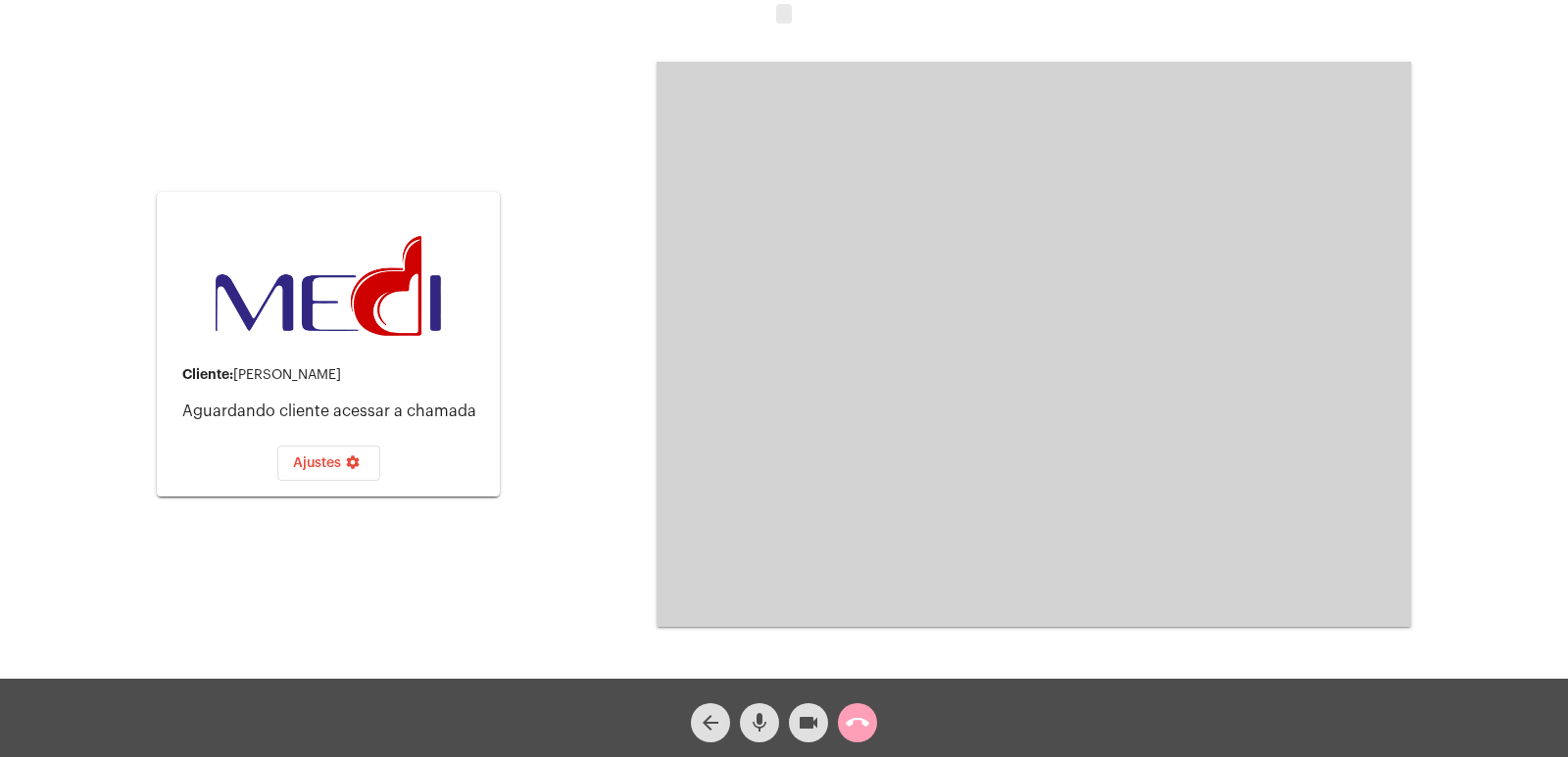
click at [867, 730] on mat-icon "call_end" at bounding box center [858, 723] width 24 height 24
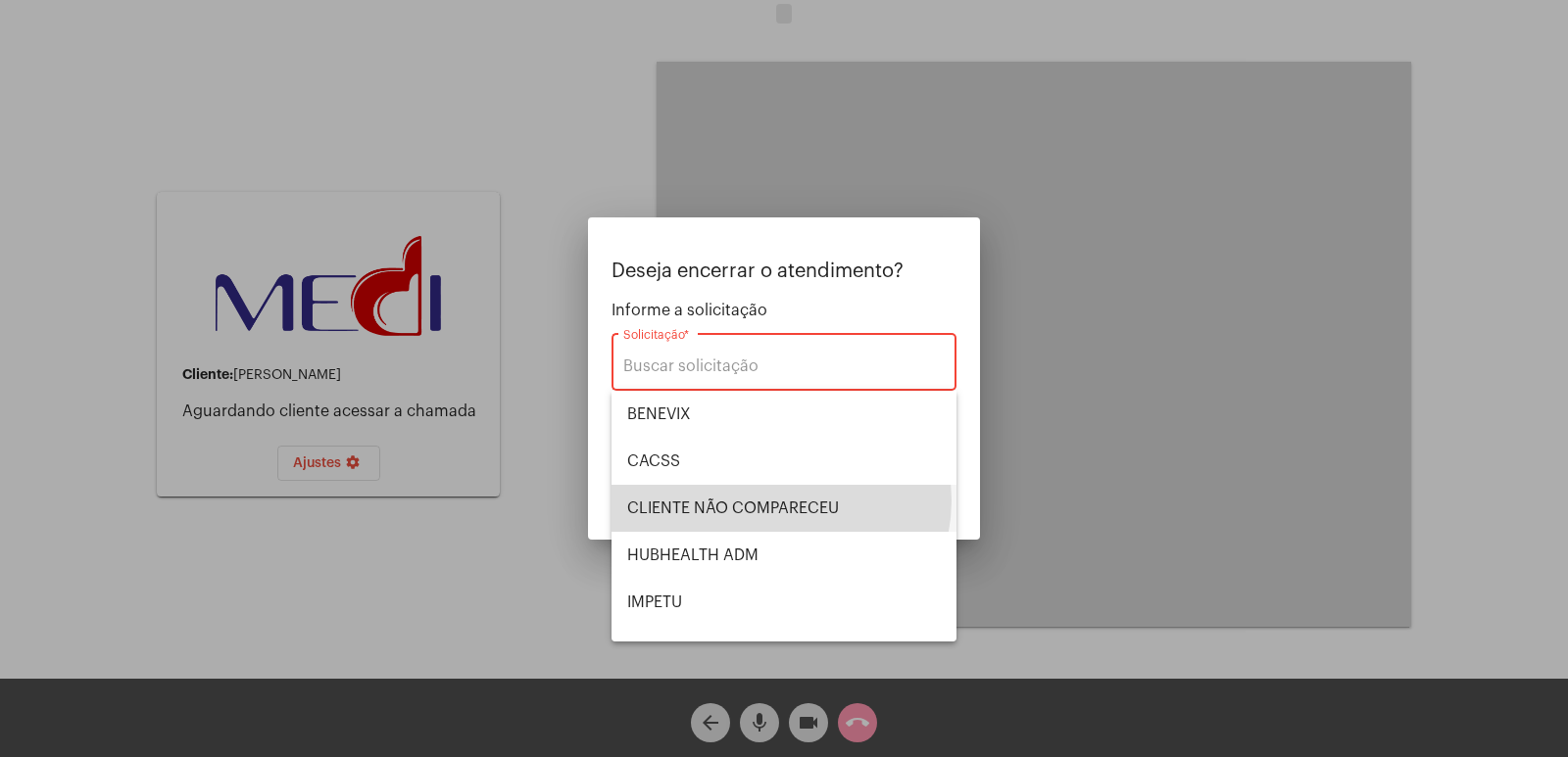
click at [780, 500] on span "CLIENTE NÃO COMPARECEU" at bounding box center [784, 508] width 314 height 47
type input "CLIENTE NÃO COMPARECEU"
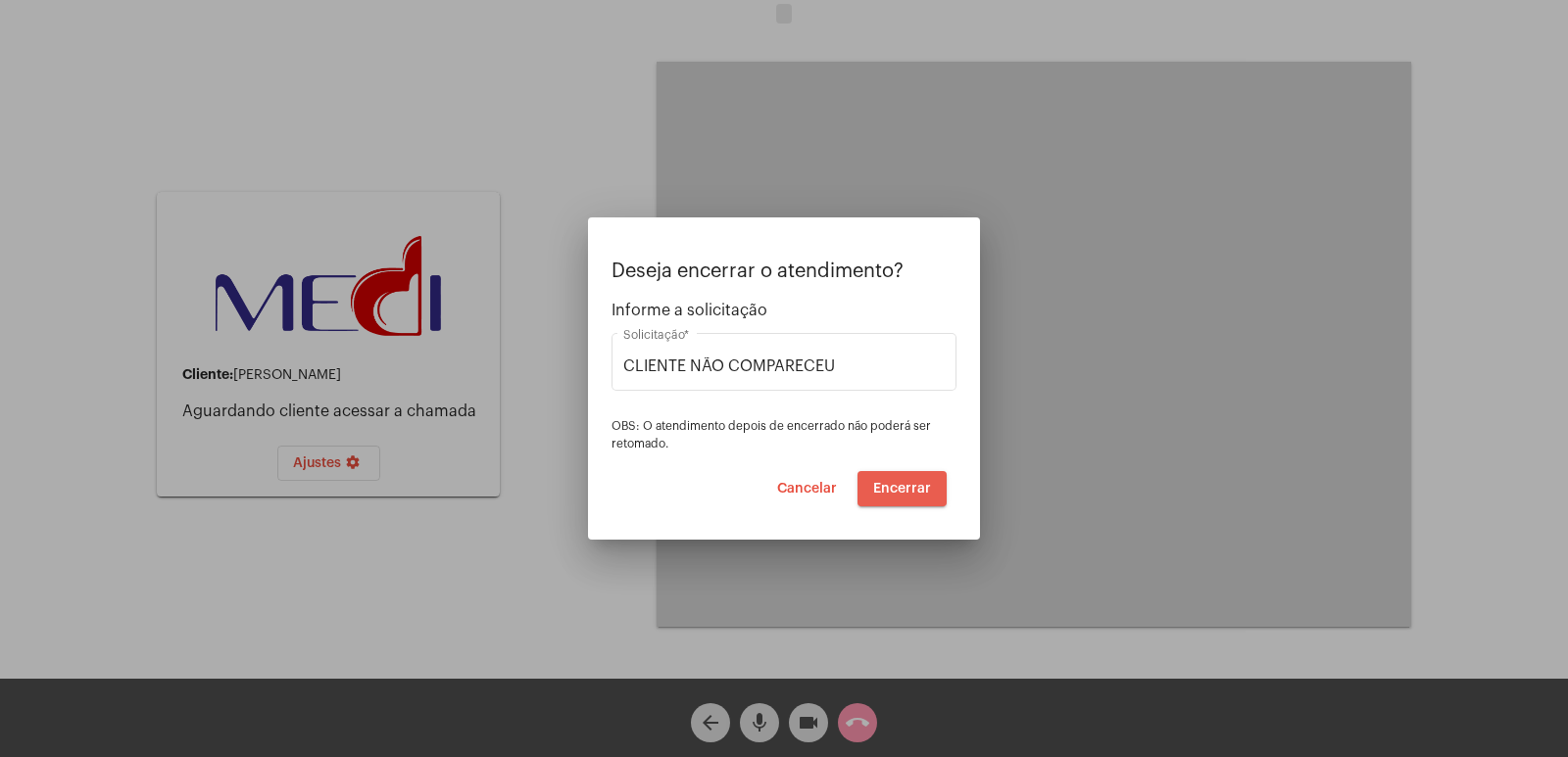
click at [933, 493] on button "Encerrar" at bounding box center [902, 489] width 89 height 36
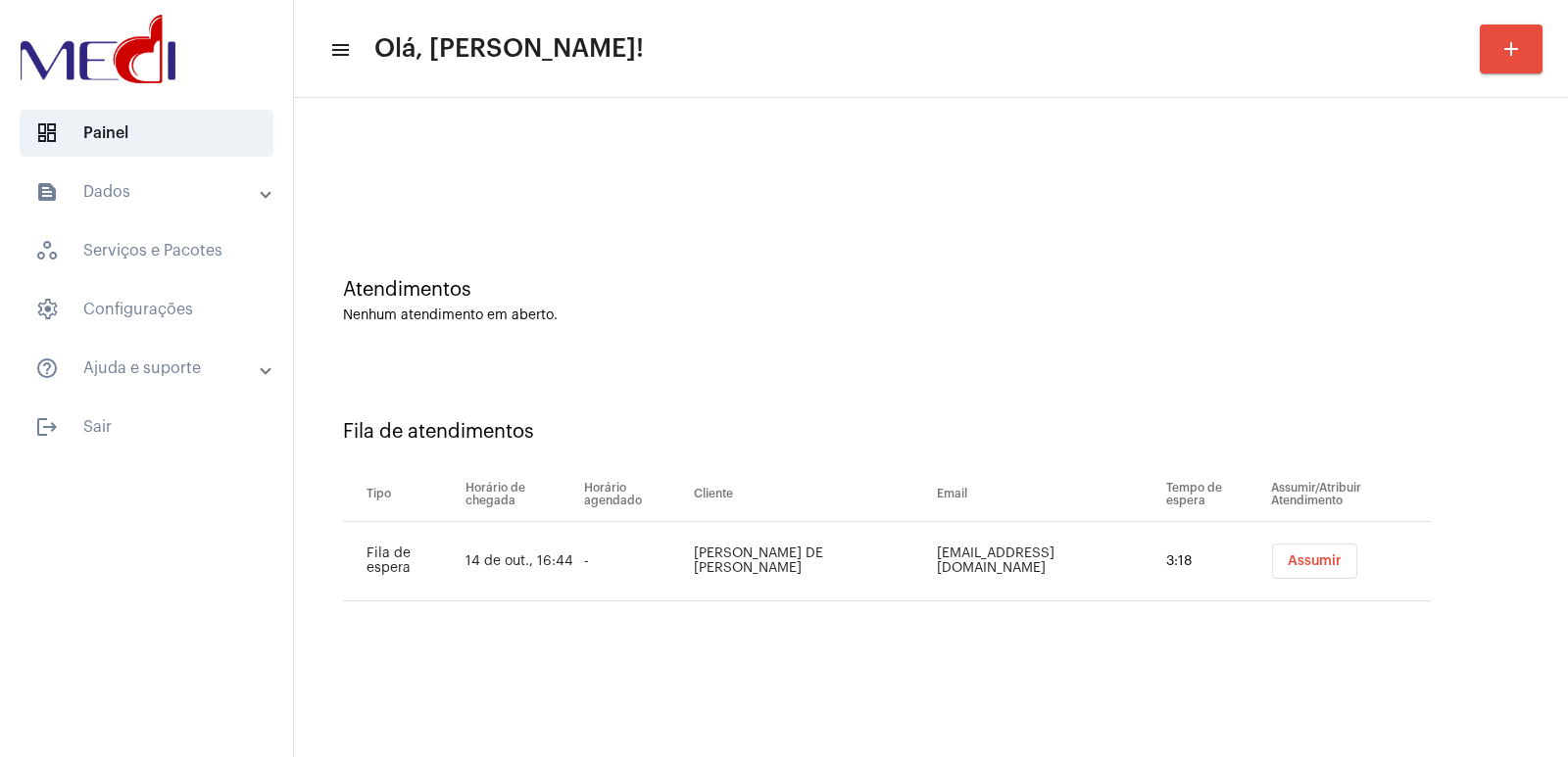
click at [1292, 580] on td "Assumir" at bounding box center [1348, 562] width 165 height 79
click at [1292, 567] on span "Assumir" at bounding box center [1314, 562] width 54 height 14
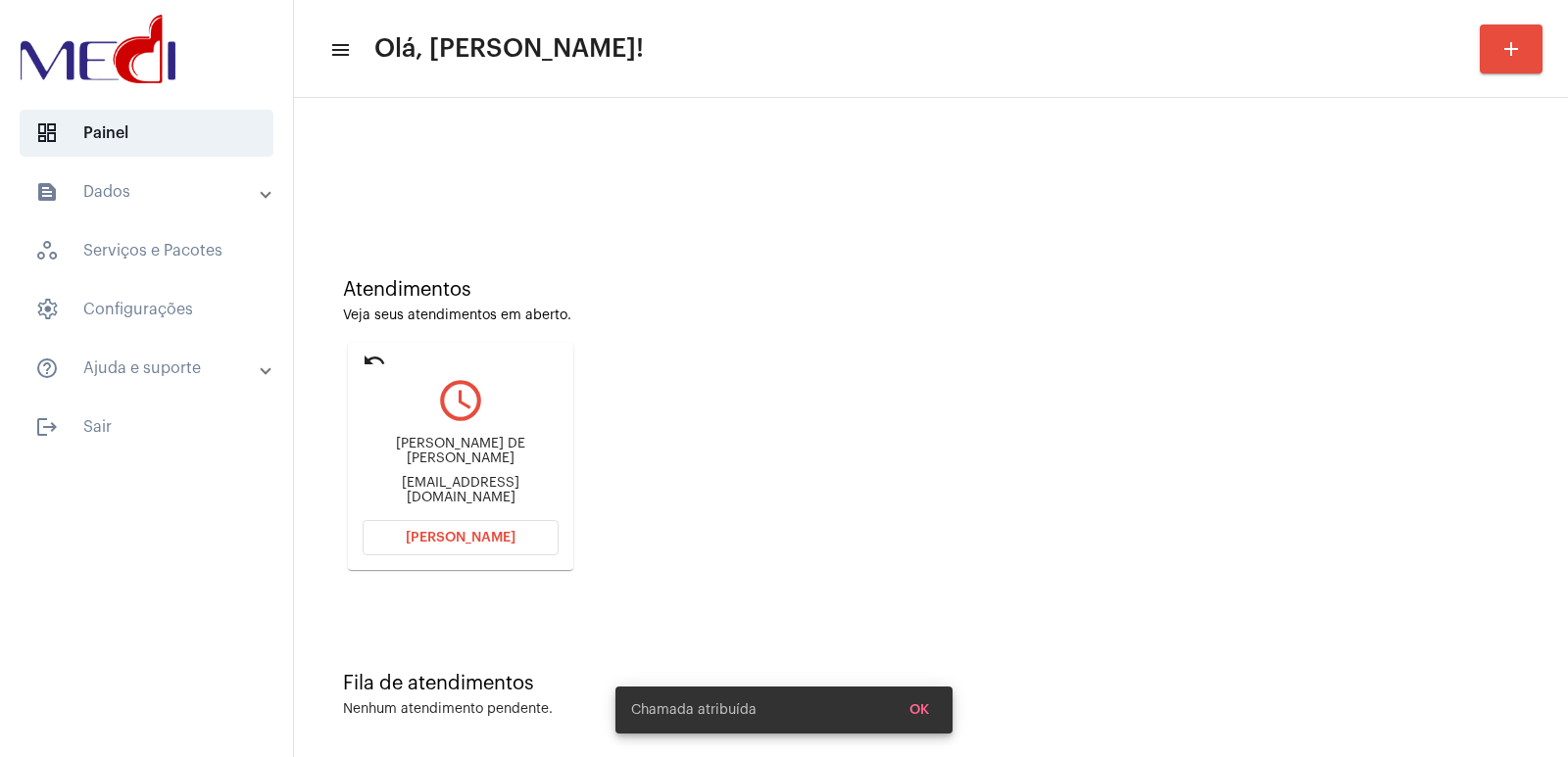
click at [463, 453] on div "[PERSON_NAME] DE [PERSON_NAME]" at bounding box center [460, 452] width 196 height 30
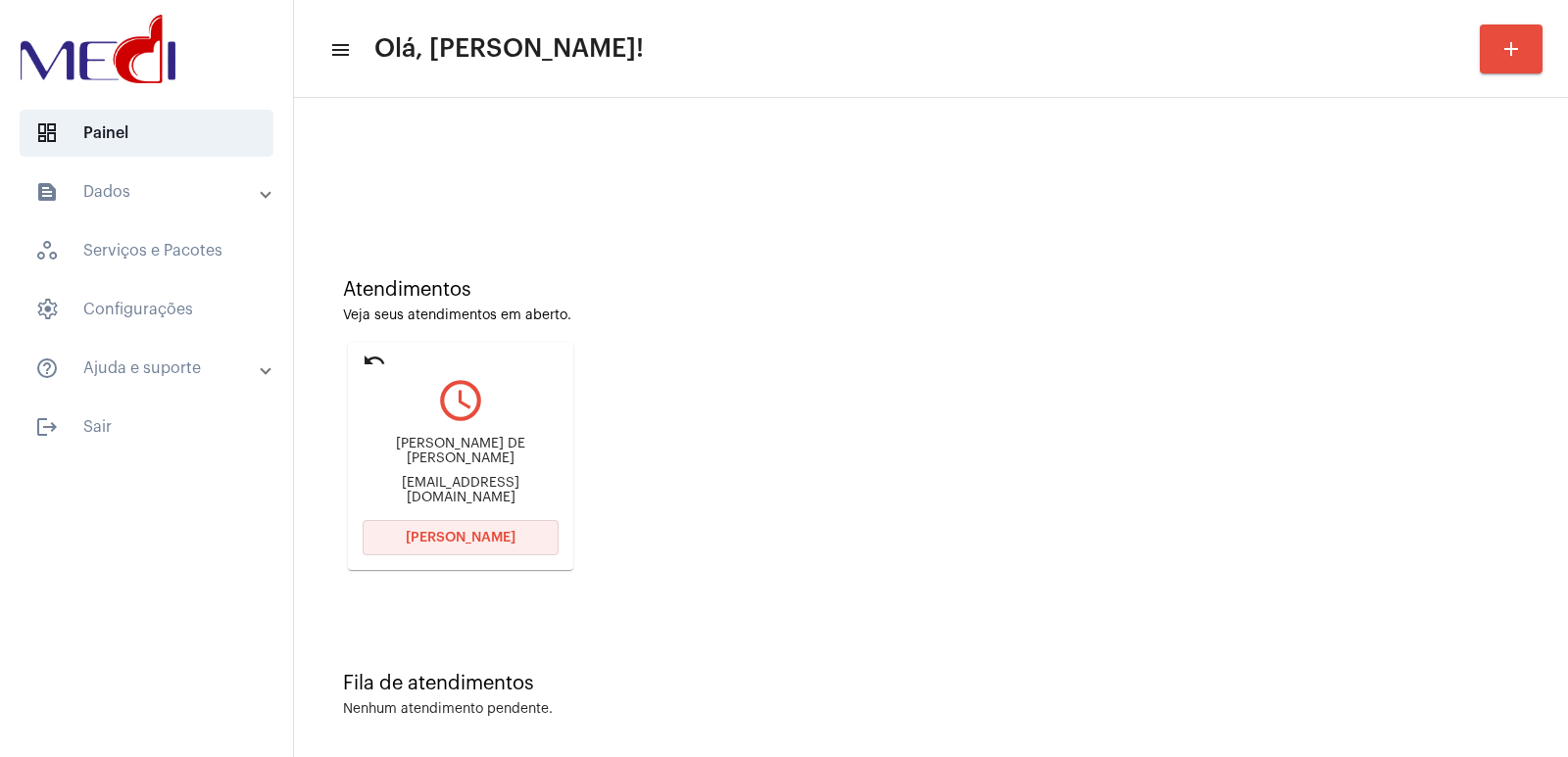
click at [398, 524] on button "[PERSON_NAME]" at bounding box center [460, 538] width 196 height 36
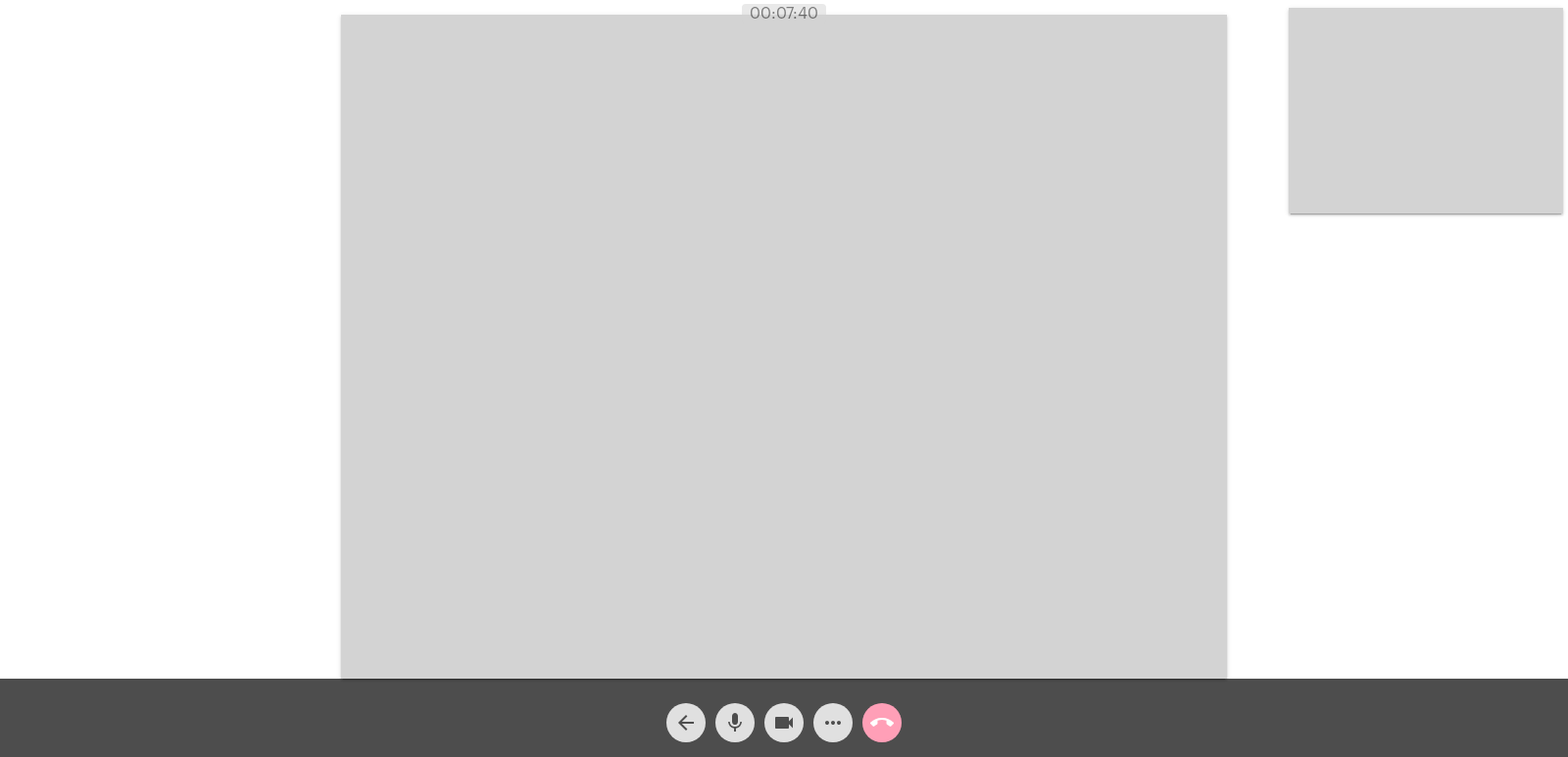
click at [882, 727] on mat-icon "call_end" at bounding box center [882, 723] width 24 height 24
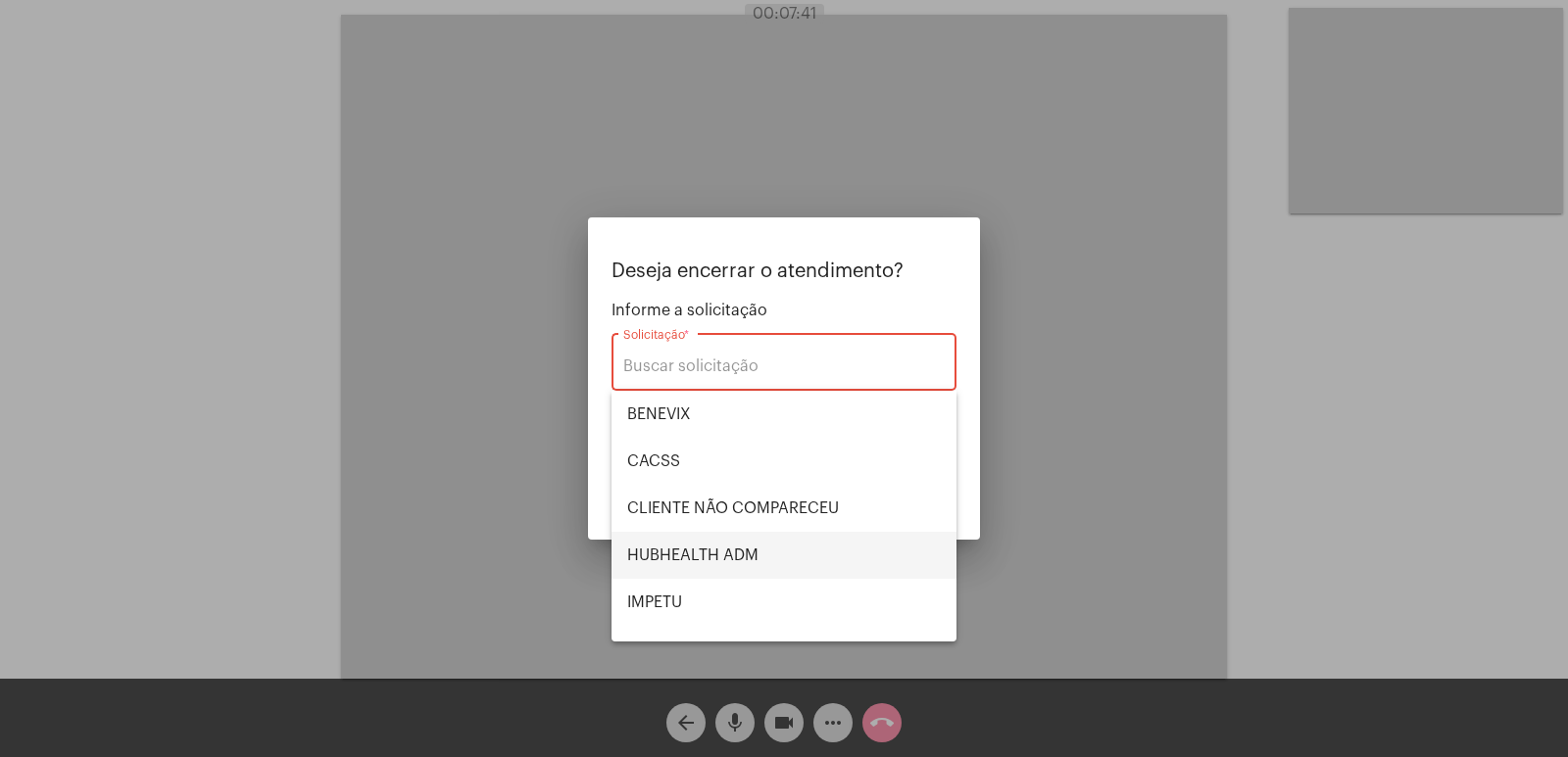
scroll to position [408, 0]
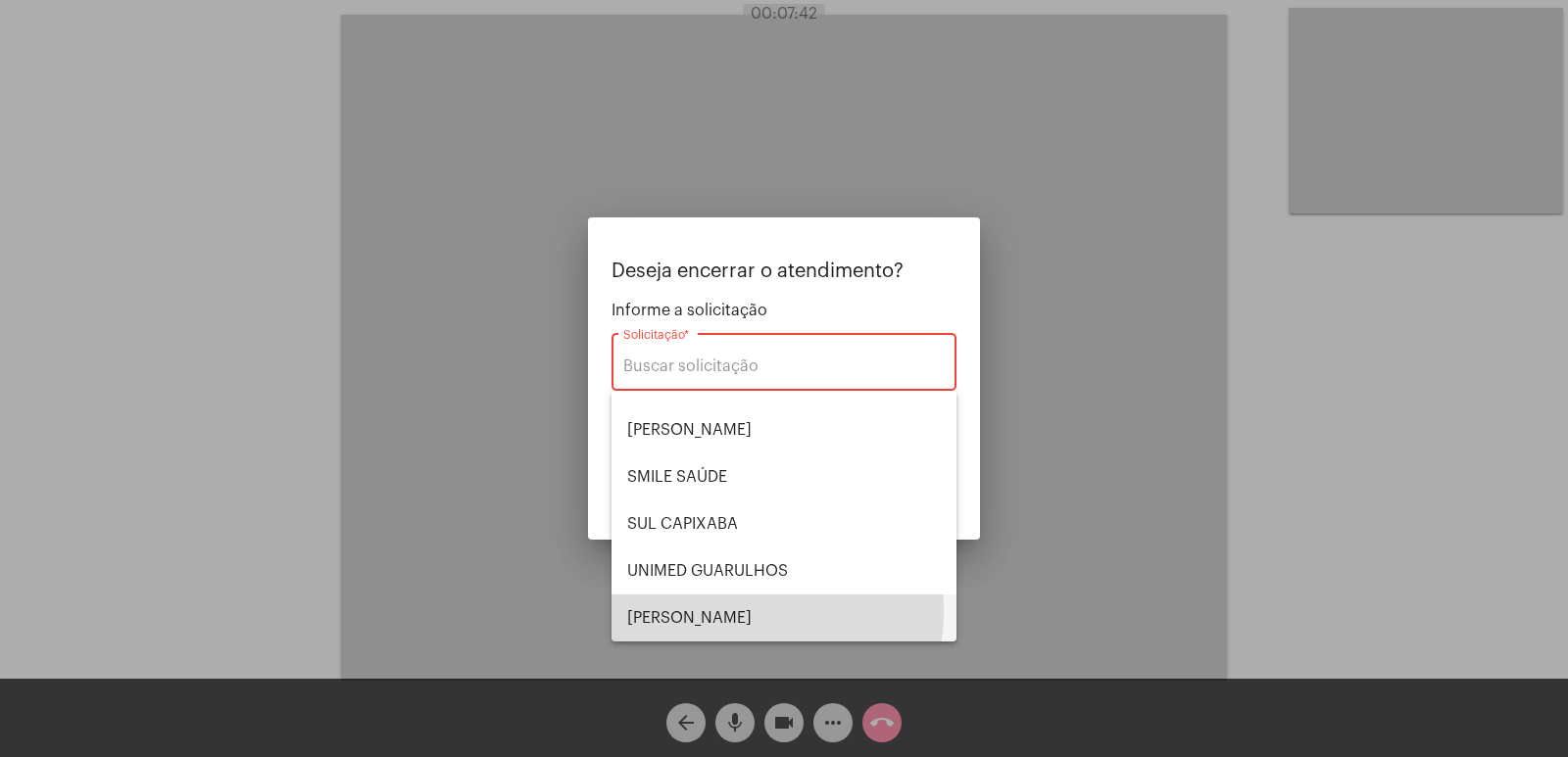
click at [756, 612] on span "[PERSON_NAME]" at bounding box center [784, 619] width 314 height 47
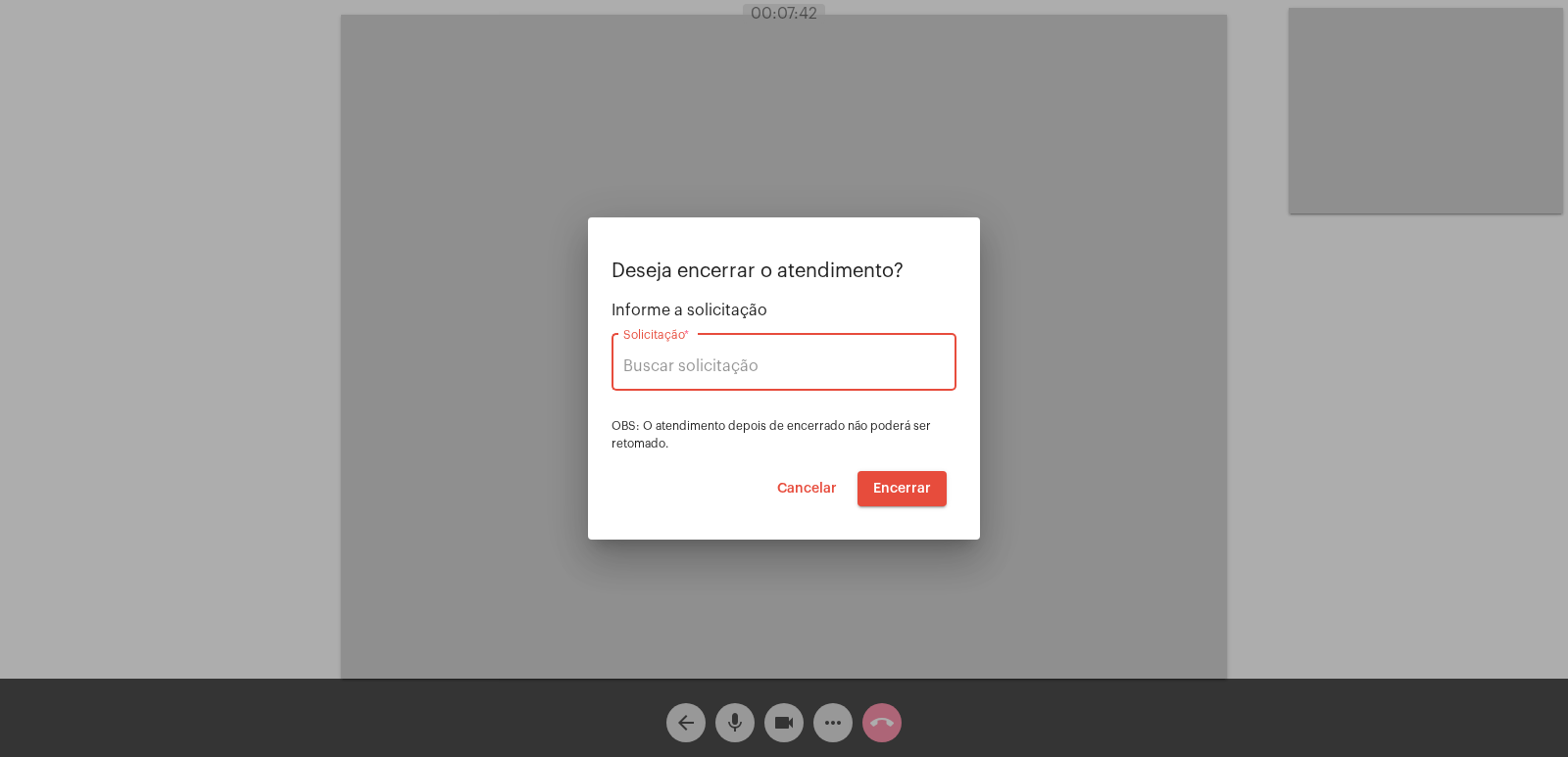
type input "[PERSON_NAME]"
click at [890, 482] on span "Encerrar" at bounding box center [902, 489] width 58 height 14
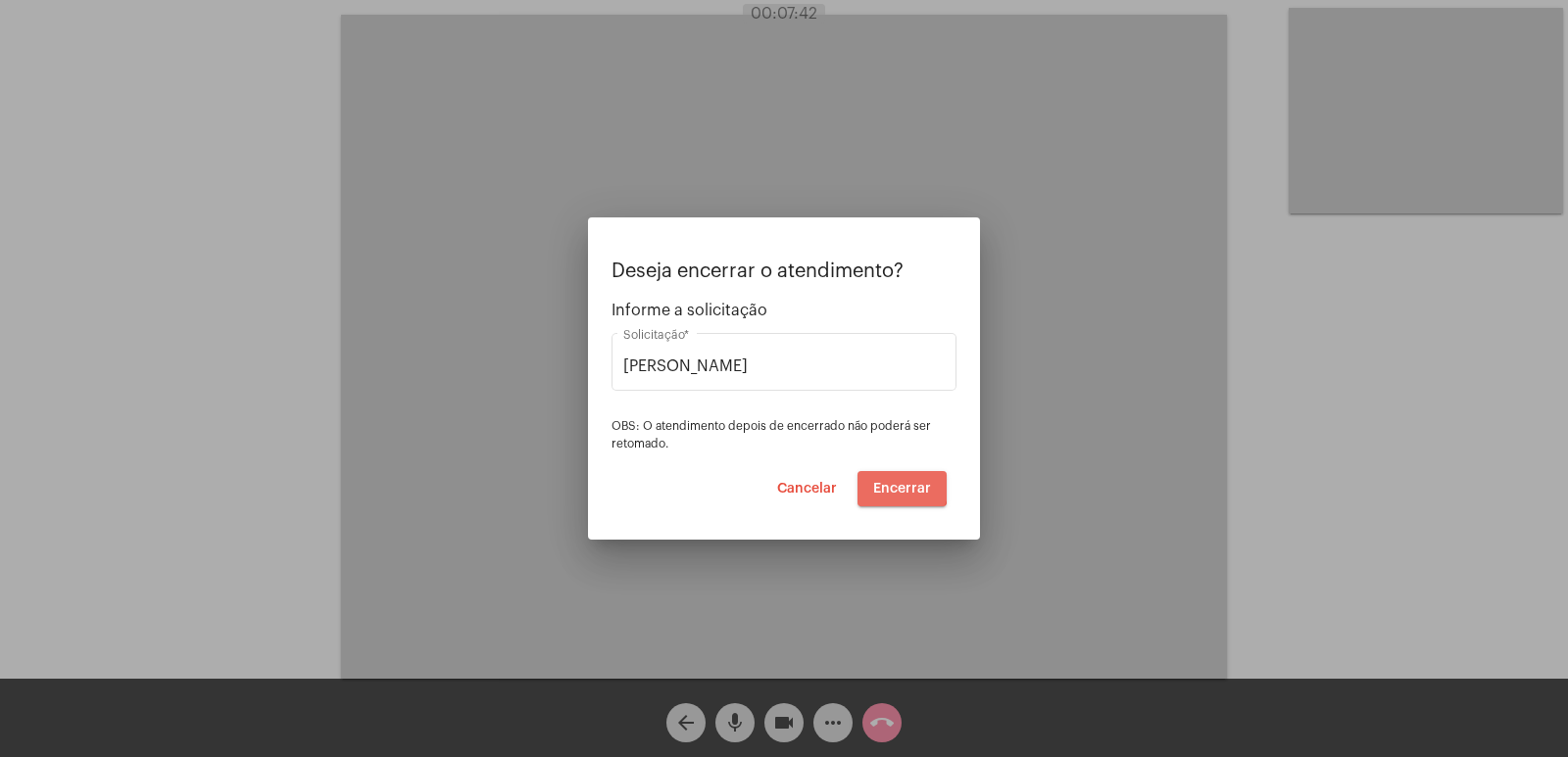
click at [890, 482] on span "Encerrar" at bounding box center [902, 489] width 58 height 14
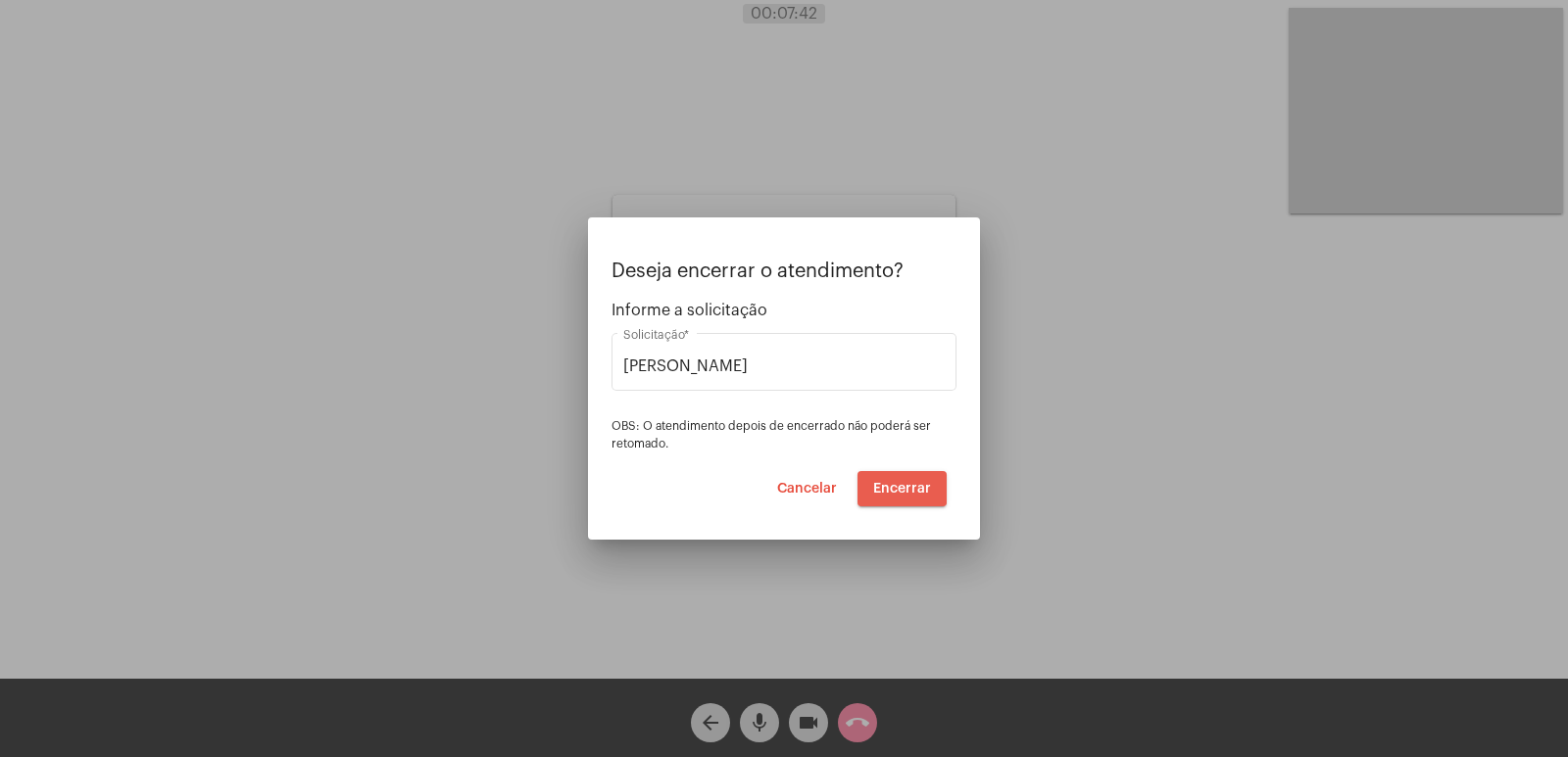
click at [890, 483] on span "Encerrar" at bounding box center [902, 489] width 58 height 14
click at [920, 491] on span "Encerrar" at bounding box center [902, 489] width 58 height 14
click at [829, 498] on button "Cancelar" at bounding box center [807, 489] width 91 height 36
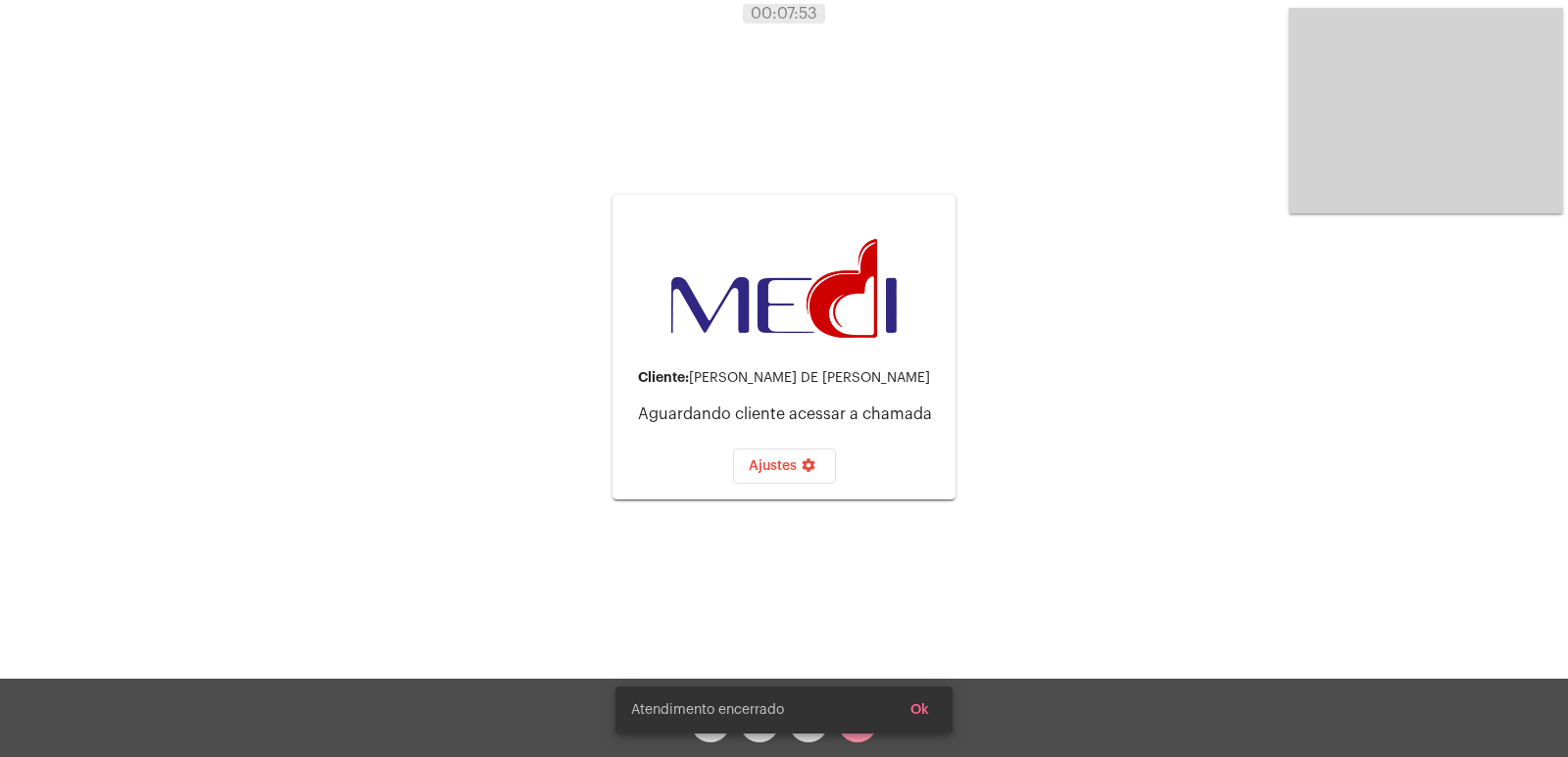
click at [870, 727] on snack-bar-container "Atendimento encerrado Ok" at bounding box center [783, 711] width 337 height 47
click at [856, 739] on div "Atendimento encerrado Ok" at bounding box center [784, 710] width 384 height 94
click at [765, 723] on snack-bar-container "Atendimento encerrado Ok" at bounding box center [783, 711] width 337 height 47
drag, startPoint x: 919, startPoint y: 715, endPoint x: 797, endPoint y: 724, distance: 122.3
click at [913, 715] on span "Ok" at bounding box center [919, 711] width 19 height 14
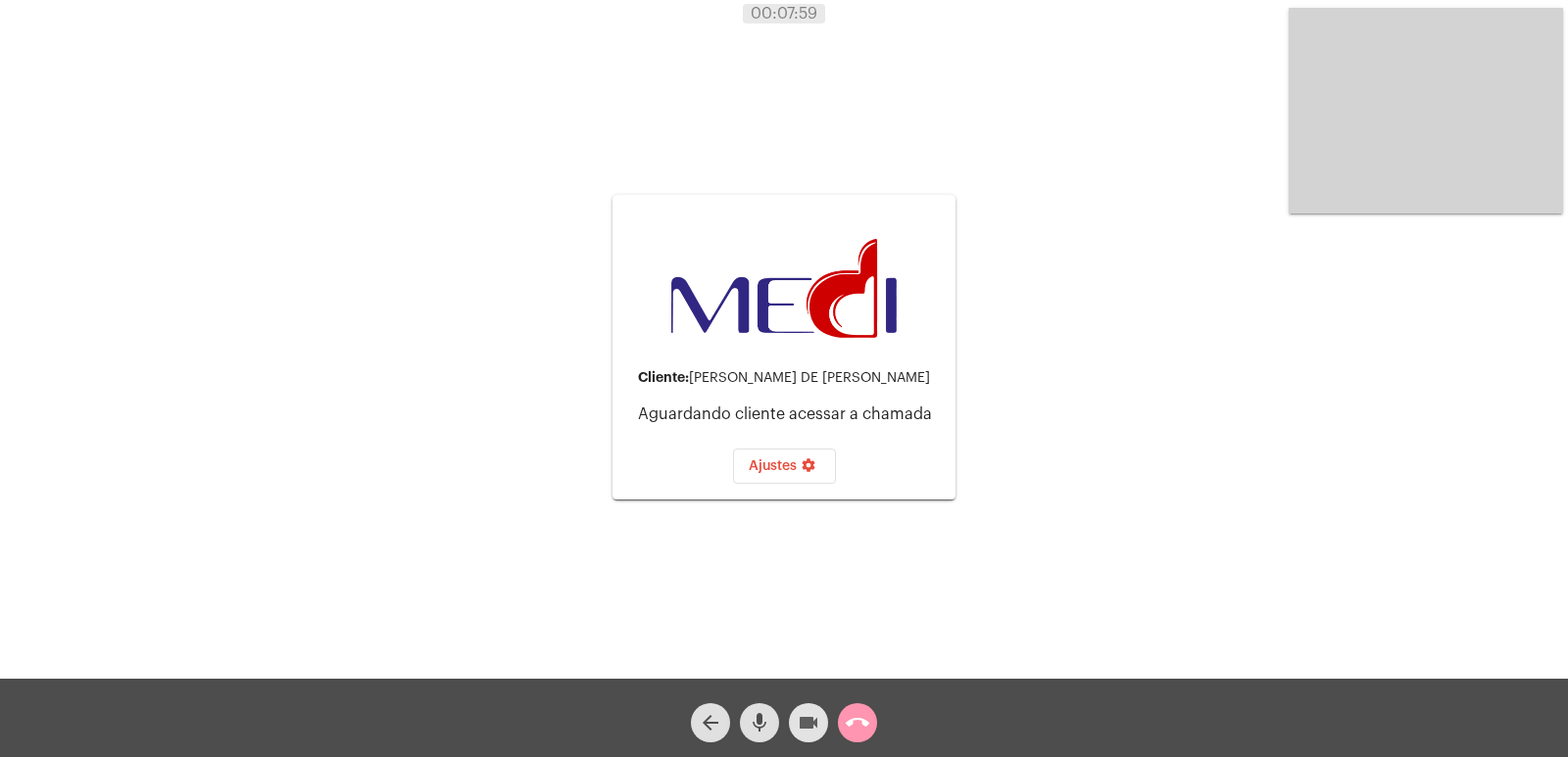
click at [797, 724] on mat-icon "videocam" at bounding box center [809, 723] width 24 height 24
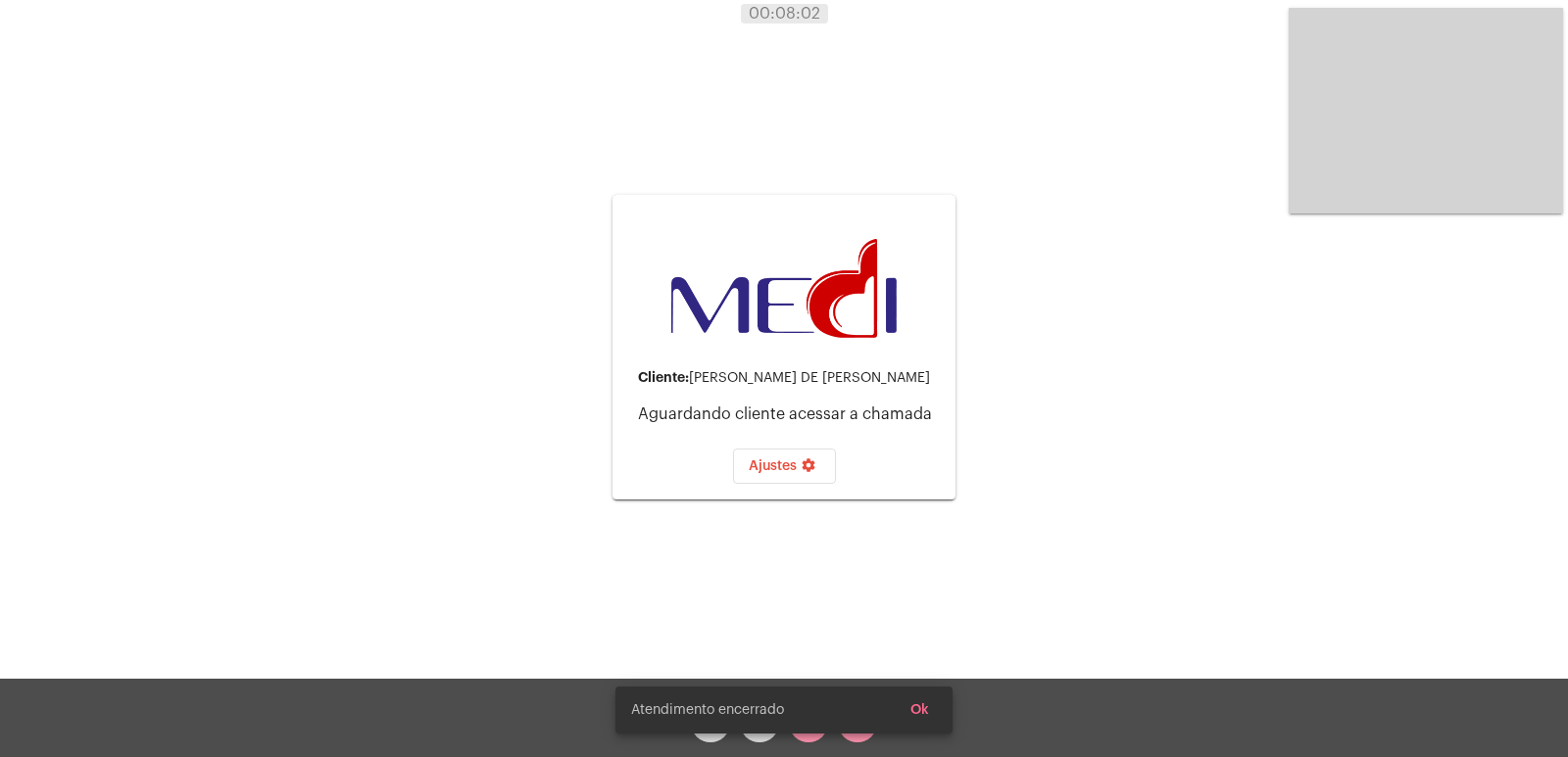
click at [762, 731] on snack-bar-container "Atendimento encerrado Ok" at bounding box center [783, 711] width 337 height 47
click at [897, 711] on button "Ok" at bounding box center [919, 711] width 50 height 36
click at [769, 713] on mat-icon "mic" at bounding box center [759, 723] width 24 height 24
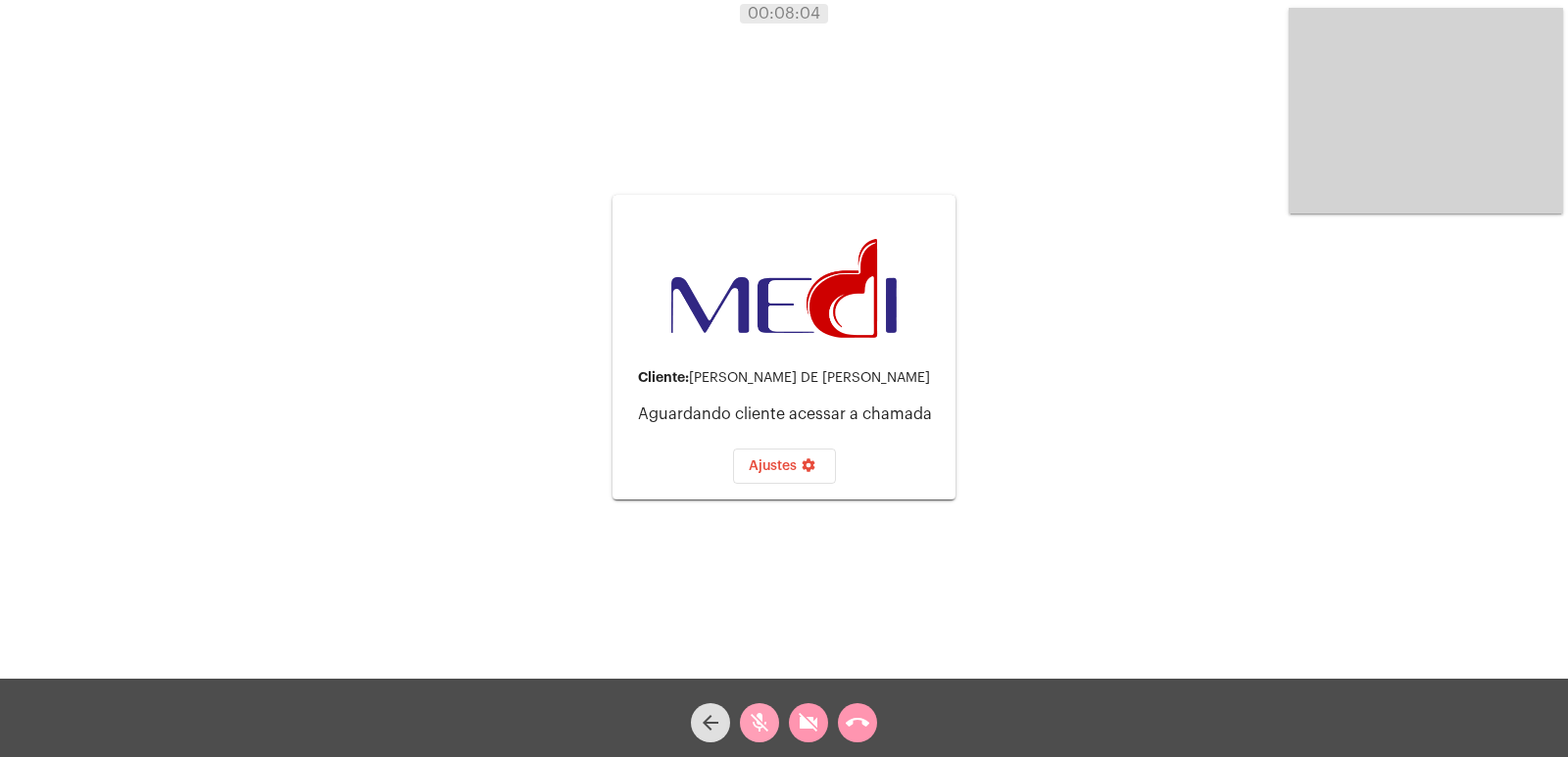
click at [770, 717] on mat-icon "mic_off" at bounding box center [759, 723] width 24 height 24
click at [764, 718] on mat-icon "mic" at bounding box center [759, 723] width 24 height 24
click at [843, 719] on button "call_end" at bounding box center [858, 723] width 39 height 39
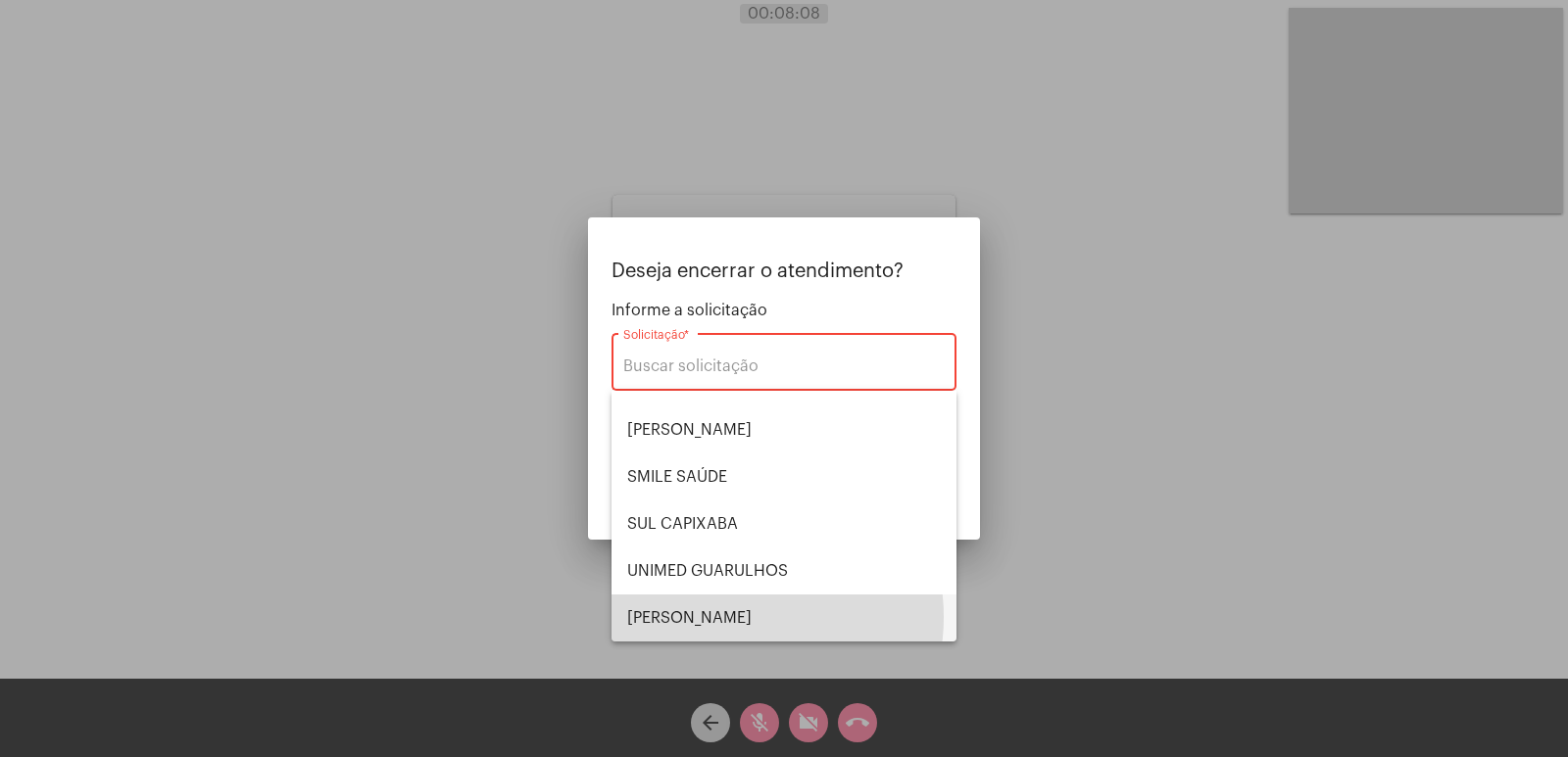
click at [739, 617] on span "[PERSON_NAME]" at bounding box center [784, 619] width 314 height 47
type input "[PERSON_NAME]"
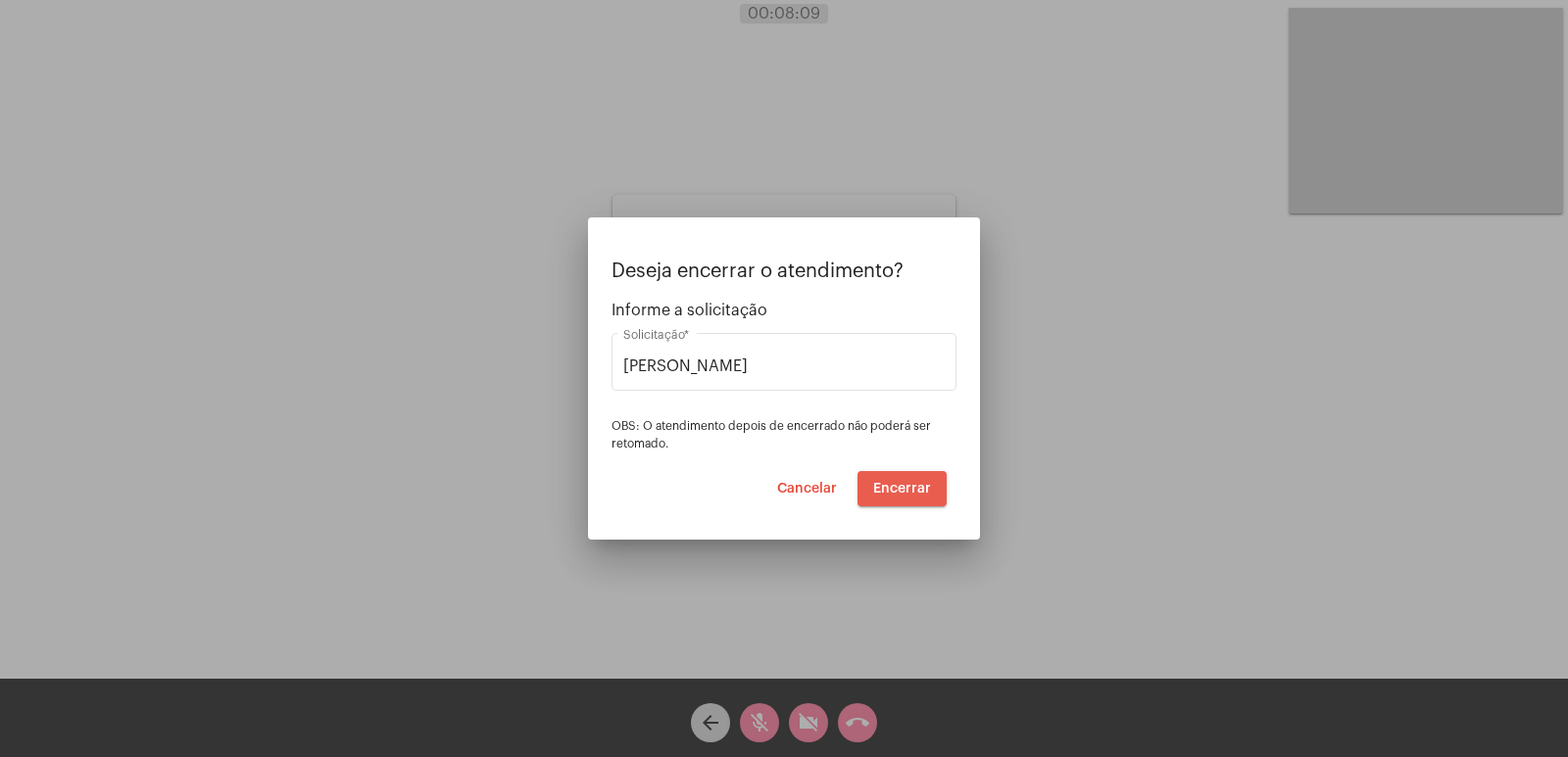
click at [921, 483] on span "Encerrar" at bounding box center [902, 489] width 58 height 14
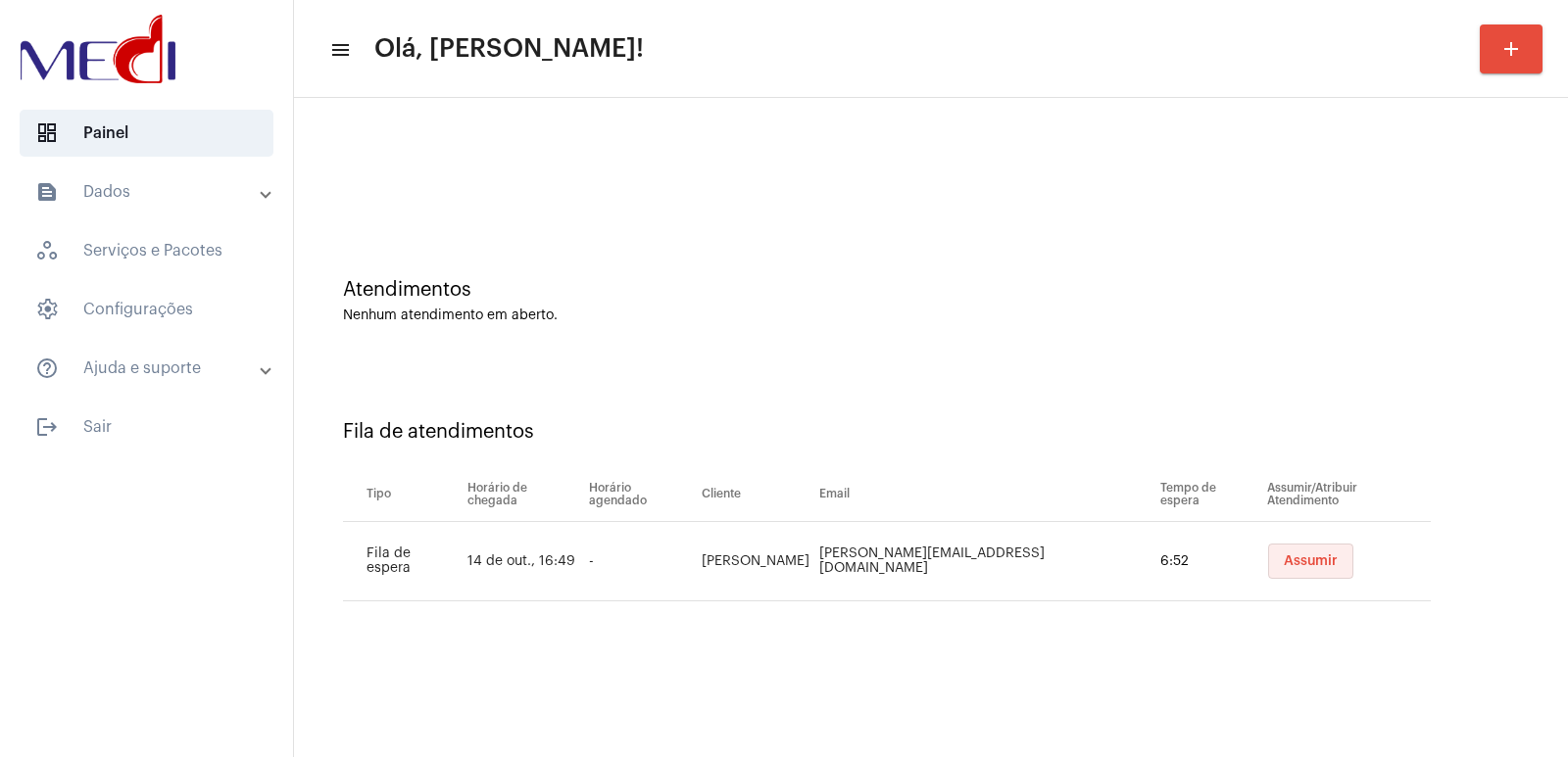
click at [1277, 550] on button "Assumir" at bounding box center [1310, 562] width 85 height 36
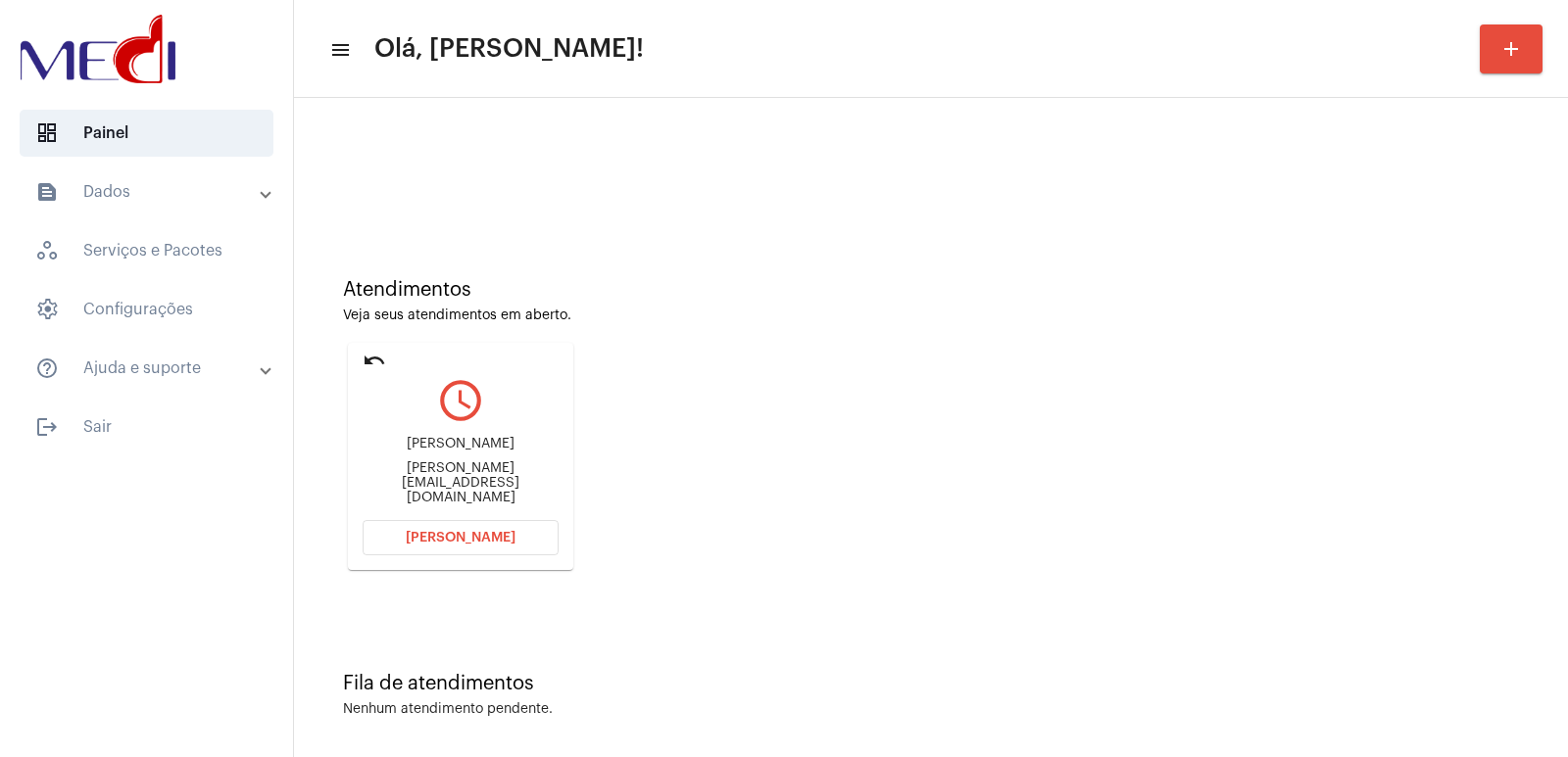
click at [522, 452] on div "[PERSON_NAME]" at bounding box center [460, 444] width 196 height 15
click at [461, 522] on button "[PERSON_NAME]" at bounding box center [460, 538] width 196 height 36
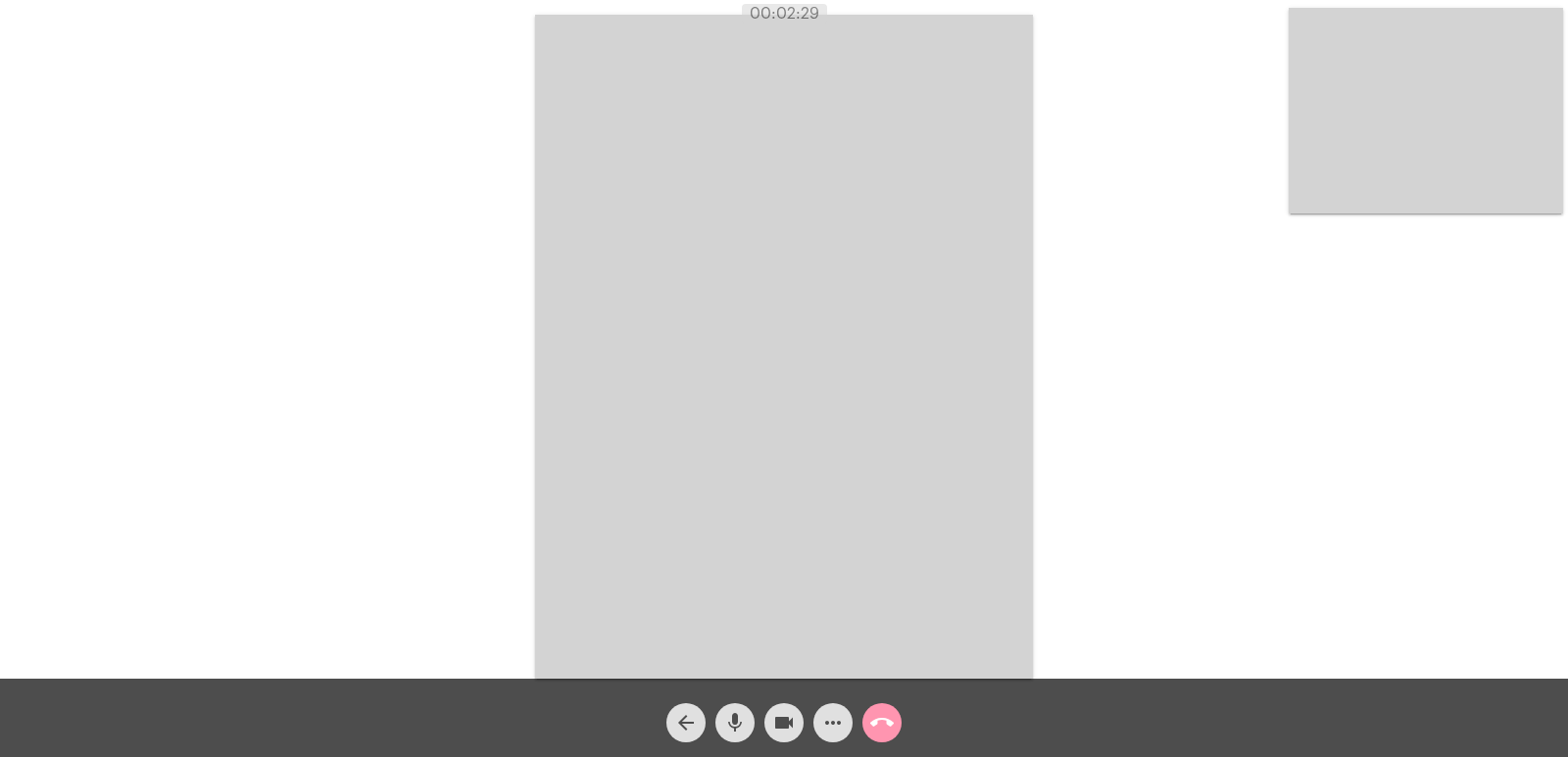
click at [880, 710] on span "call_end" at bounding box center [882, 723] width 24 height 39
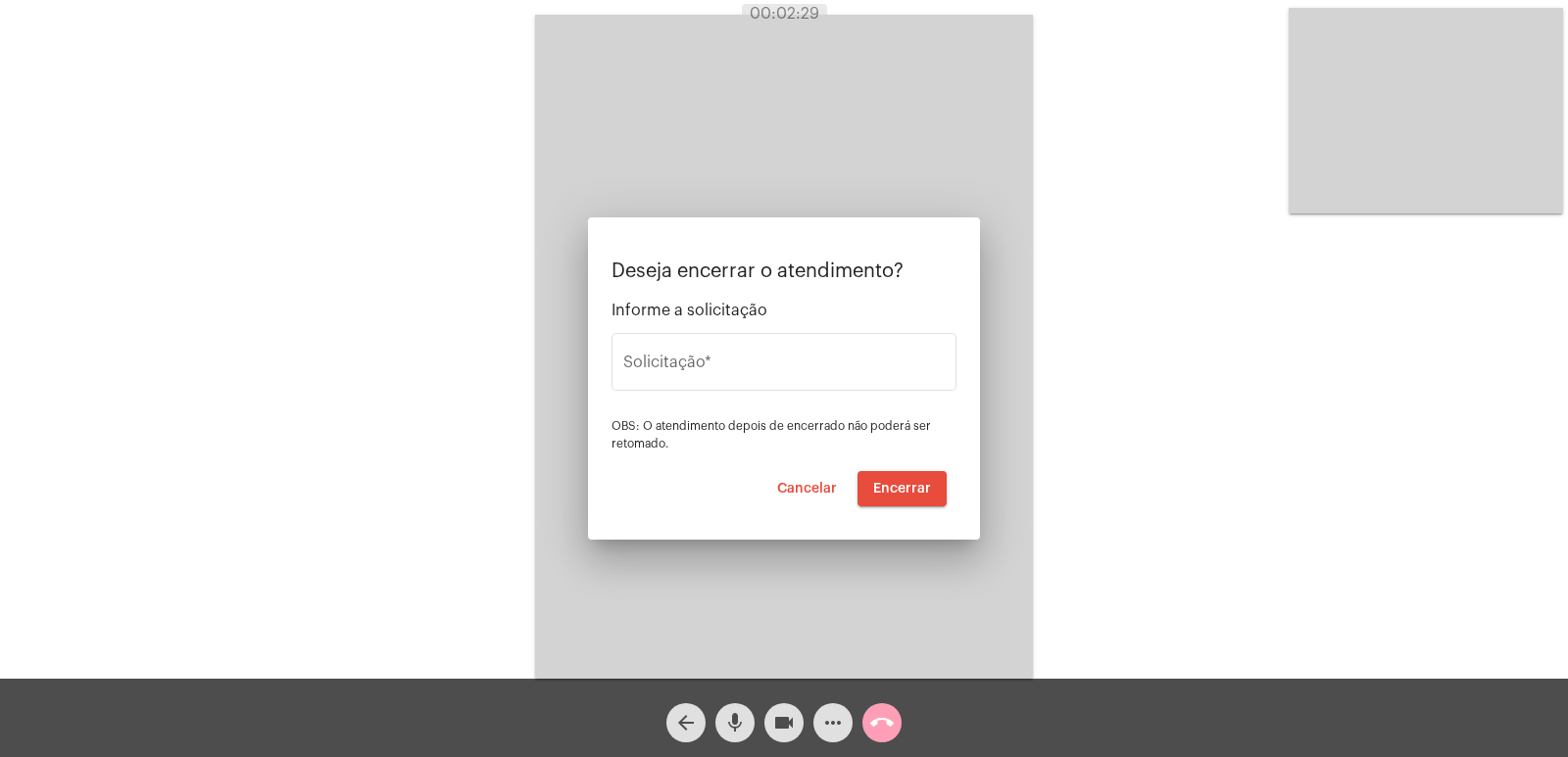
click at [750, 717] on div at bounding box center [784, 378] width 1568 height 757
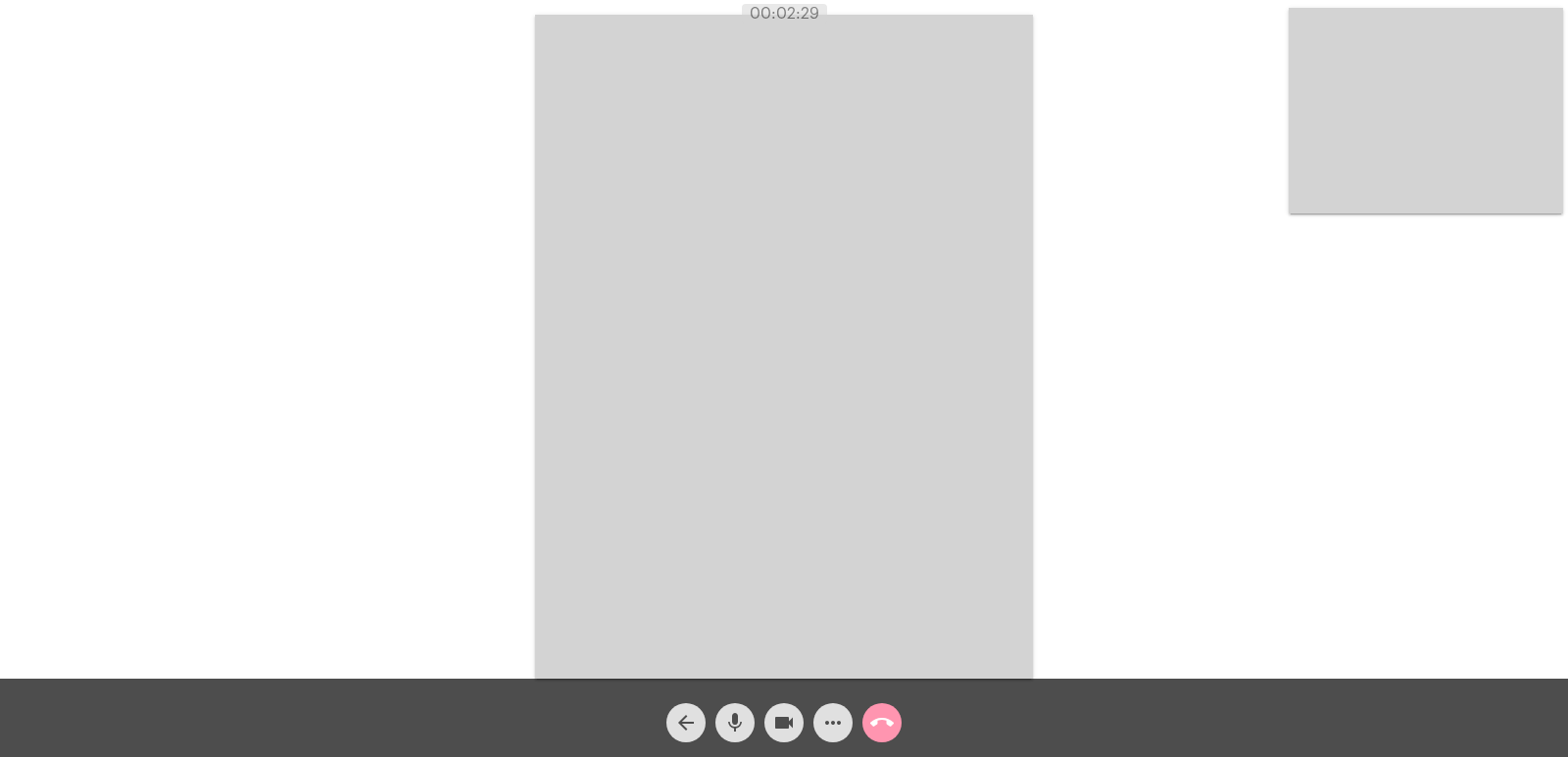
drag, startPoint x: 787, startPoint y: 726, endPoint x: 750, endPoint y: 726, distance: 37.0
click at [783, 726] on mat-icon "videocam" at bounding box center [784, 723] width 24 height 24
drag, startPoint x: 750, startPoint y: 726, endPoint x: 870, endPoint y: 735, distance: 120.3
click at [754, 726] on div "mic" at bounding box center [736, 719] width 49 height 49
click at [870, 735] on span "call_end" at bounding box center [882, 723] width 24 height 39
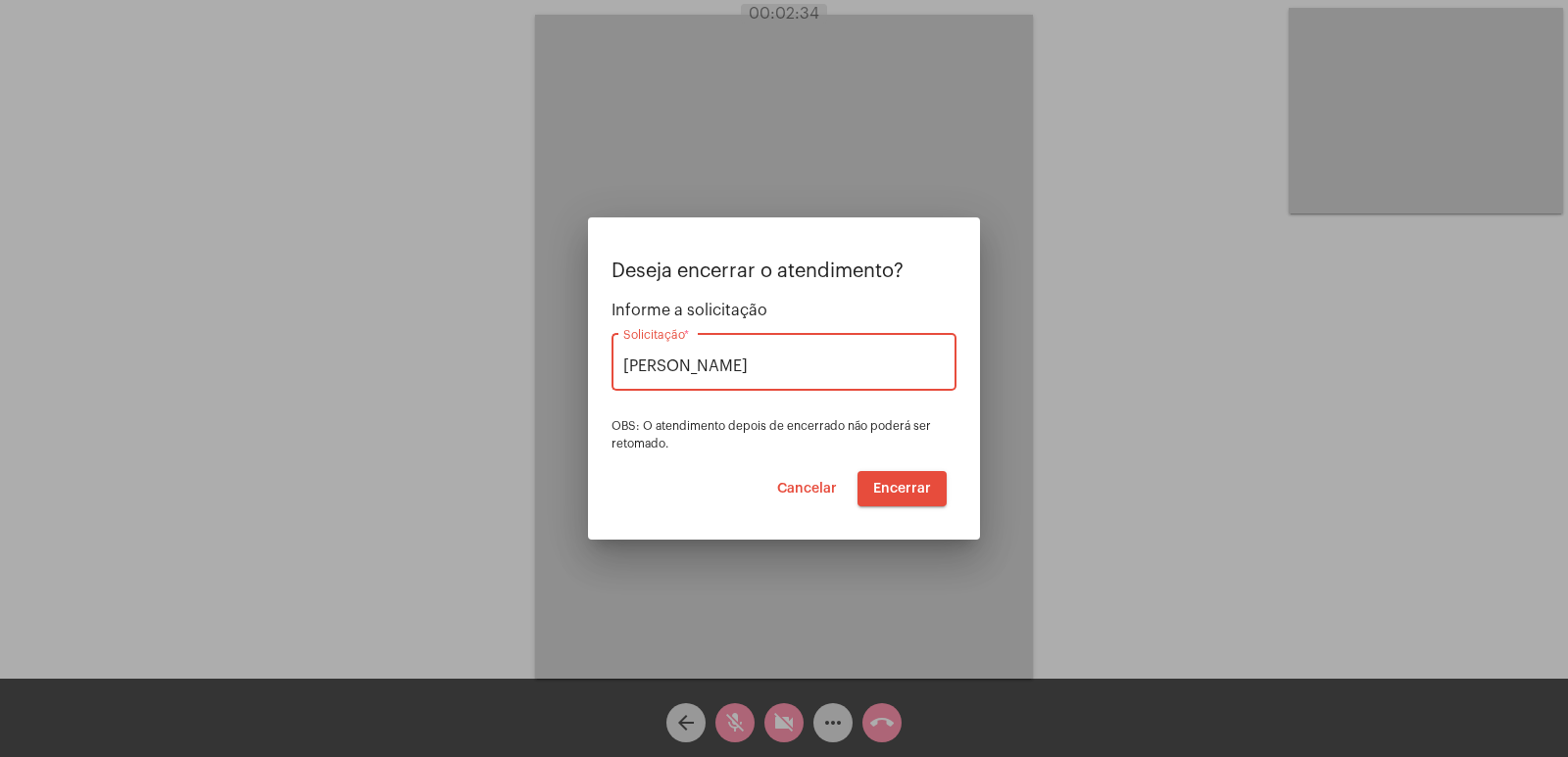
click at [902, 488] on span "Encerrar" at bounding box center [902, 489] width 58 height 14
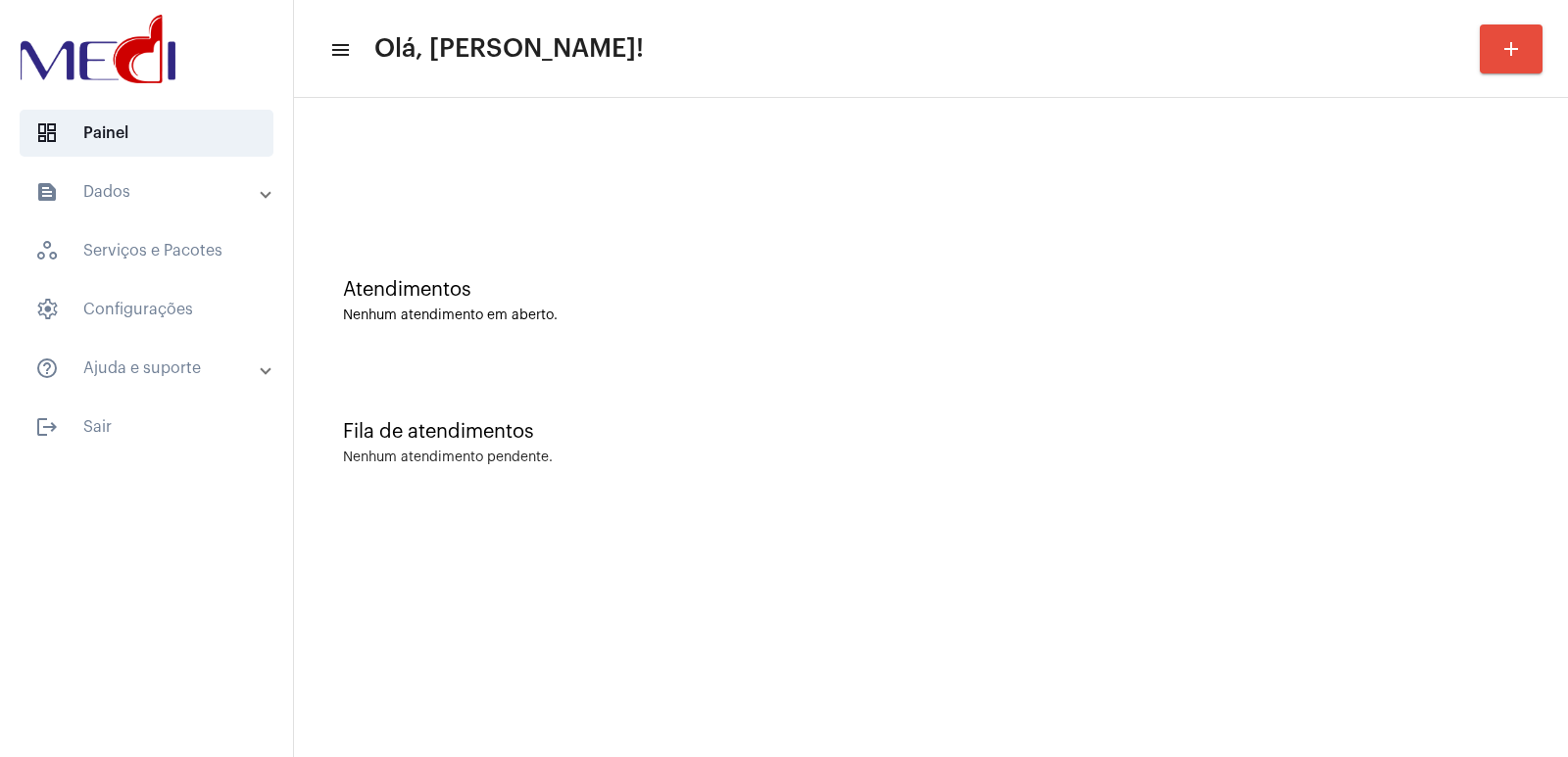
drag, startPoint x: 605, startPoint y: 565, endPoint x: 600, endPoint y: 582, distance: 17.7
click at [600, 582] on mat-sidenav-content "menu Olá, [PERSON_NAME]! add Atendimentos Nenhum atendimento em aberto. Fila de…" at bounding box center [931, 378] width 1274 height 757
click at [1487, 611] on mat-sidenav-content "menu Olá, [PERSON_NAME]! add Atendimentos Nenhum atendimento em aberto. Fila de…" at bounding box center [931, 378] width 1274 height 757
